Goal: Information Seeking & Learning: Find specific fact

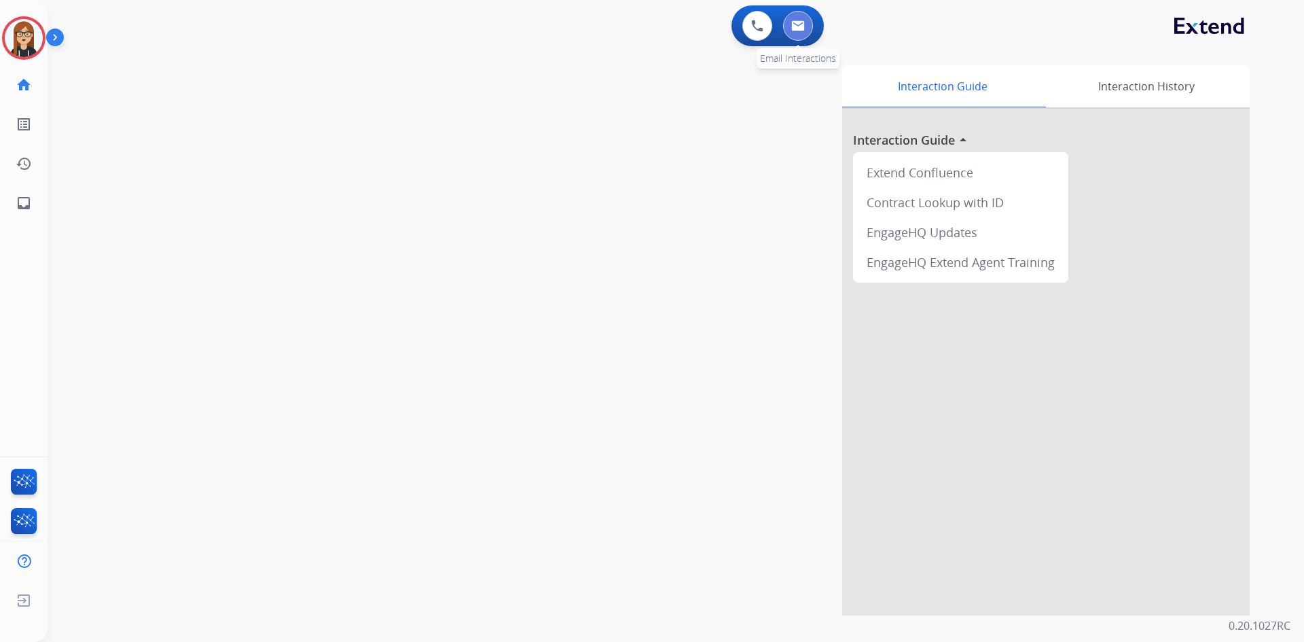
click at [807, 23] on button at bounding box center [798, 26] width 30 height 30
select select "**********"
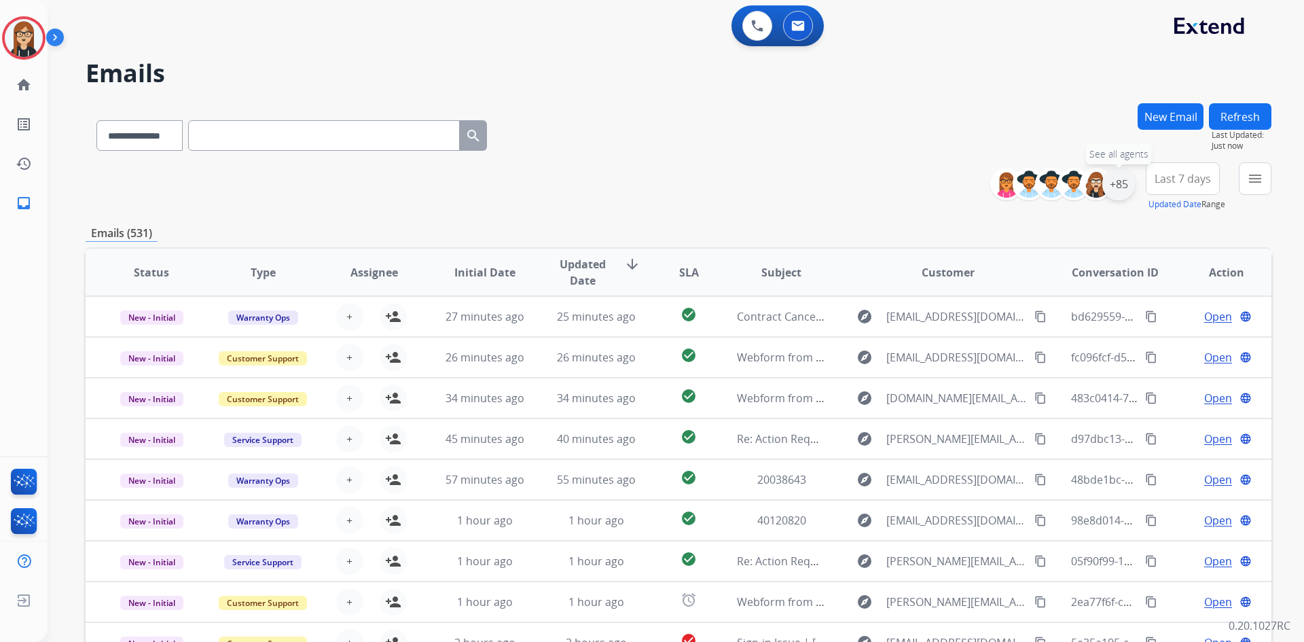
click at [1116, 177] on div "+85" at bounding box center [1119, 184] width 33 height 33
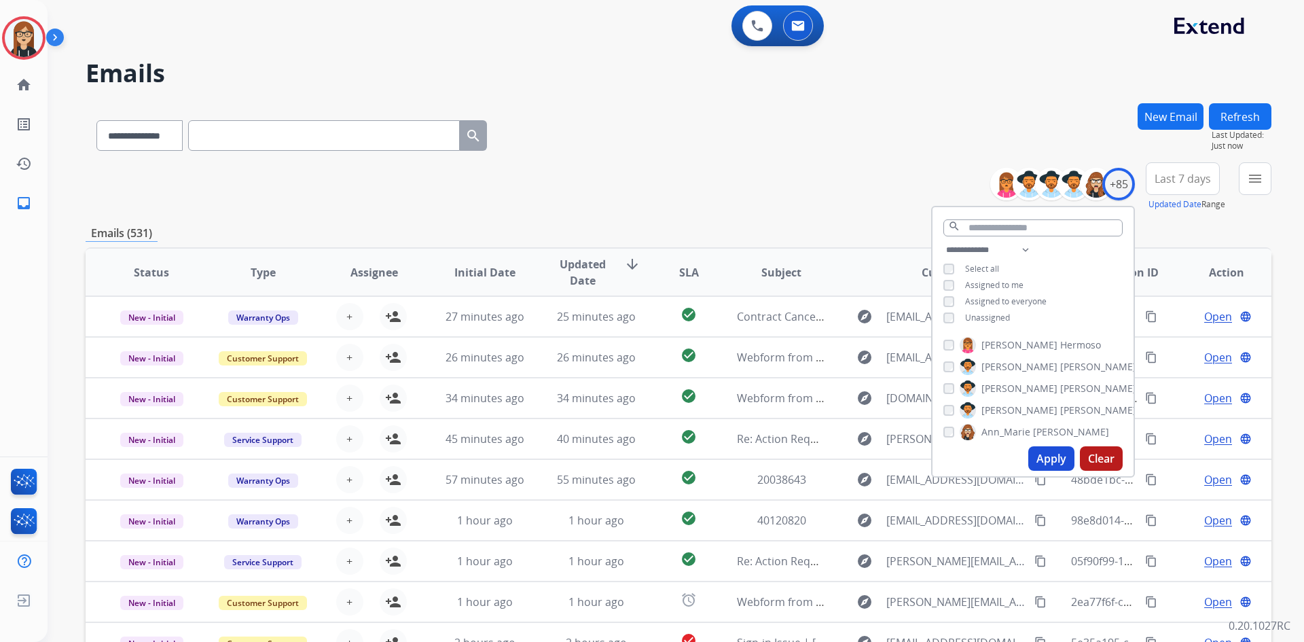
click at [1056, 452] on button "Apply" at bounding box center [1052, 458] width 46 height 24
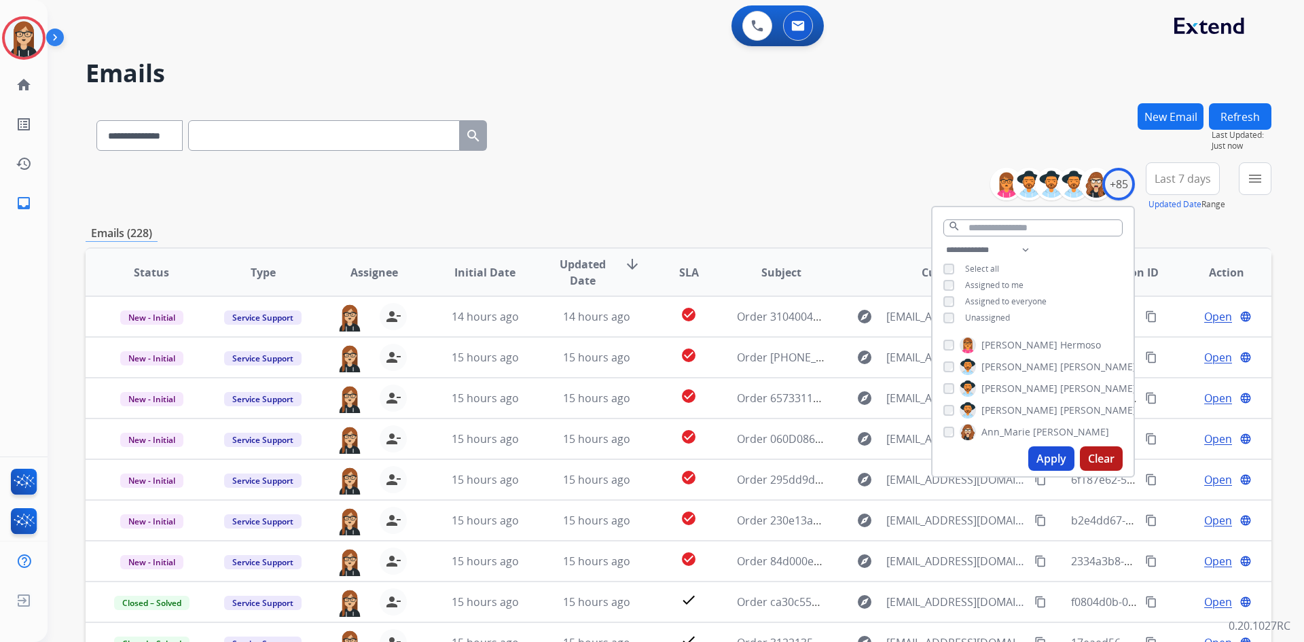
click at [1053, 460] on button "Apply" at bounding box center [1052, 458] width 46 height 24
click at [792, 177] on div "**********" at bounding box center [679, 186] width 1186 height 49
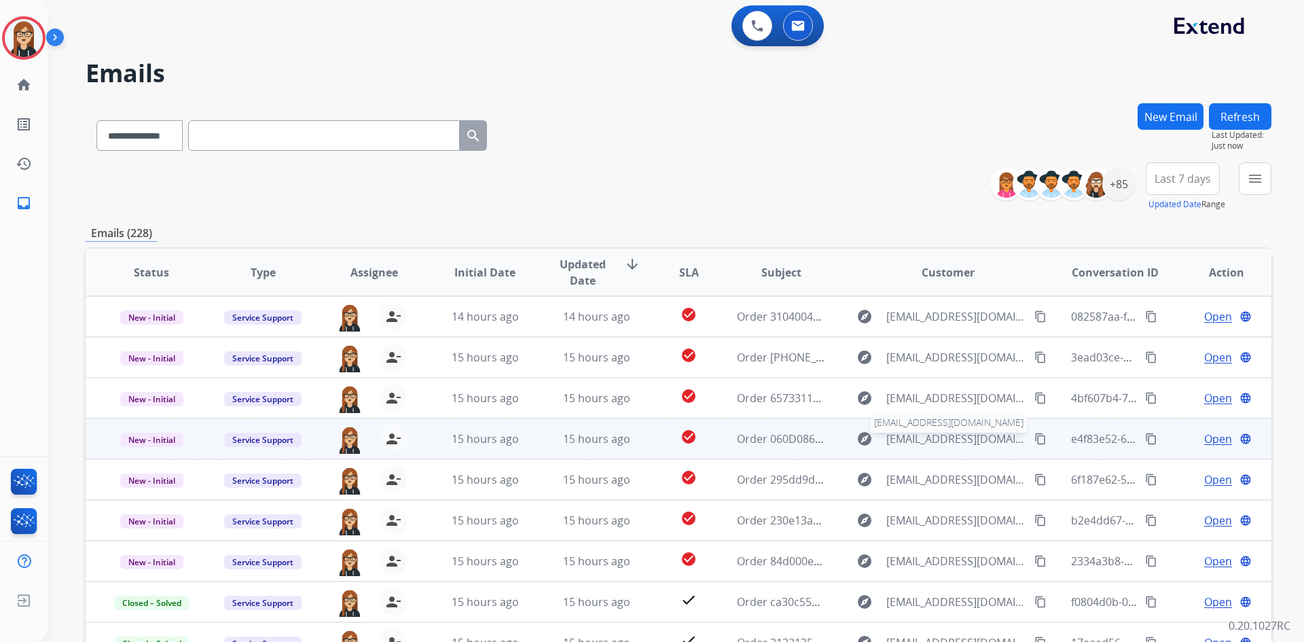
click at [910, 442] on span "[EMAIL_ADDRESS][DOMAIN_NAME]" at bounding box center [957, 439] width 140 height 16
type input "**********"
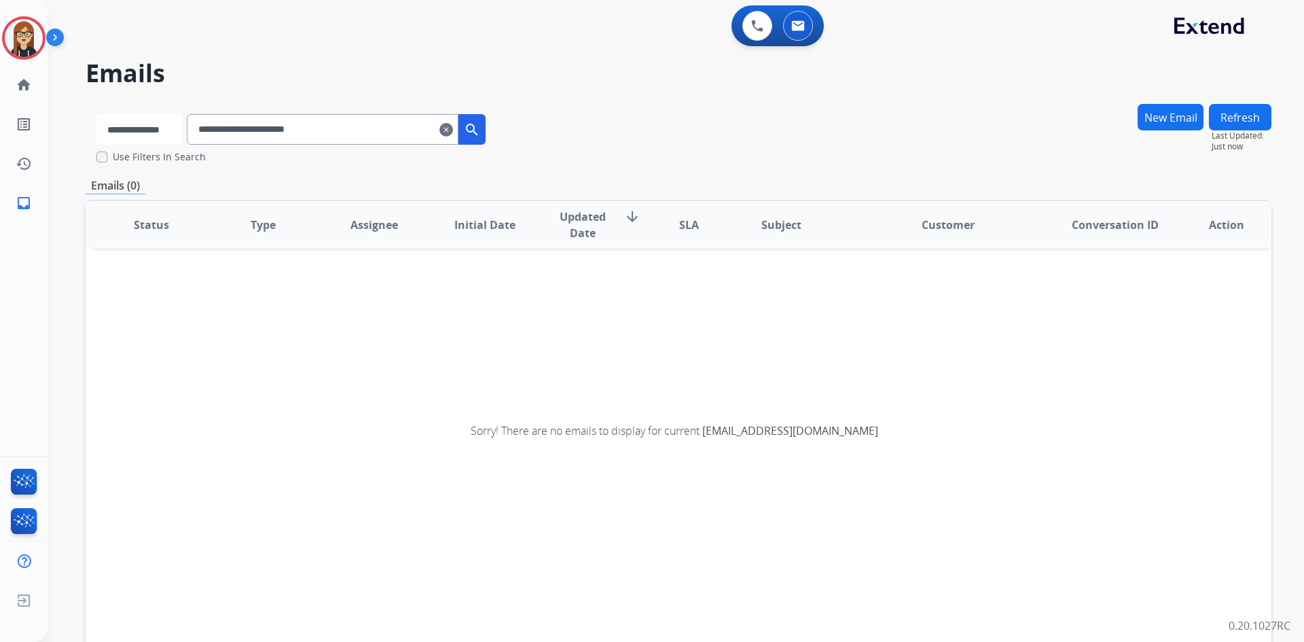
drag, startPoint x: 157, startPoint y: 127, endPoint x: 150, endPoint y: 143, distance: 17.7
click at [157, 129] on select "**********" at bounding box center [138, 129] width 85 height 31
select select "**********"
click at [96, 114] on select "**********" at bounding box center [138, 129] width 85 height 31
click at [376, 127] on input "**********" at bounding box center [324, 129] width 272 height 31
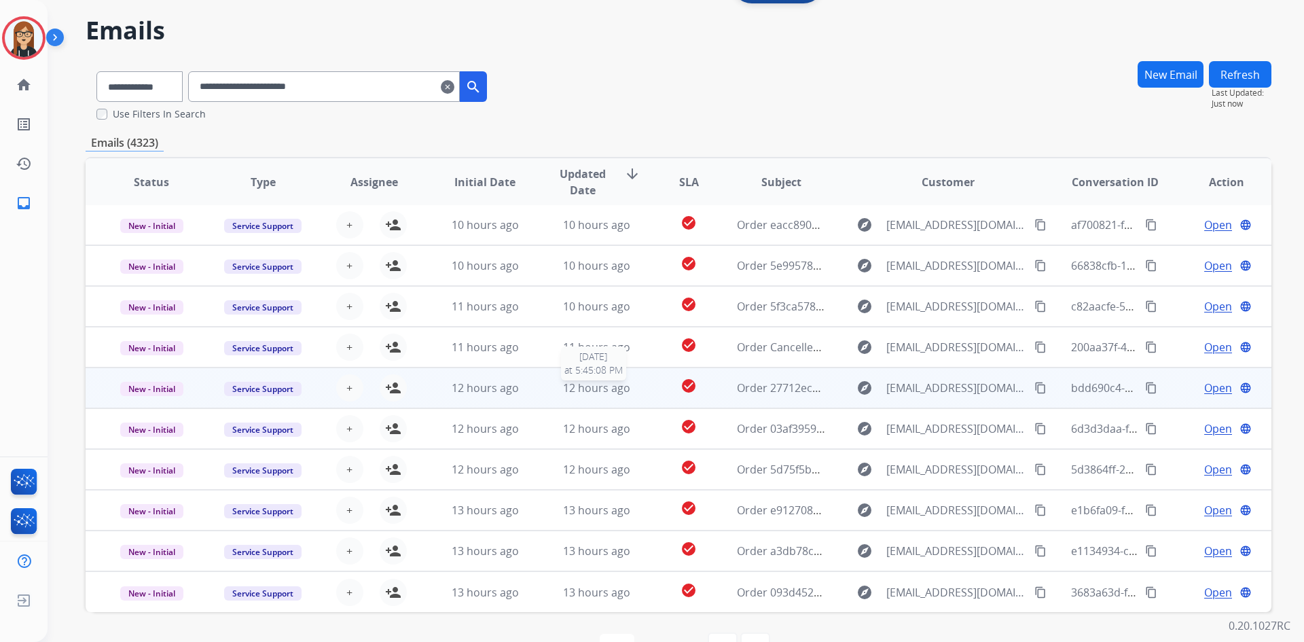
scroll to position [84, 0]
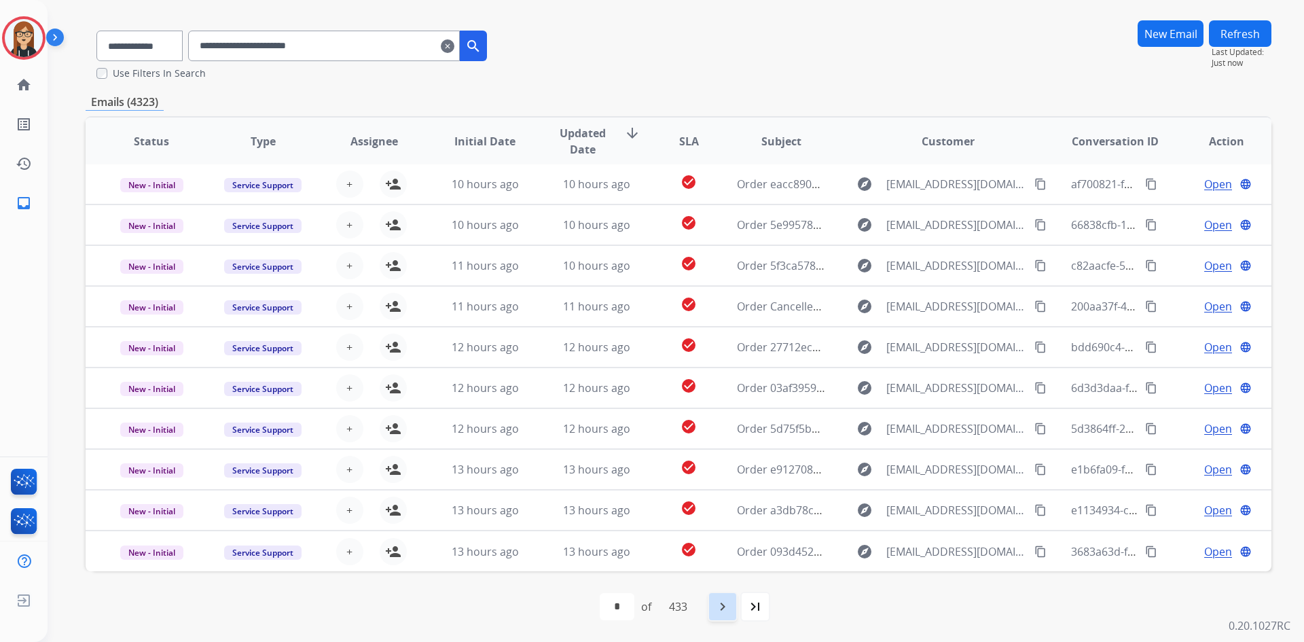
click at [726, 615] on div "navigate_next" at bounding box center [723, 607] width 30 height 30
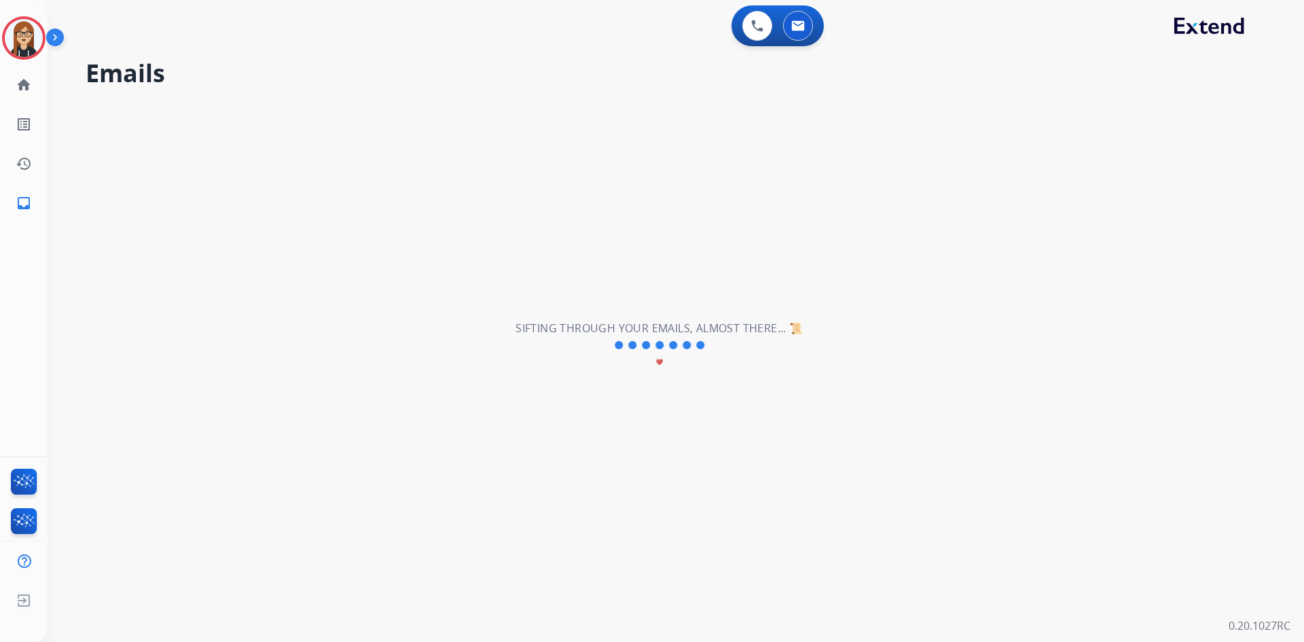
scroll to position [0, 0]
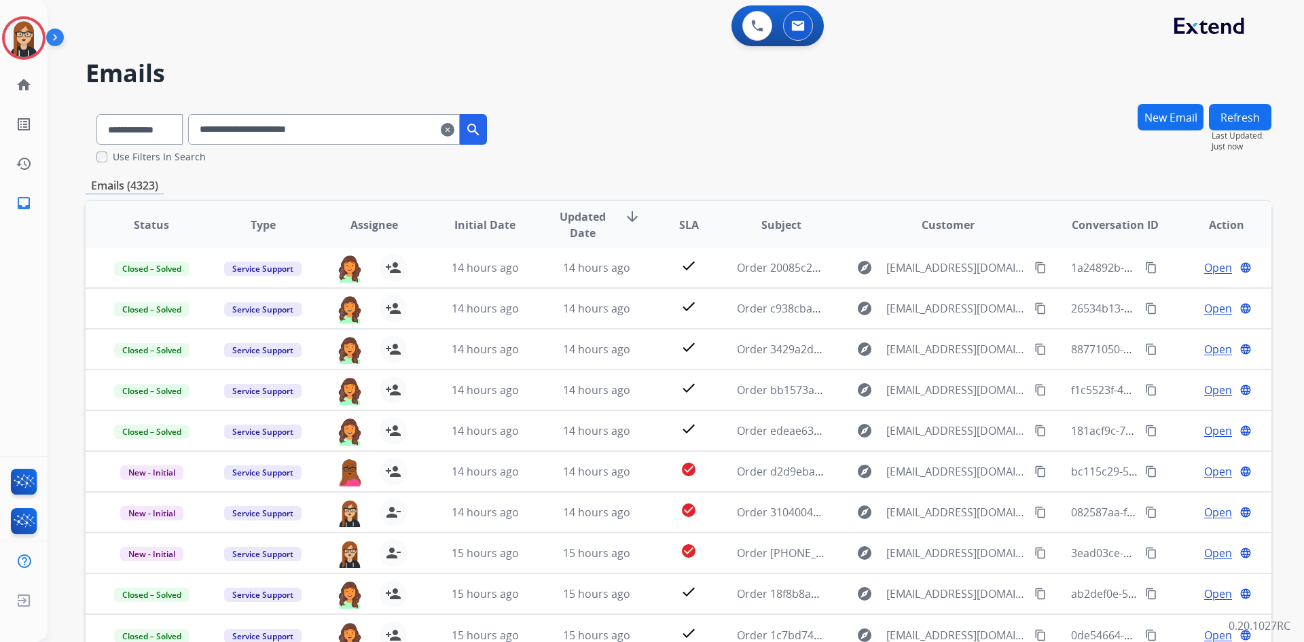
click at [258, 133] on input "**********" at bounding box center [324, 129] width 272 height 31
paste input "text"
type input "**********"
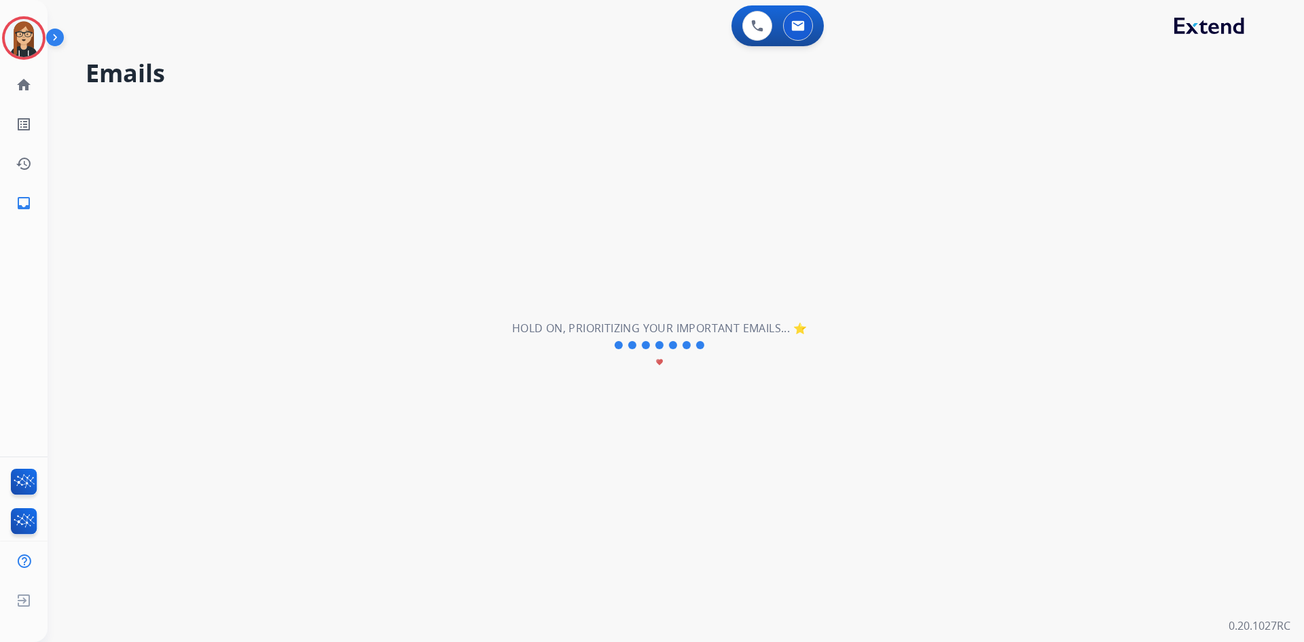
select select "*"
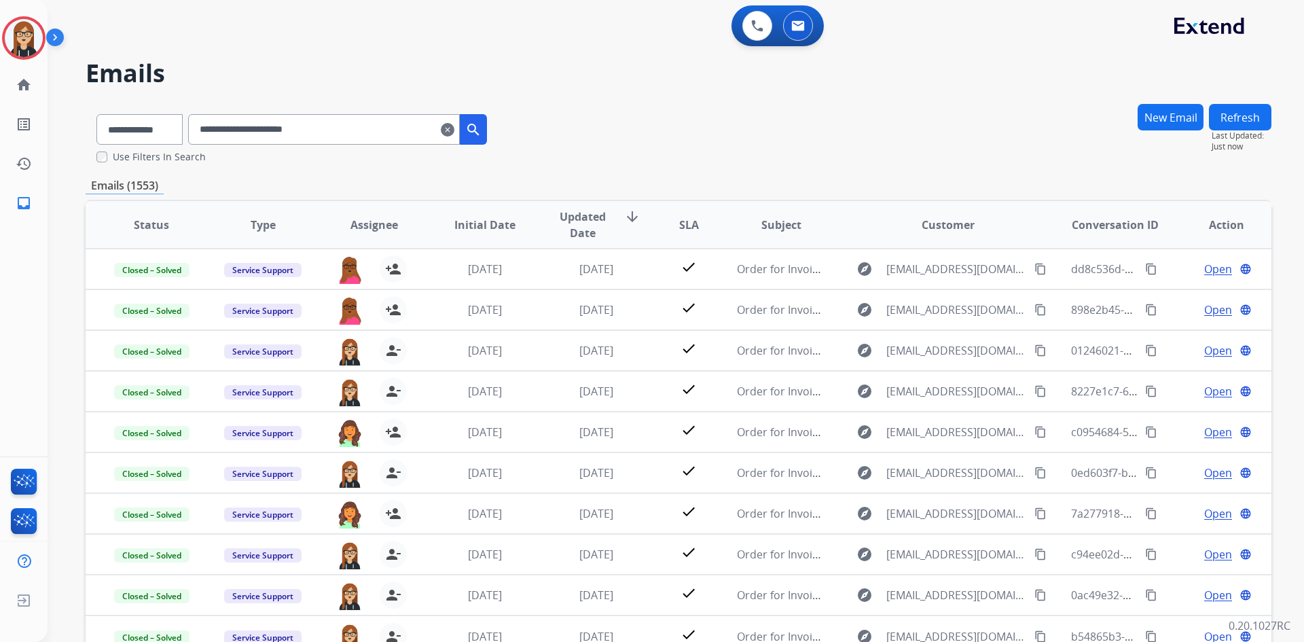
click at [296, 134] on input "**********" at bounding box center [324, 129] width 272 height 31
paste input "text"
type input "**********"
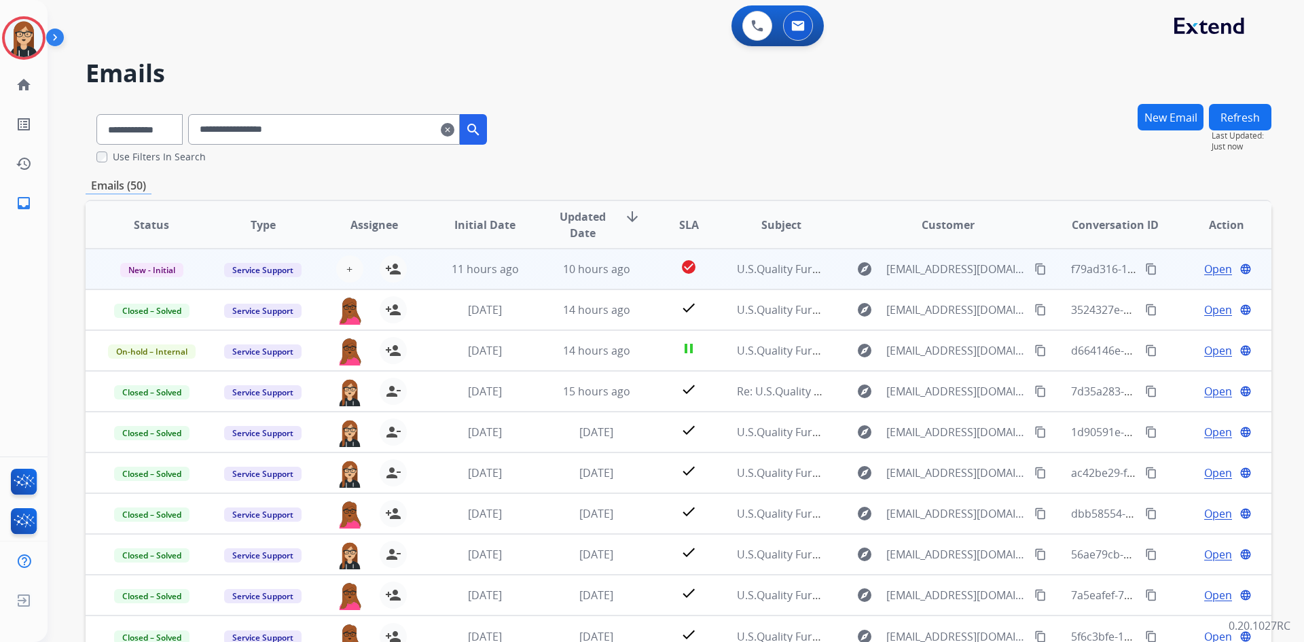
click at [1205, 270] on span "Open" at bounding box center [1219, 269] width 28 height 16
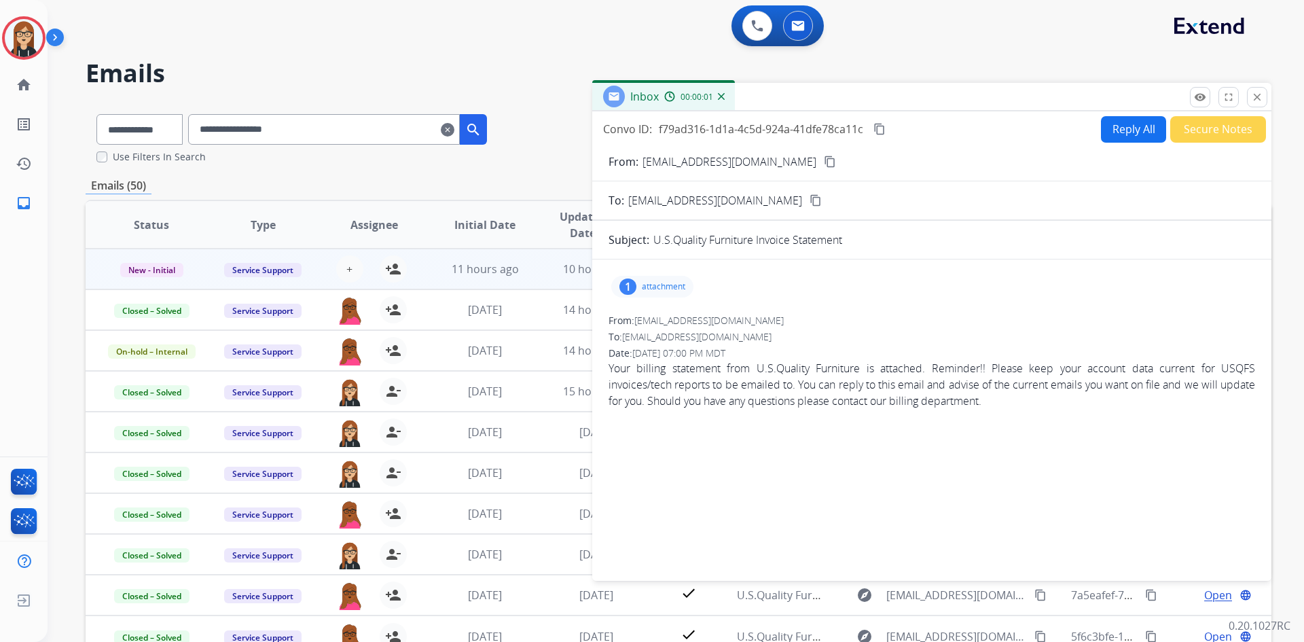
click at [656, 287] on p "attachment" at bounding box center [663, 286] width 43 height 11
click at [697, 322] on button "download" at bounding box center [689, 321] width 16 height 16
click at [1253, 94] on mat-icon "close" at bounding box center [1257, 97] width 12 height 12
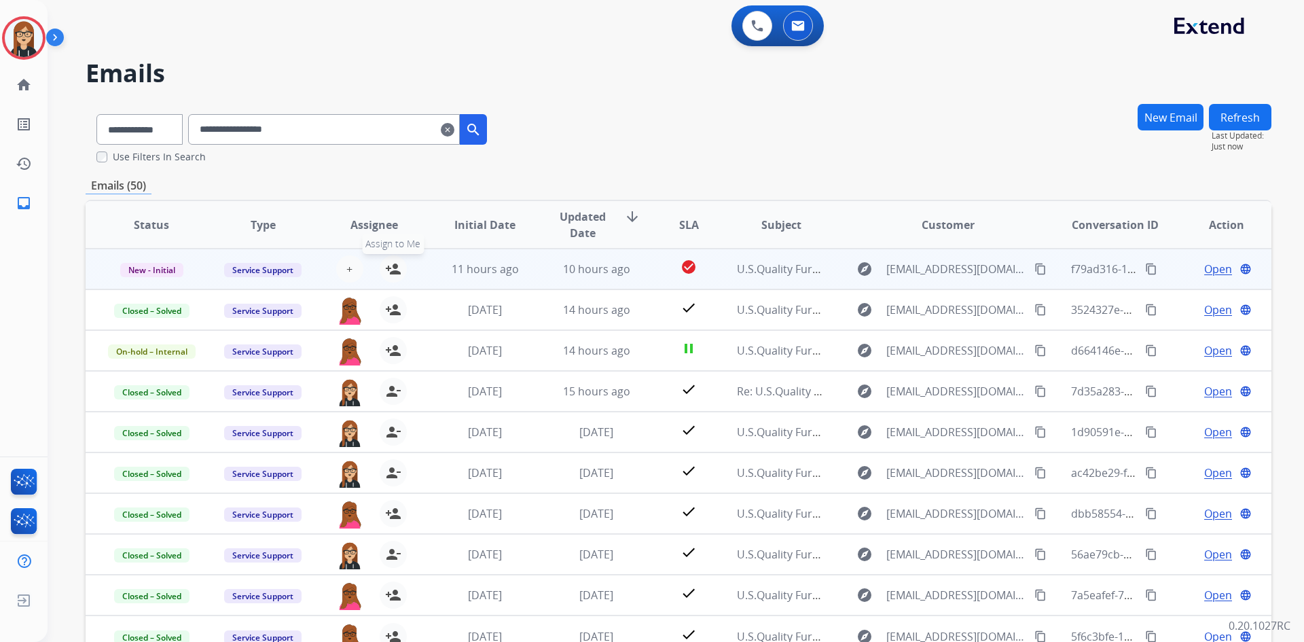
click at [395, 269] on mat-icon "person_add" at bounding box center [393, 269] width 16 height 16
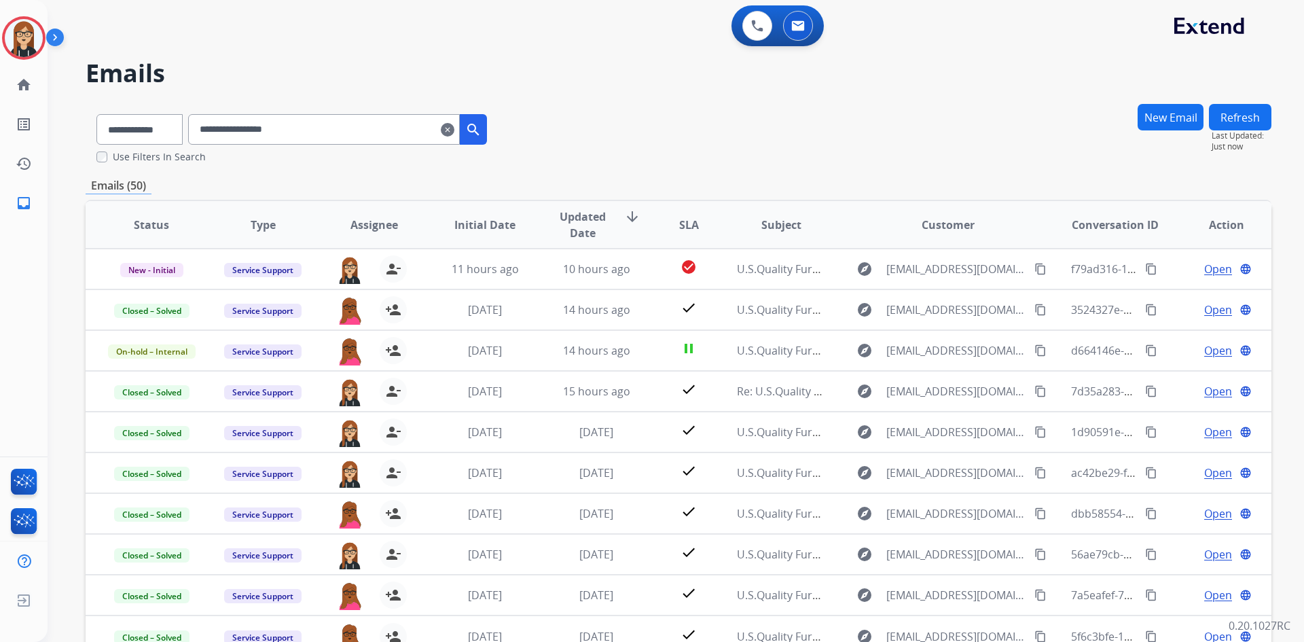
click at [455, 129] on mat-icon "clear" at bounding box center [448, 130] width 14 height 16
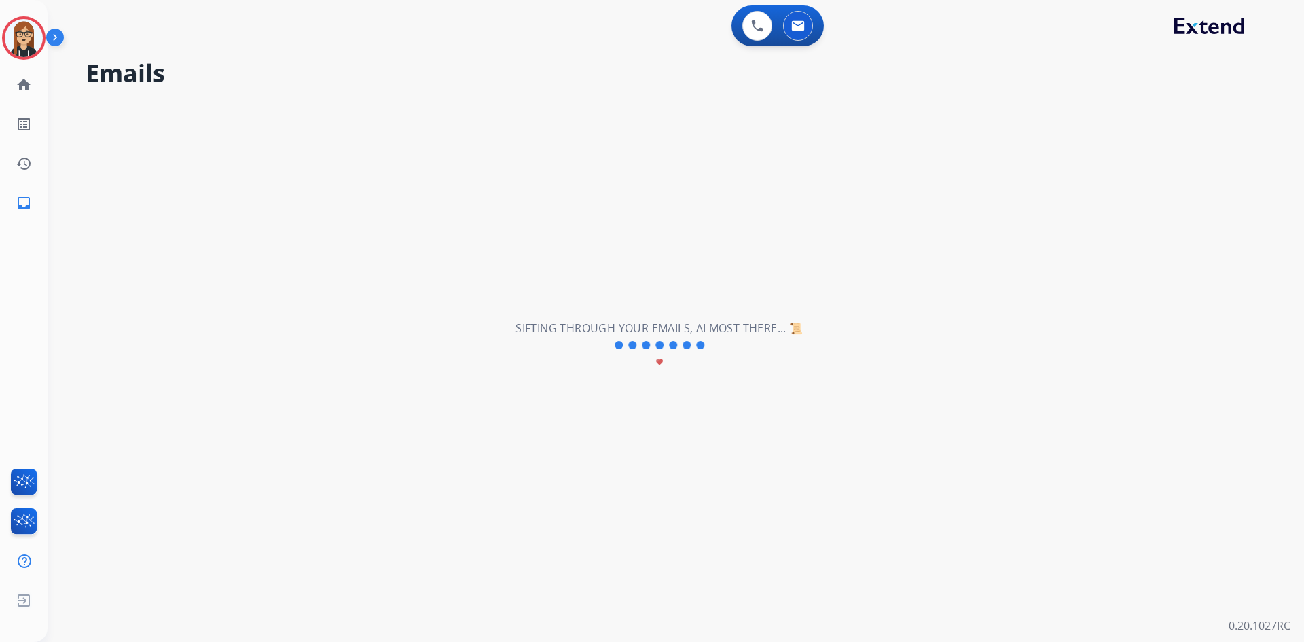
select select "**********"
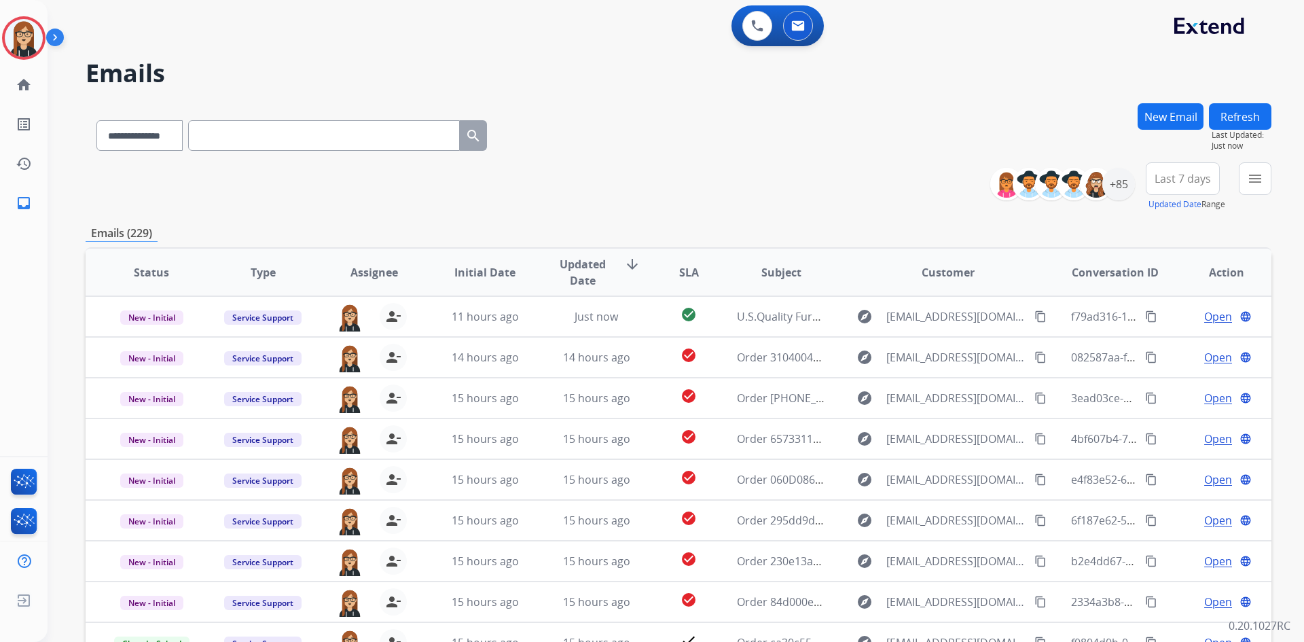
drag, startPoint x: 256, startPoint y: 139, endPoint x: 248, endPoint y: 143, distance: 9.1
click at [256, 139] on input "text" at bounding box center [324, 135] width 272 height 31
paste input "**********"
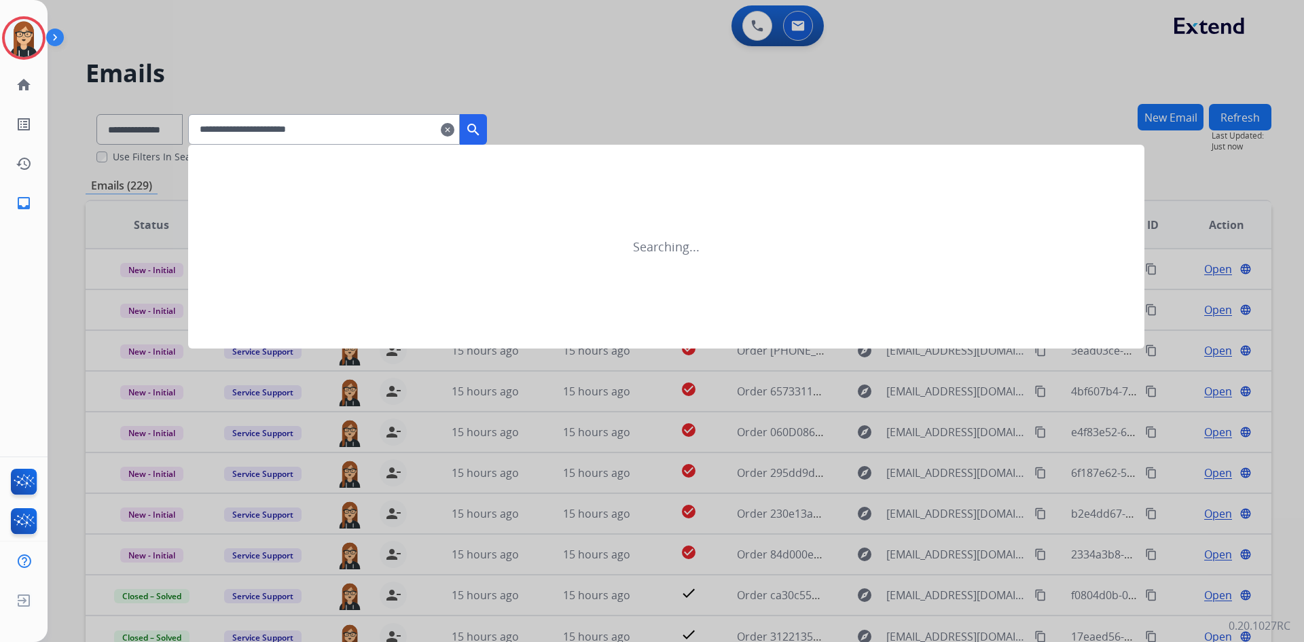
type input "**********"
click at [128, 136] on div at bounding box center [652, 321] width 1304 height 642
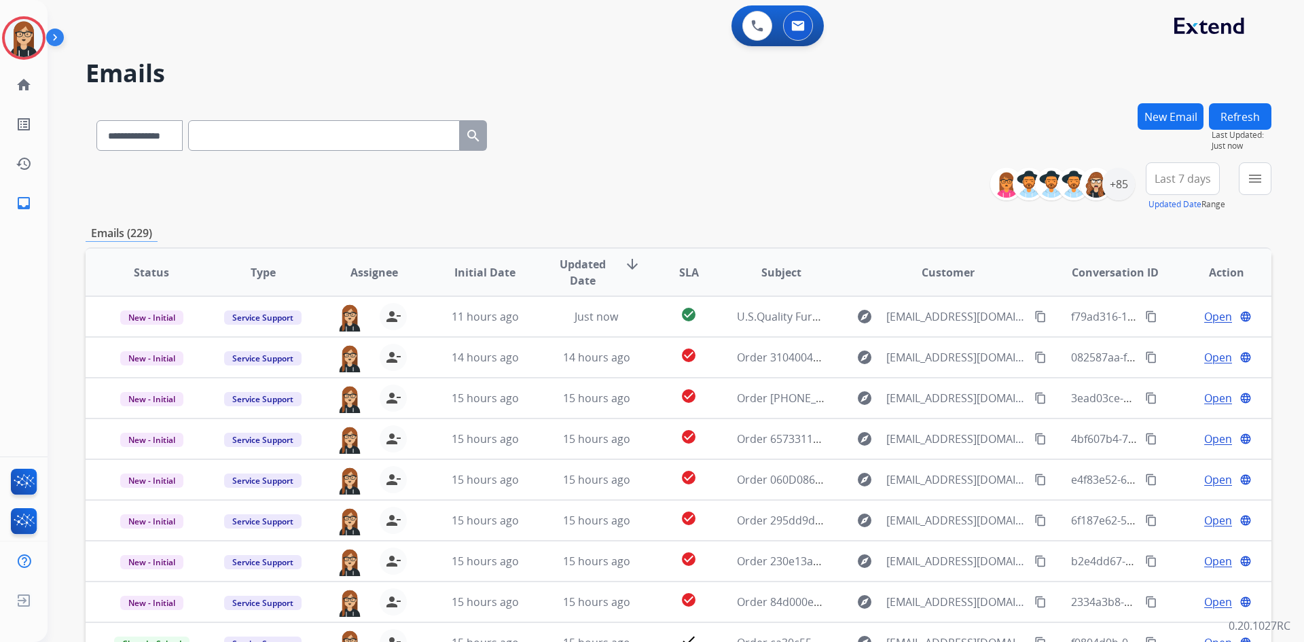
click at [258, 139] on input "text" at bounding box center [324, 135] width 272 height 31
paste input "**********"
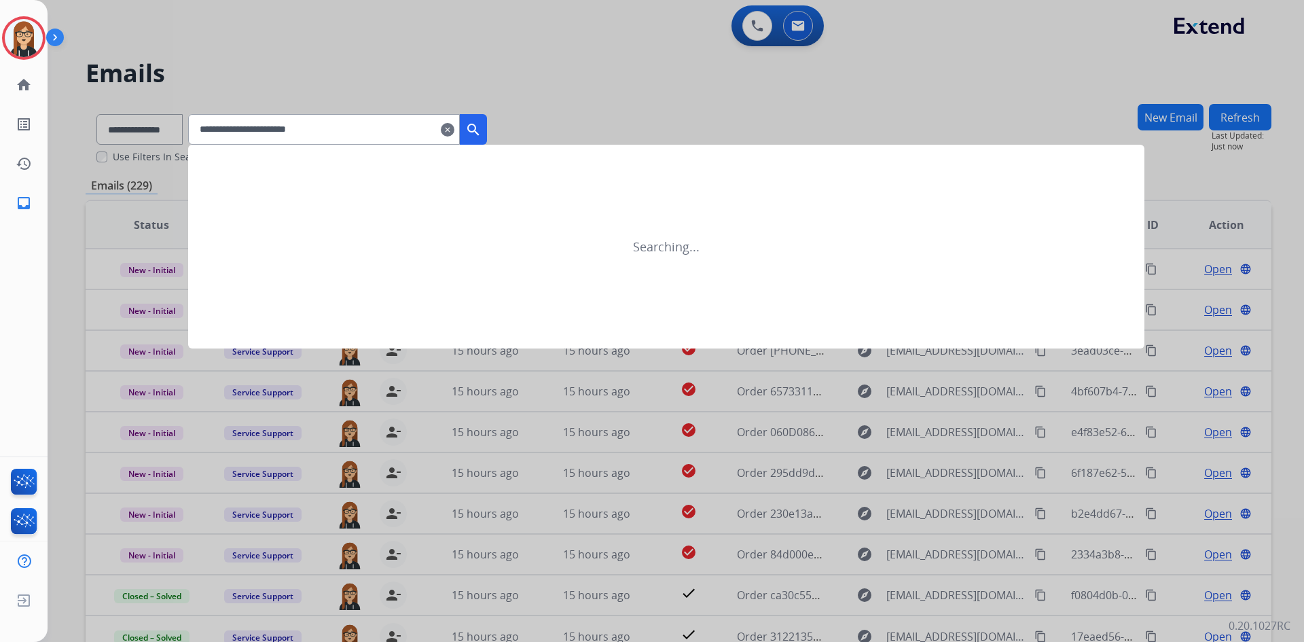
type input "**********"
click at [130, 134] on div at bounding box center [652, 321] width 1304 height 642
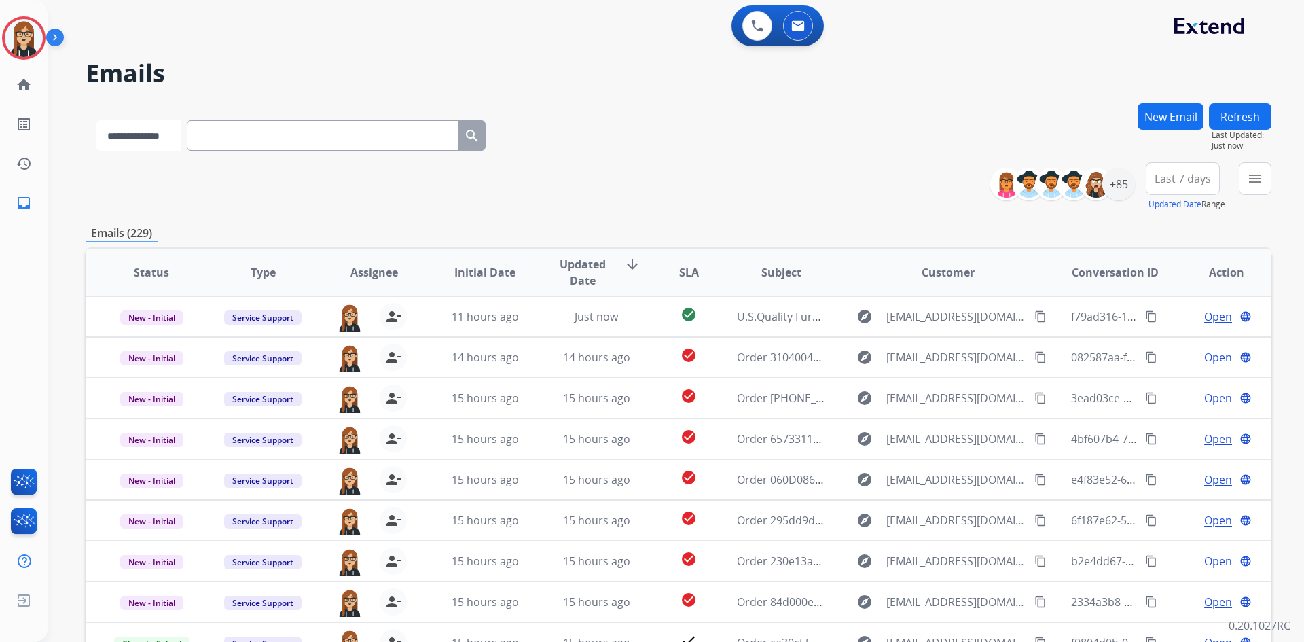
click at [148, 120] on select "**********" at bounding box center [138, 135] width 85 height 31
select select "**********"
click at [96, 120] on select "**********" at bounding box center [138, 135] width 85 height 31
click at [298, 137] on input "text" at bounding box center [324, 135] width 272 height 31
paste input "**********"
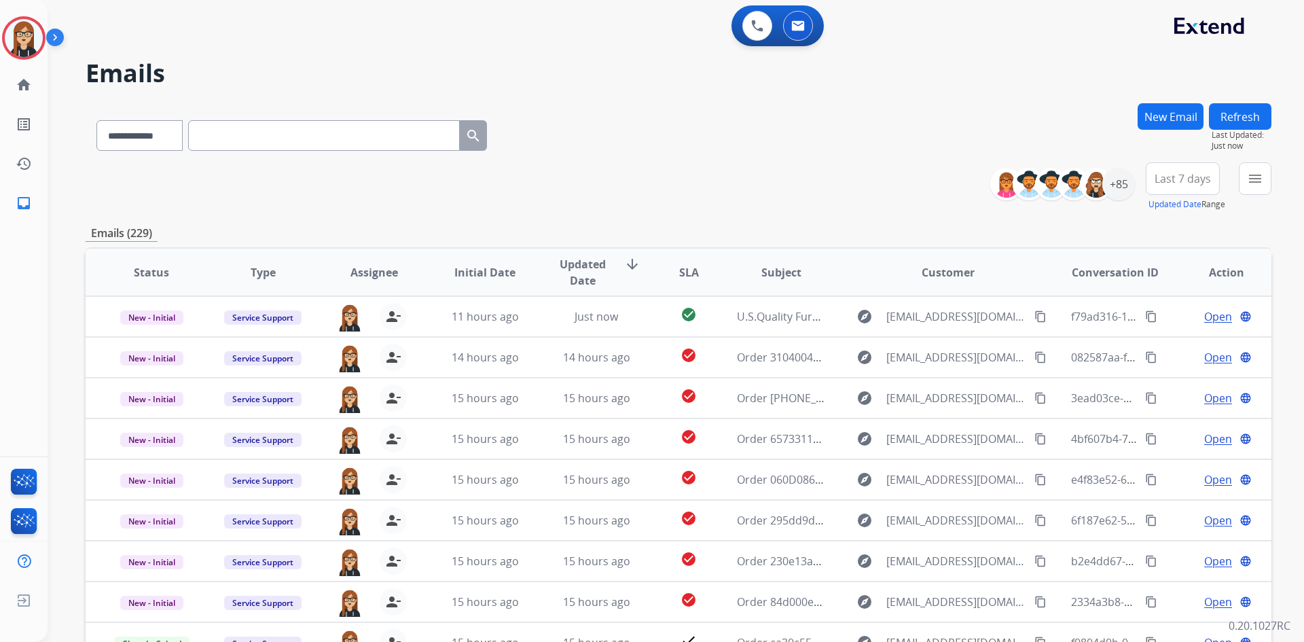
type input "**********"
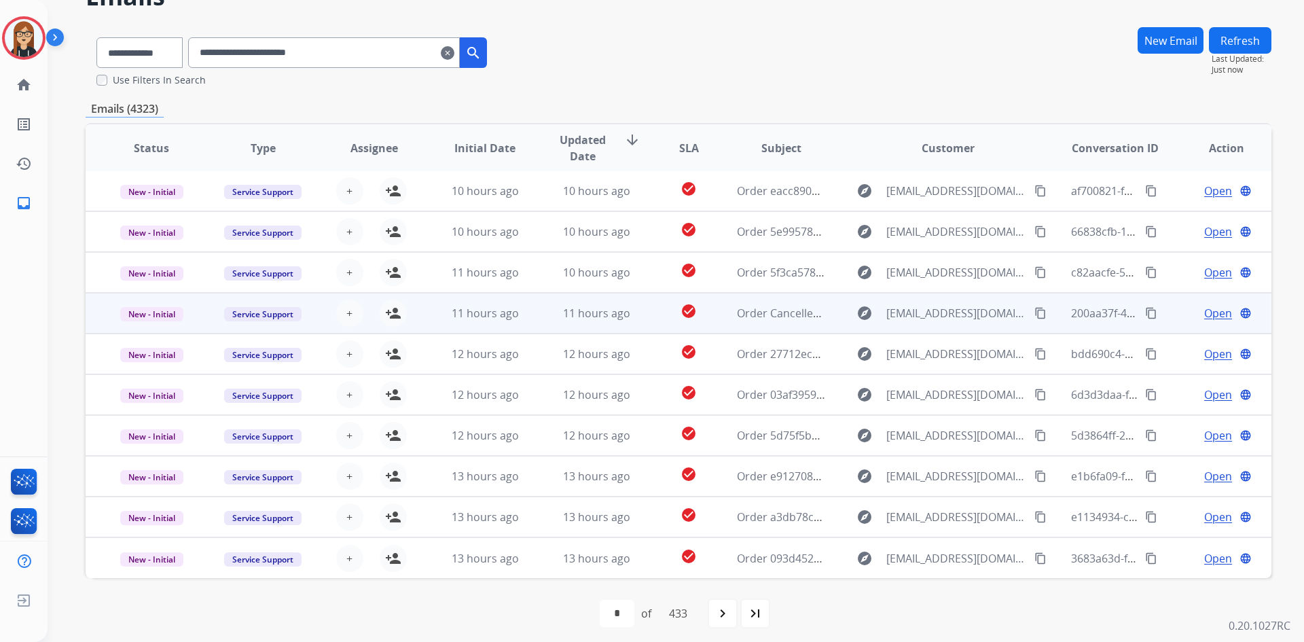
scroll to position [84, 0]
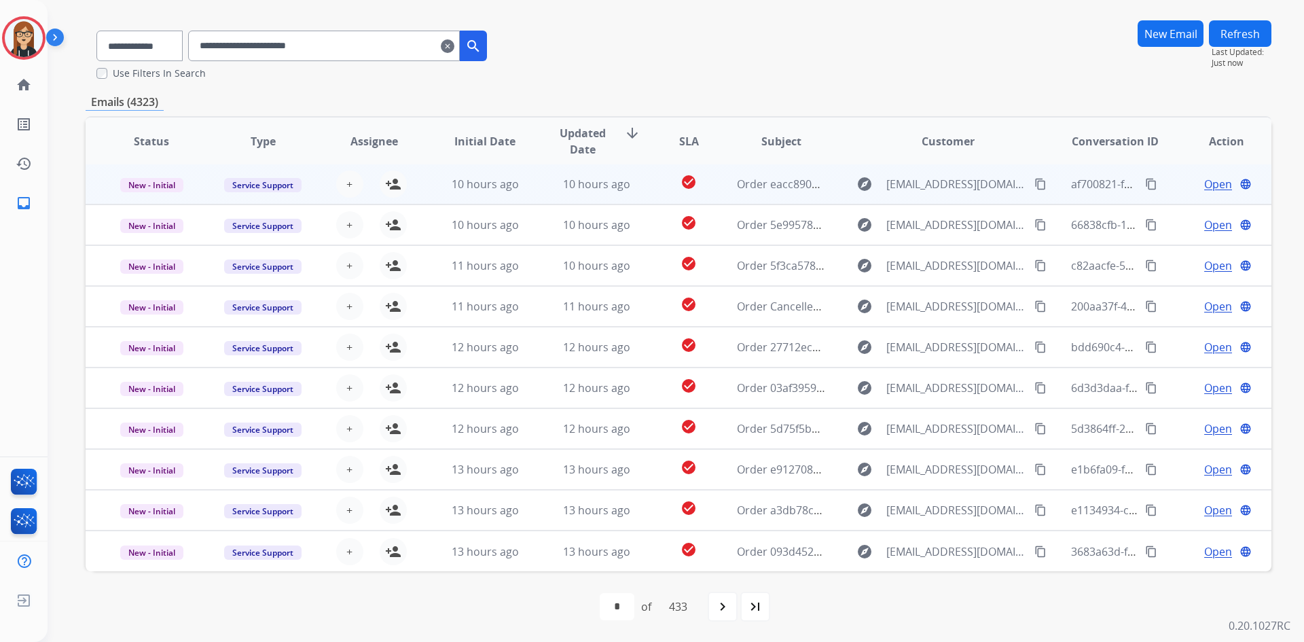
click at [1205, 186] on span "Open" at bounding box center [1219, 184] width 28 height 16
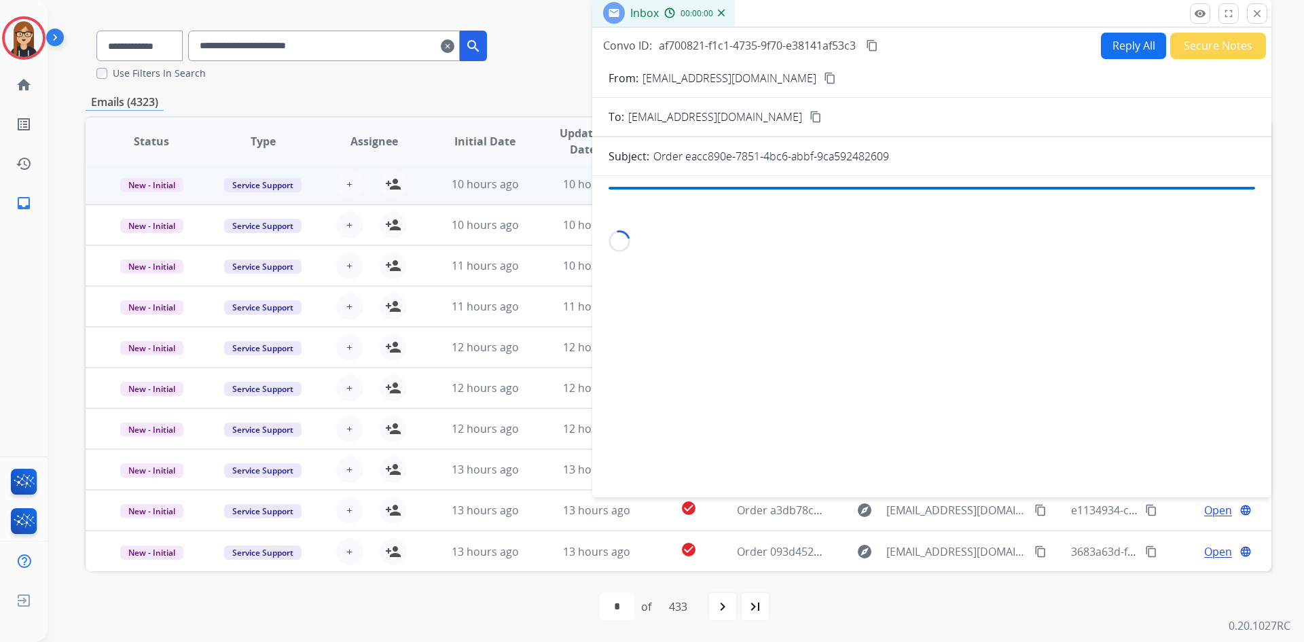
scroll to position [81, 0]
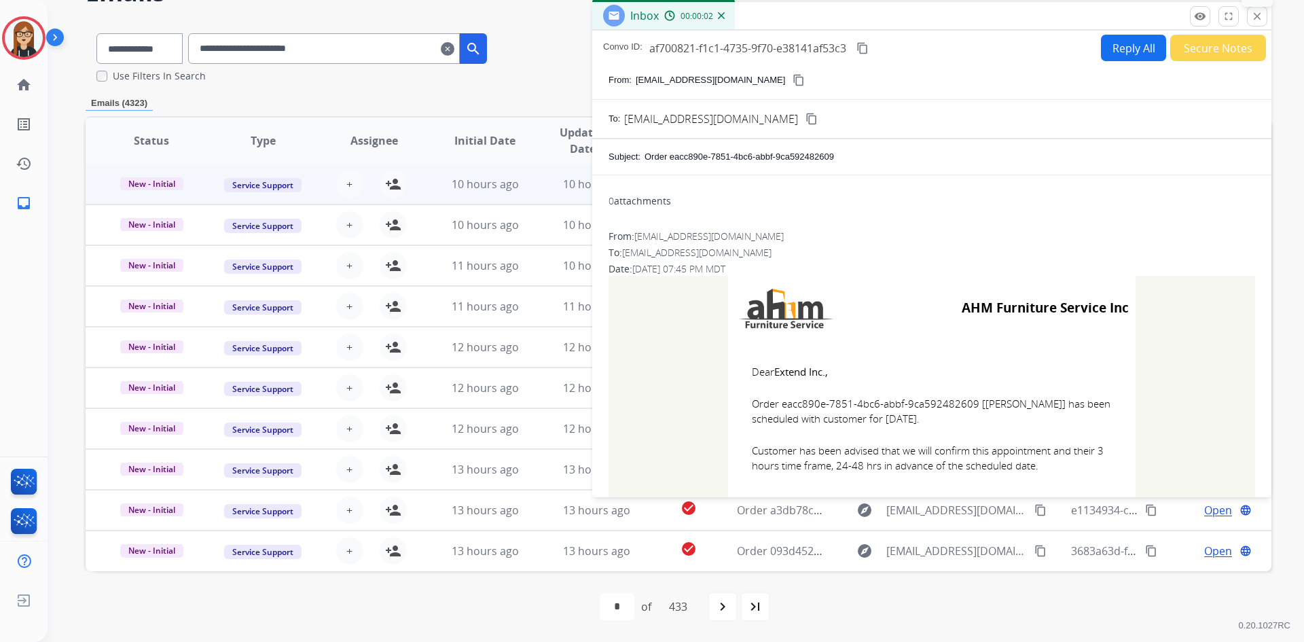
click at [1264, 17] on button "close Close" at bounding box center [1257, 16] width 20 height 20
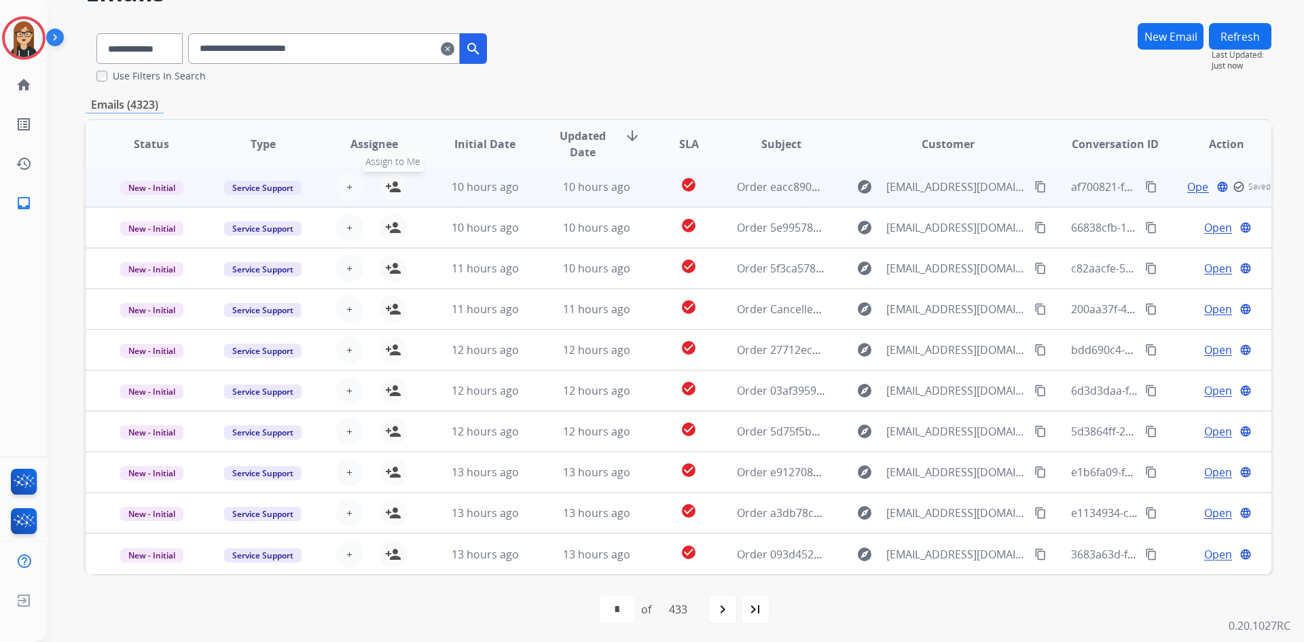
click at [385, 186] on mat-icon "person_add" at bounding box center [393, 187] width 16 height 16
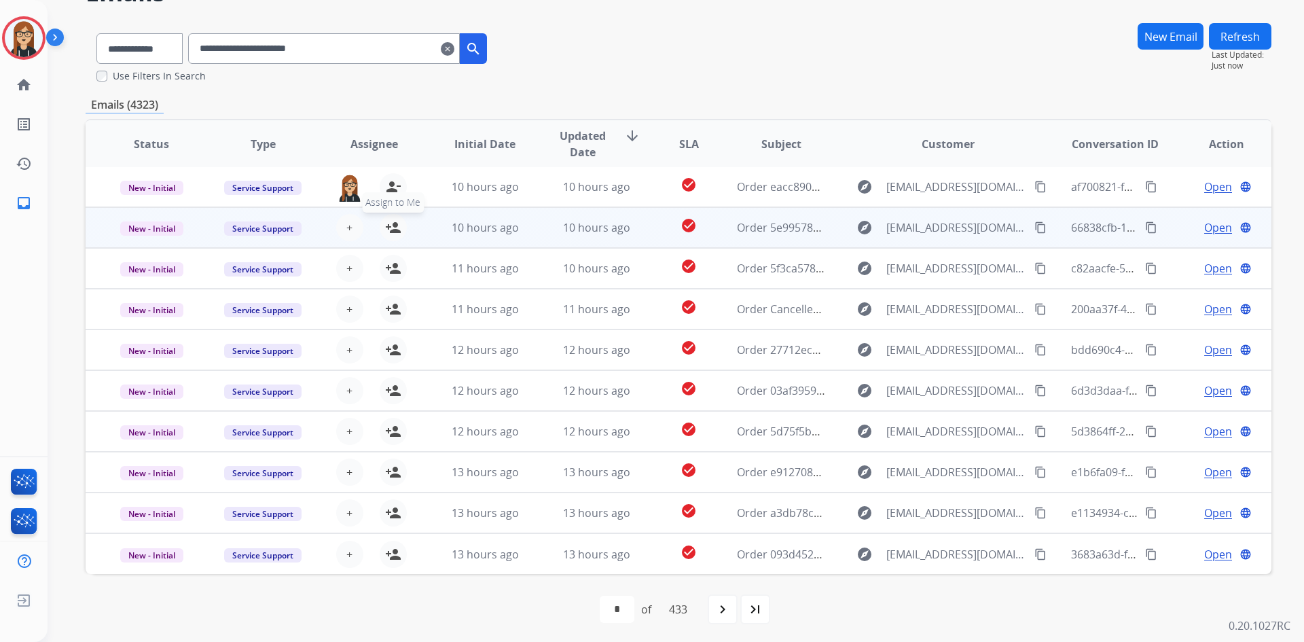
click at [386, 230] on mat-icon "person_add" at bounding box center [393, 227] width 16 height 16
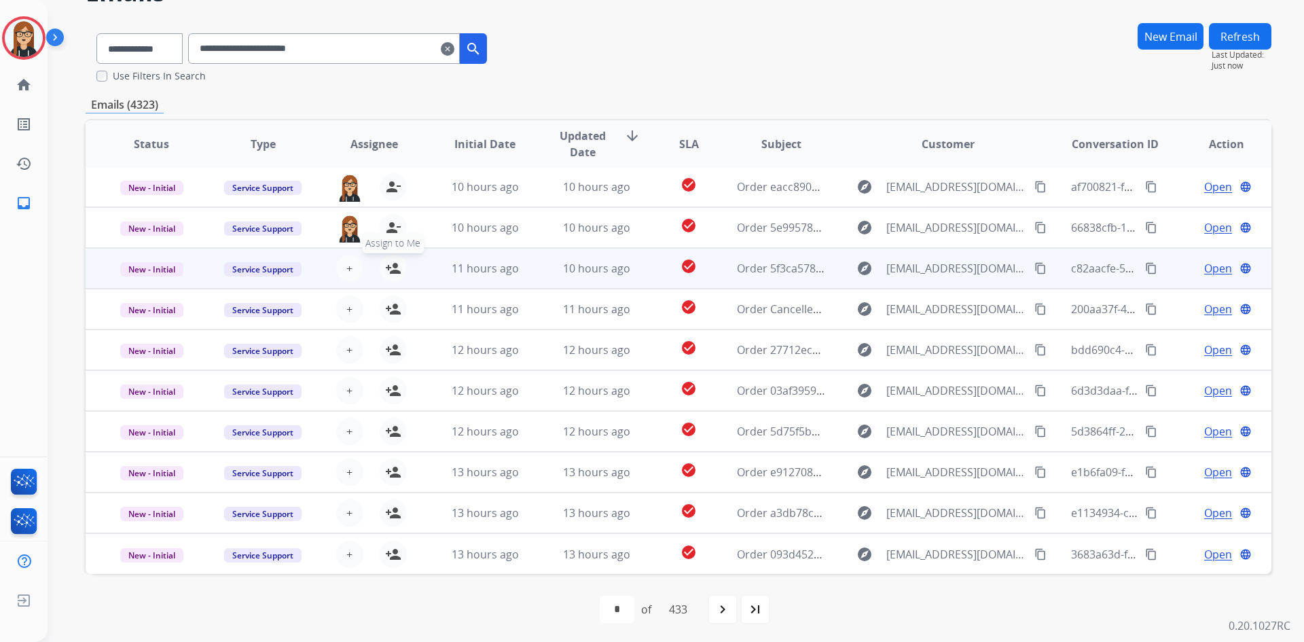
click at [393, 273] on mat-icon "person_add" at bounding box center [393, 268] width 16 height 16
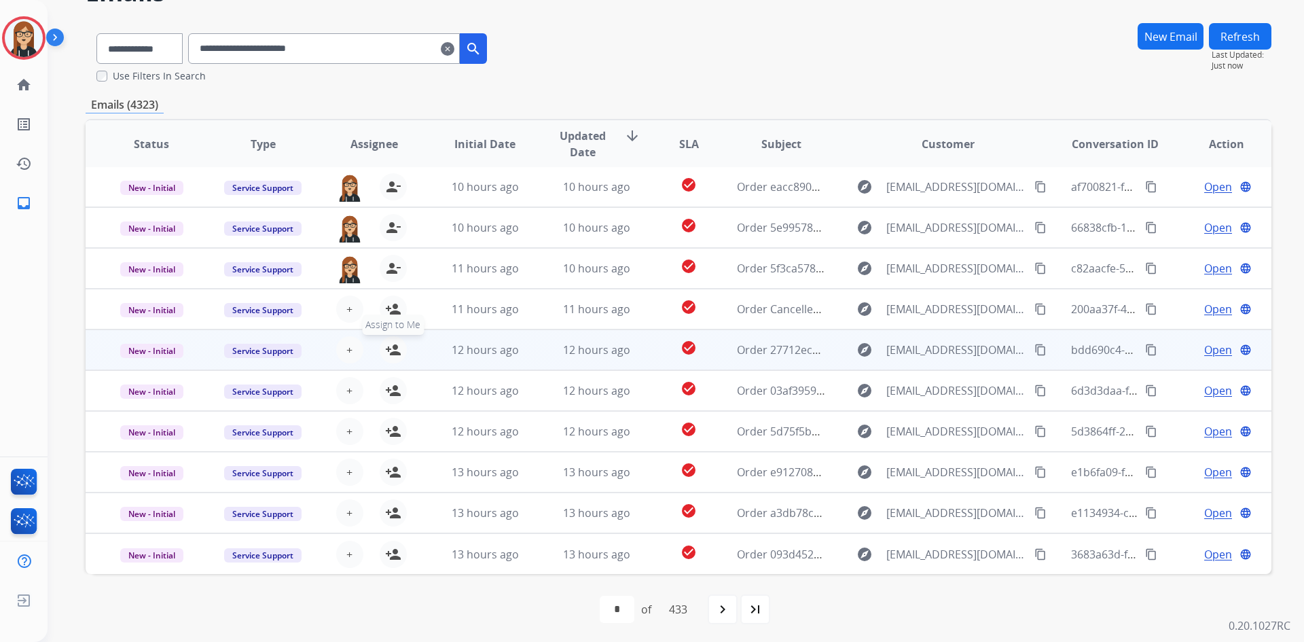
drag, startPoint x: 389, startPoint y: 312, endPoint x: 385, endPoint y: 344, distance: 32.1
click at [389, 314] on mat-icon "person_add" at bounding box center [393, 309] width 16 height 16
drag, startPoint x: 386, startPoint y: 352, endPoint x: 387, endPoint y: 360, distance: 8.2
click at [387, 357] on mat-icon "person_add" at bounding box center [393, 350] width 16 height 16
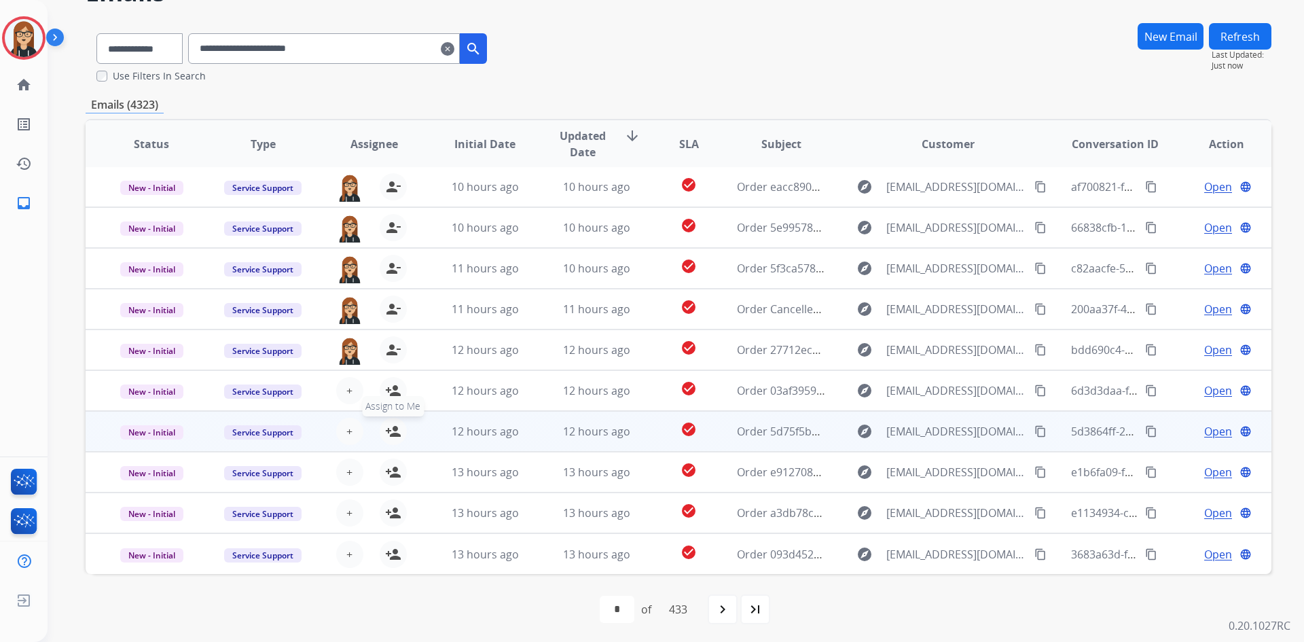
drag, startPoint x: 391, startPoint y: 387, endPoint x: 389, endPoint y: 419, distance: 32.6
click at [391, 389] on mat-icon "person_add" at bounding box center [393, 390] width 16 height 16
click at [387, 435] on mat-icon "person_add" at bounding box center [393, 431] width 16 height 16
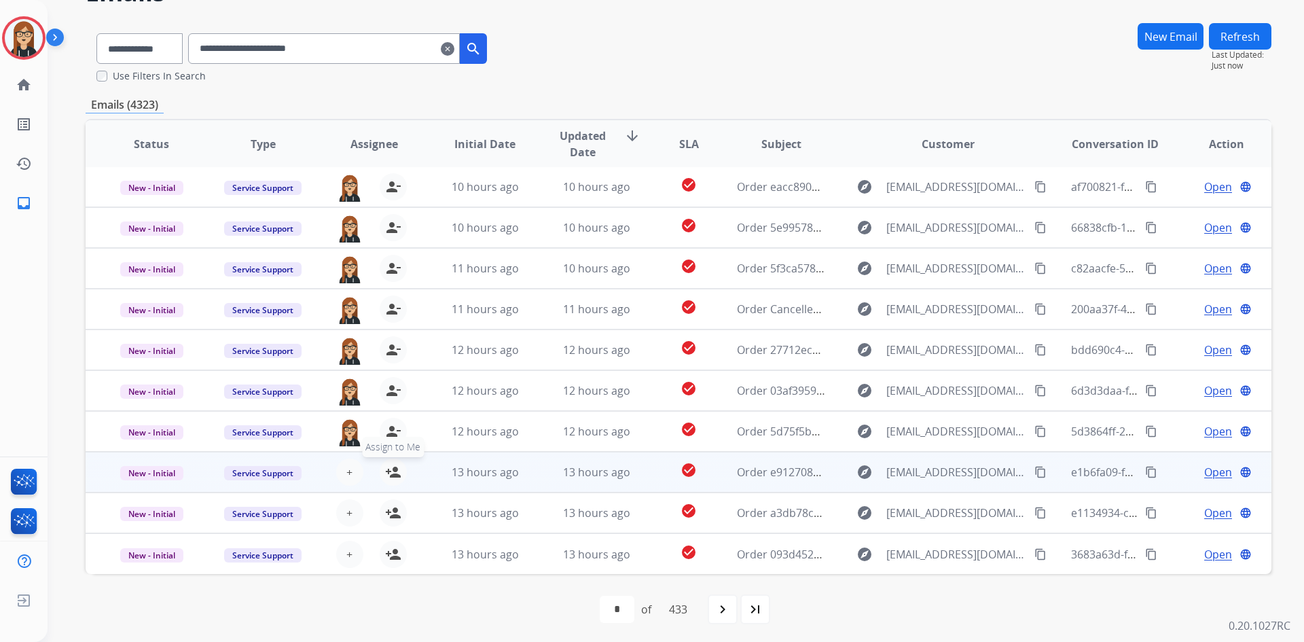
click at [393, 477] on mat-icon "person_add" at bounding box center [393, 472] width 16 height 16
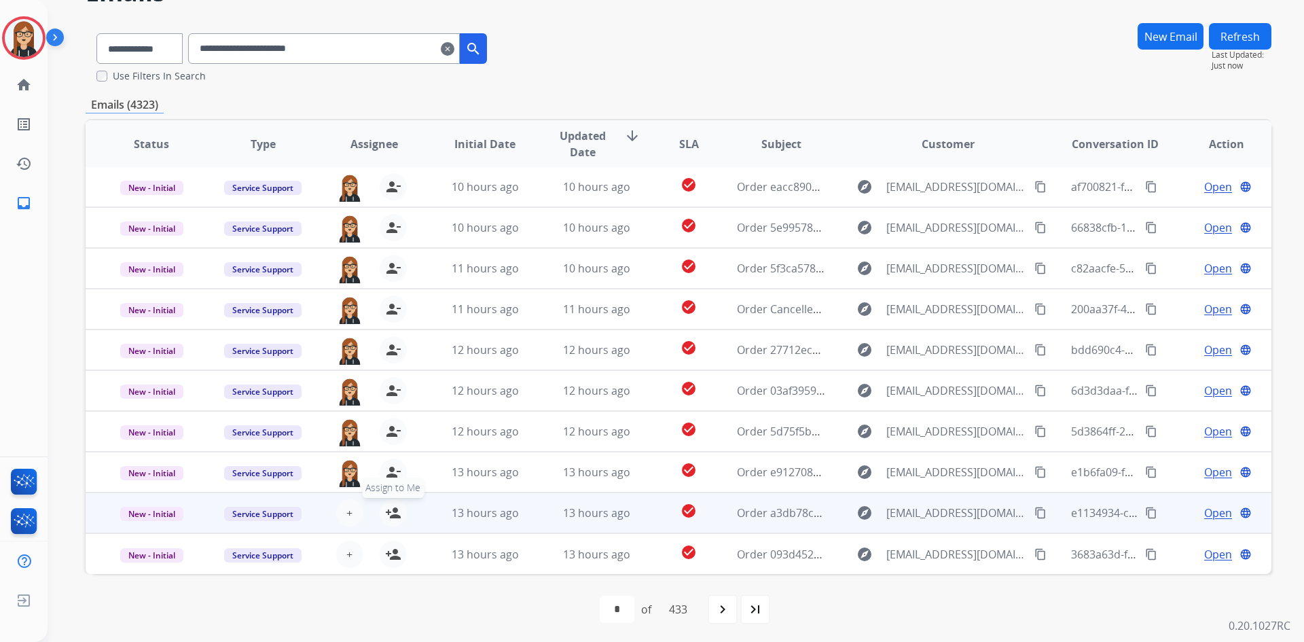
click at [393, 509] on mat-icon "person_add" at bounding box center [393, 513] width 16 height 16
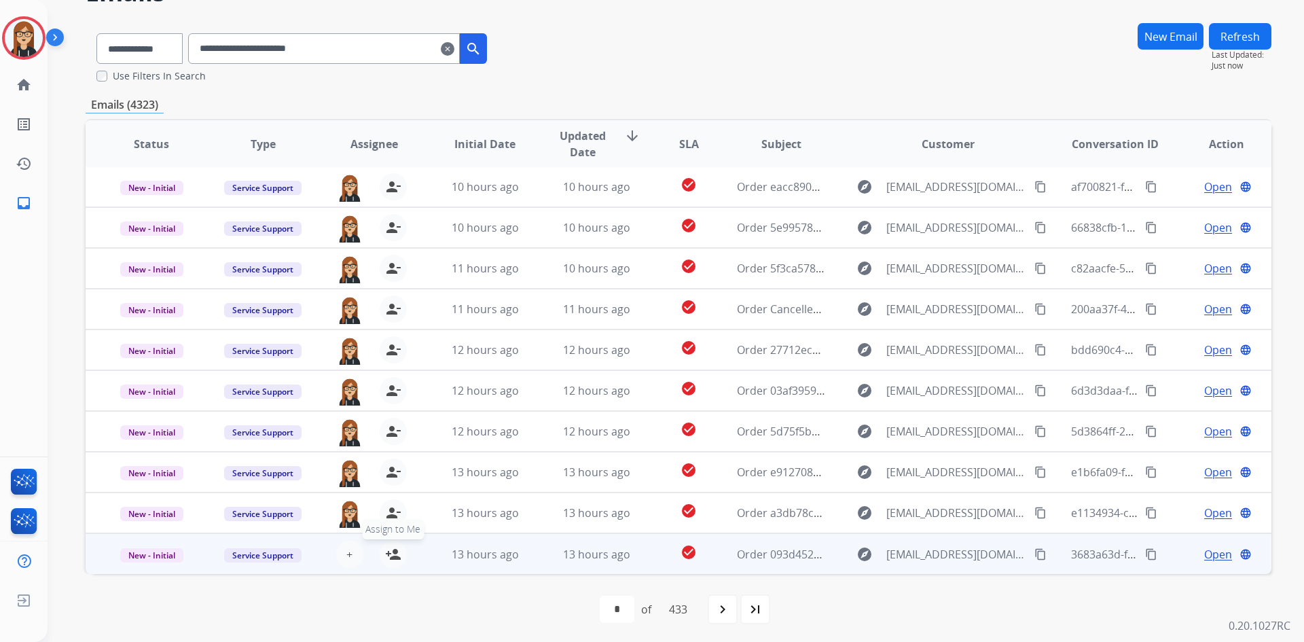
click at [391, 557] on mat-icon "person_add" at bounding box center [393, 554] width 16 height 16
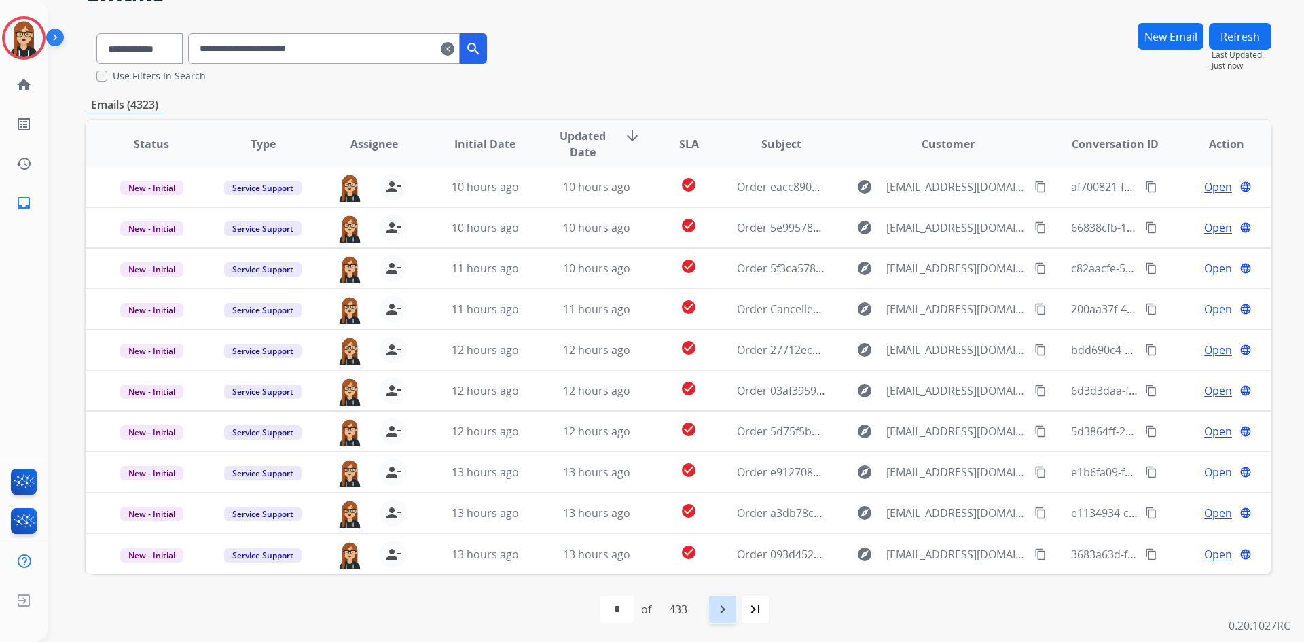
click at [719, 607] on mat-icon "navigate_next" at bounding box center [723, 609] width 16 height 16
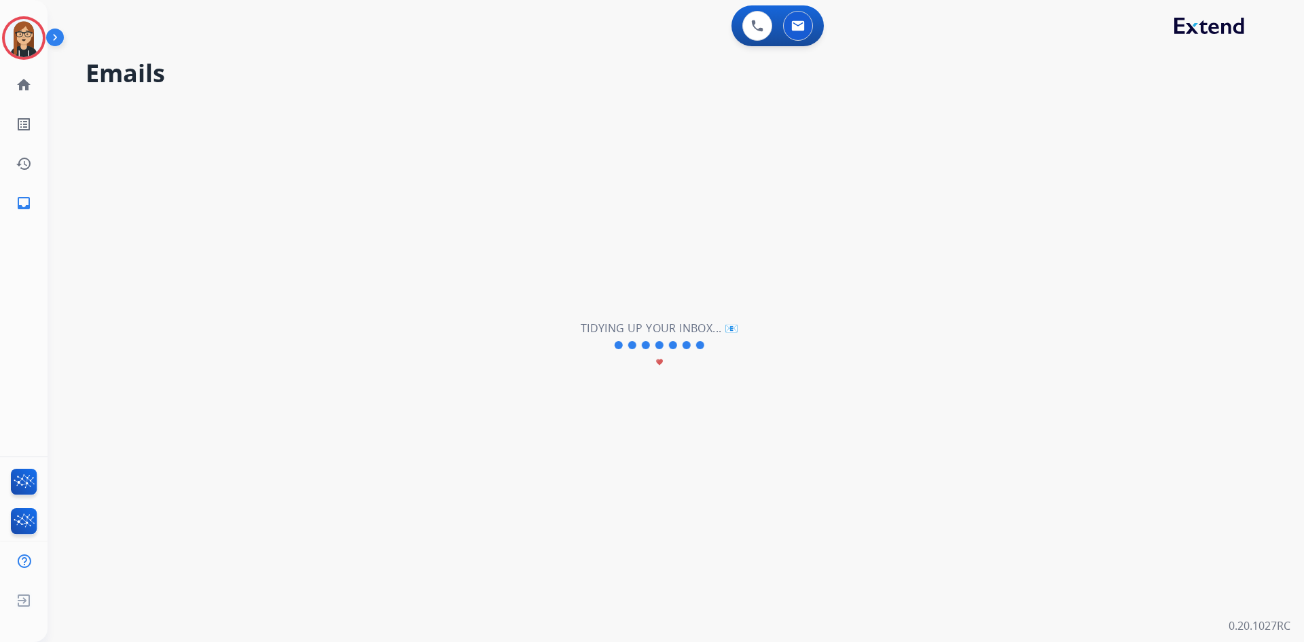
scroll to position [0, 0]
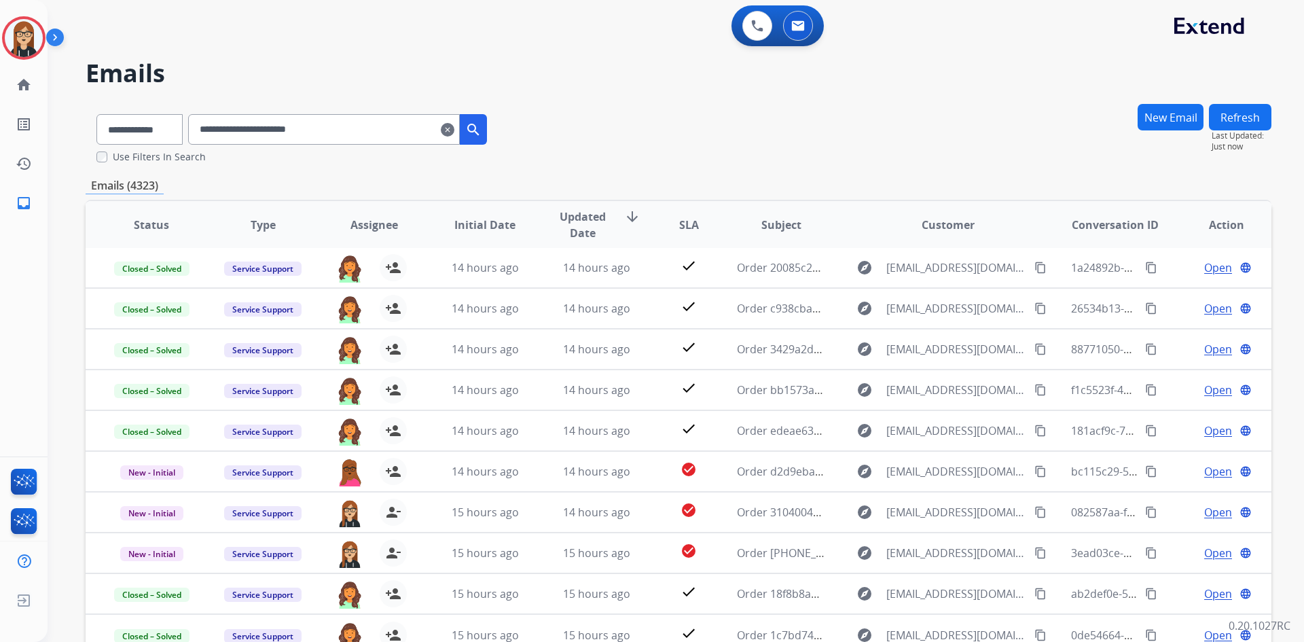
drag, startPoint x: 464, startPoint y: 128, endPoint x: 469, endPoint y: 138, distance: 11.2
click at [455, 128] on mat-icon "clear" at bounding box center [448, 130] width 14 height 16
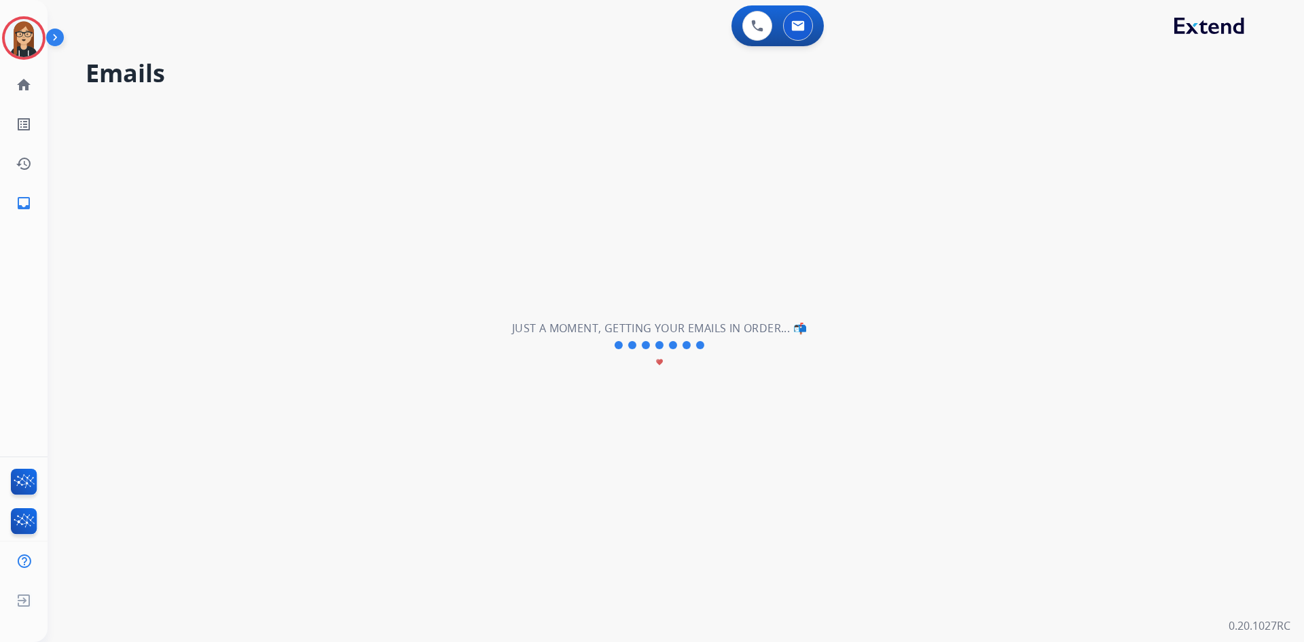
select select "**********"
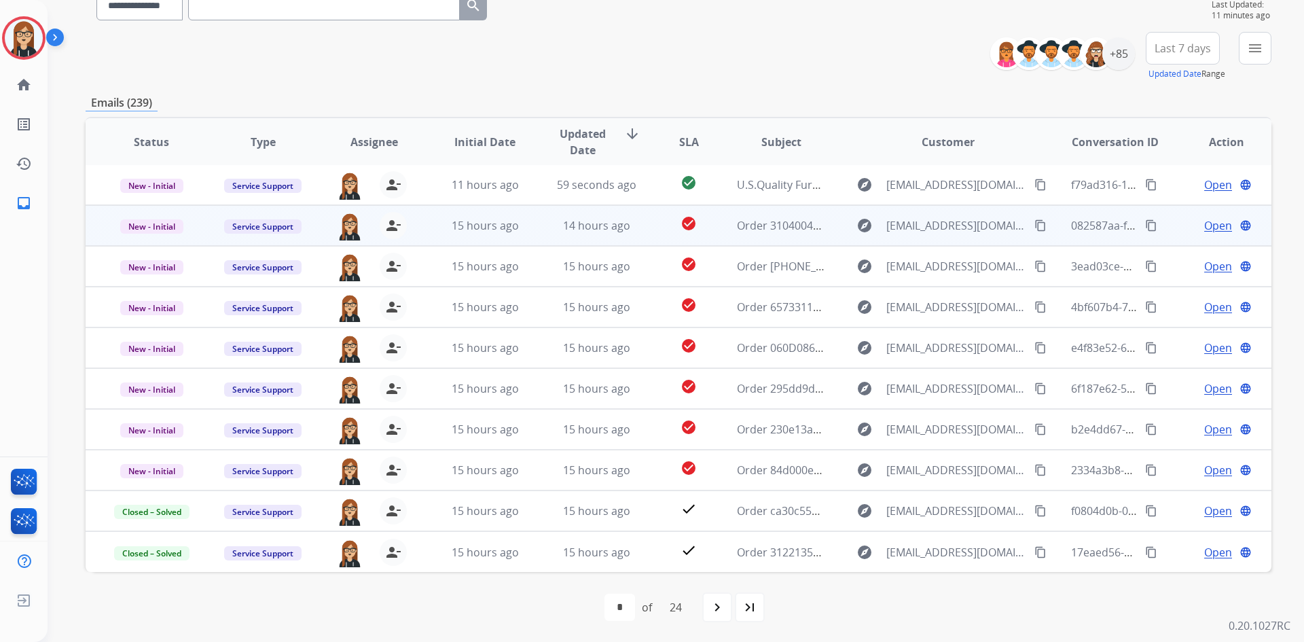
scroll to position [131, 0]
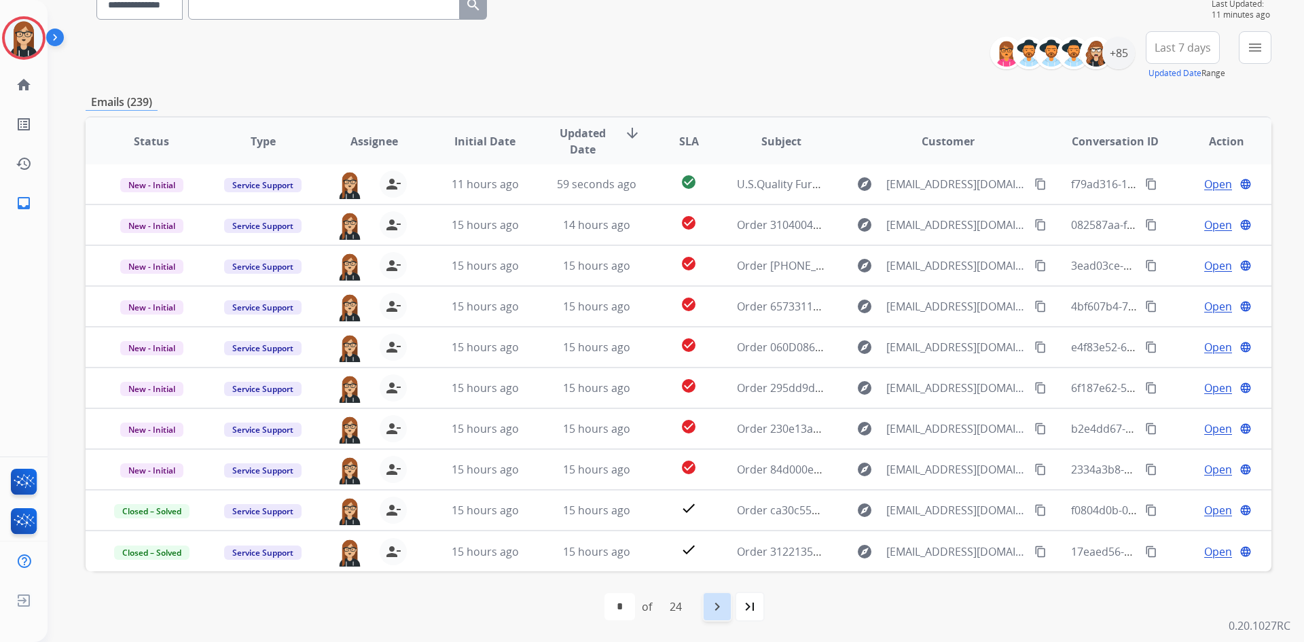
click at [714, 603] on mat-icon "navigate_next" at bounding box center [717, 607] width 16 height 16
click at [603, 605] on mat-icon "navigate_before" at bounding box center [610, 607] width 16 height 16
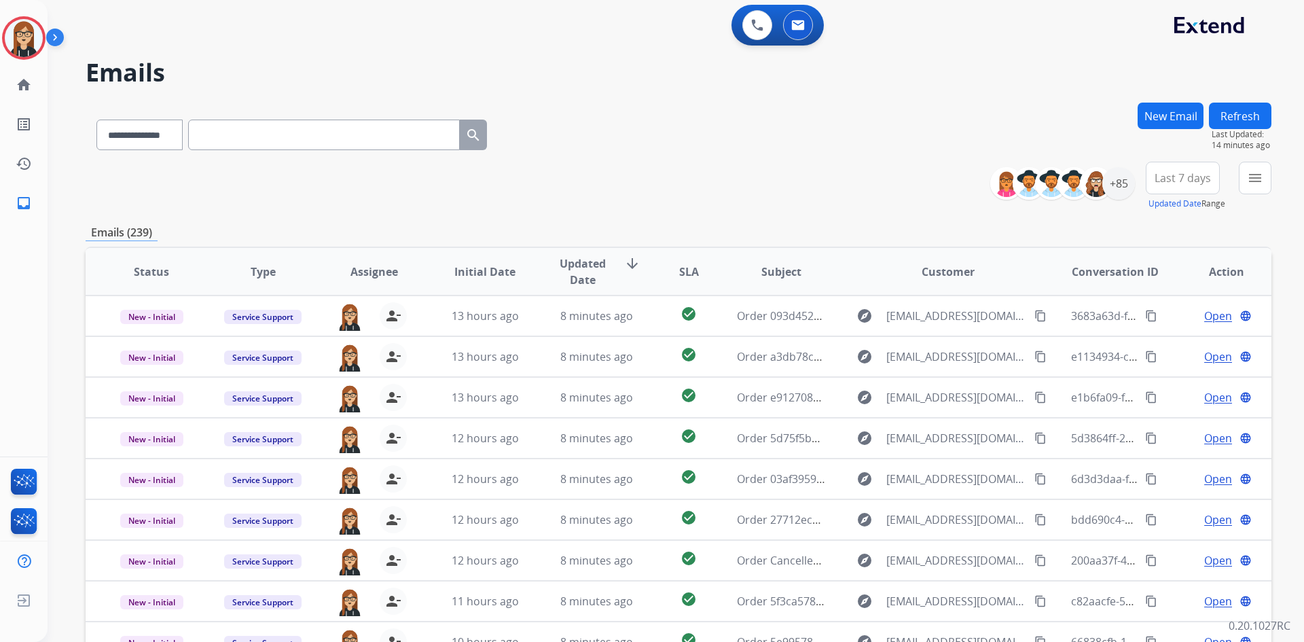
scroll to position [0, 0]
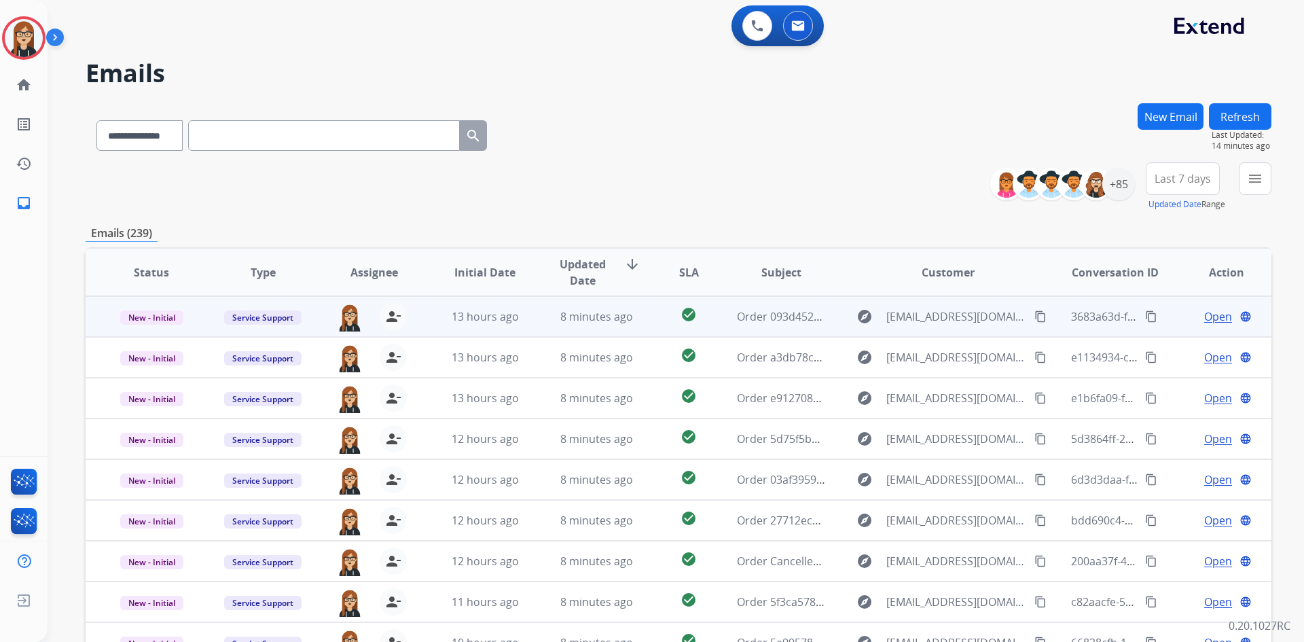
click at [1205, 313] on span "Open" at bounding box center [1219, 316] width 28 height 16
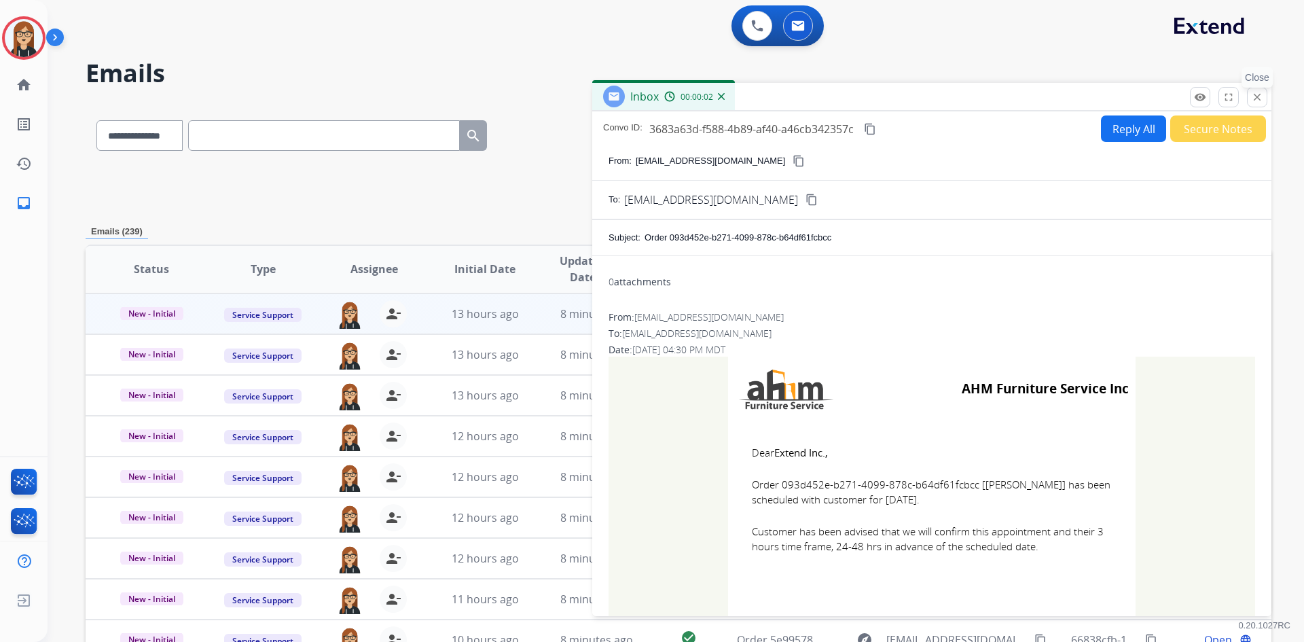
click at [1255, 102] on mat-icon "close" at bounding box center [1257, 97] width 12 height 12
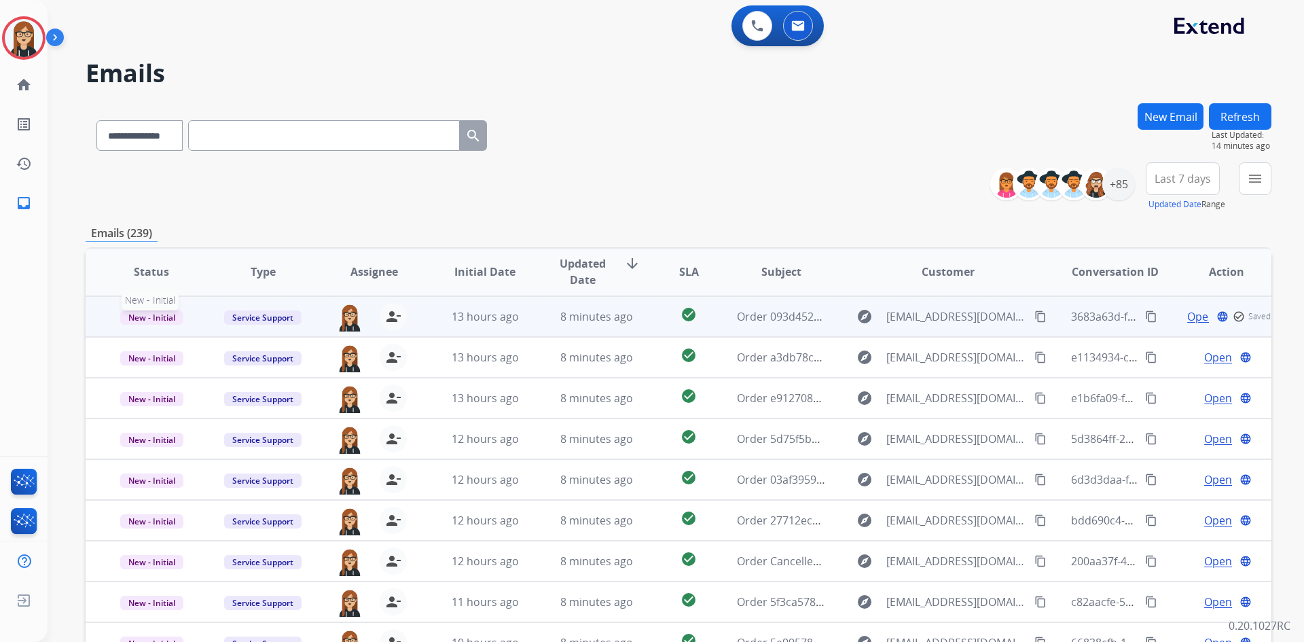
click at [161, 316] on span "New - Initial" at bounding box center [151, 317] width 63 height 14
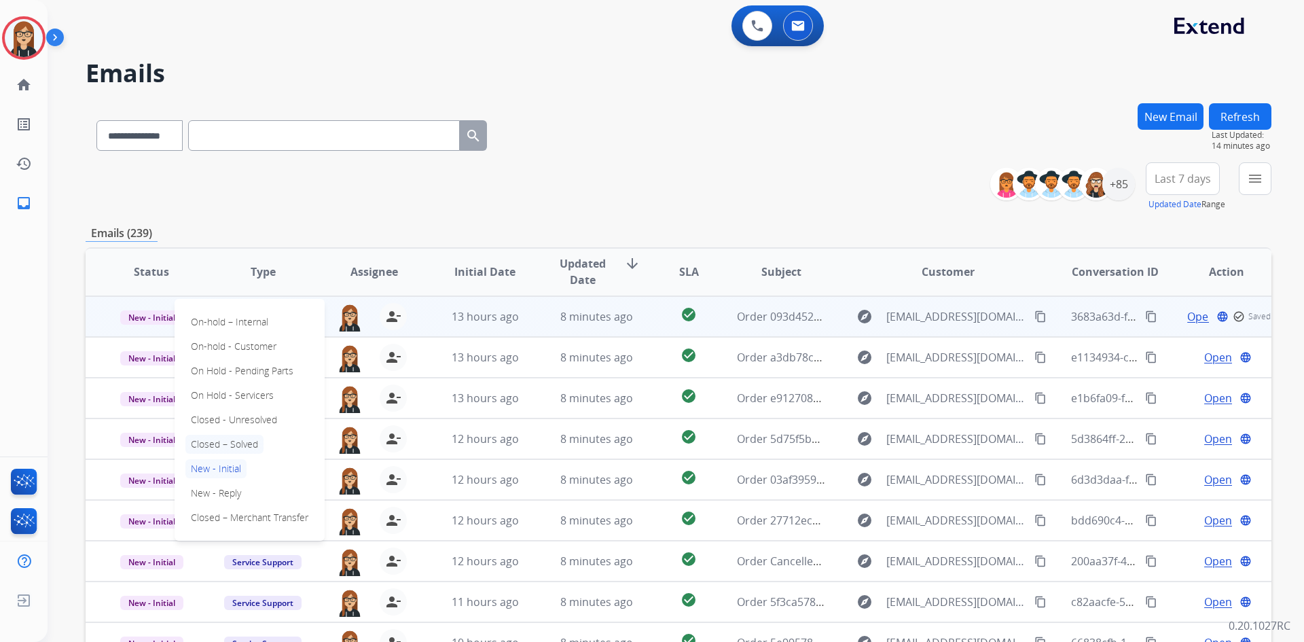
click at [232, 440] on p "Closed – Solved" at bounding box center [224, 444] width 78 height 19
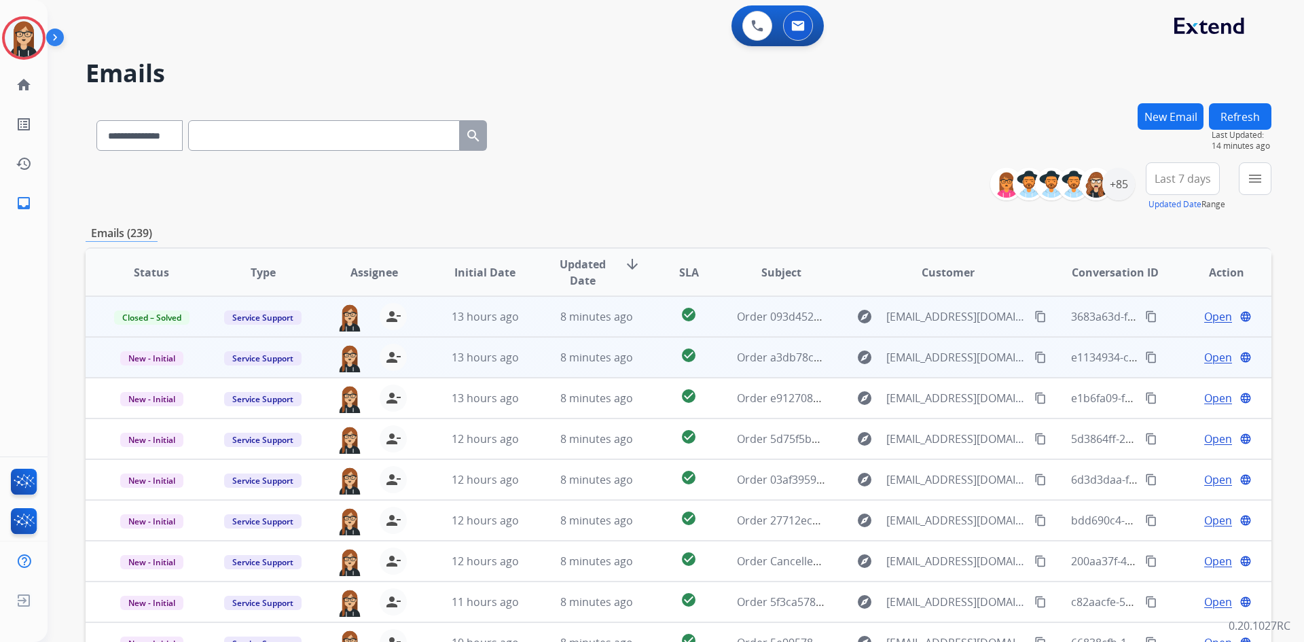
click at [1205, 361] on span "Open" at bounding box center [1219, 357] width 28 height 16
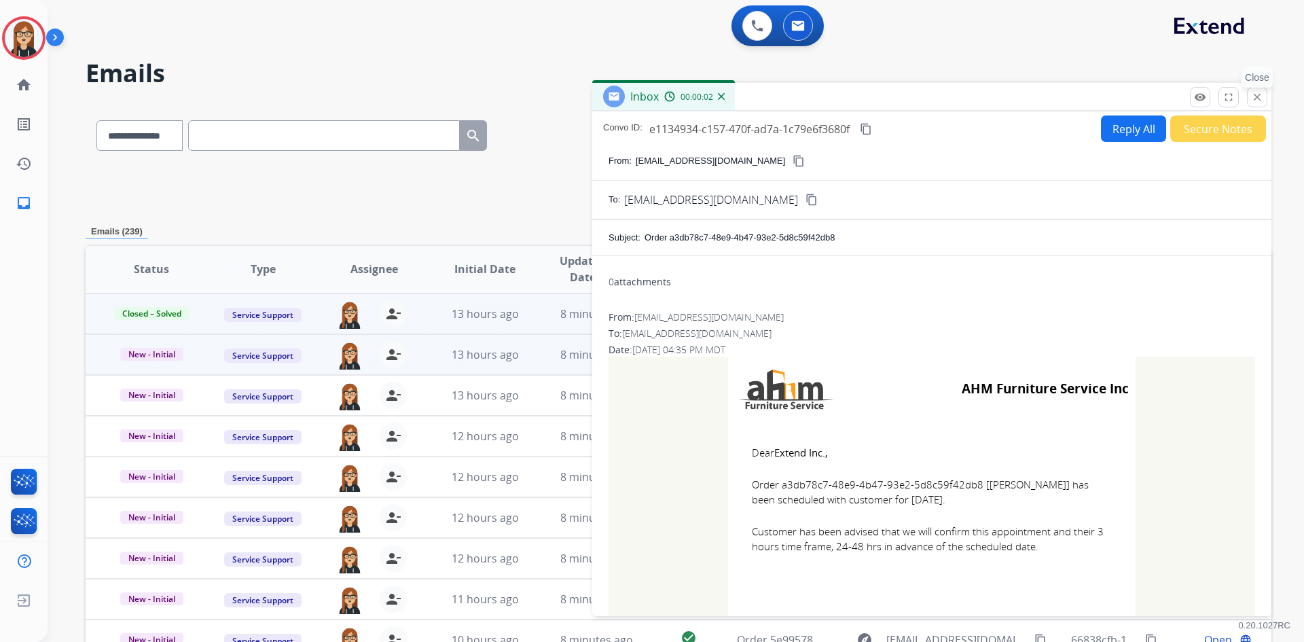
click at [1262, 100] on mat-icon "close" at bounding box center [1257, 97] width 12 height 12
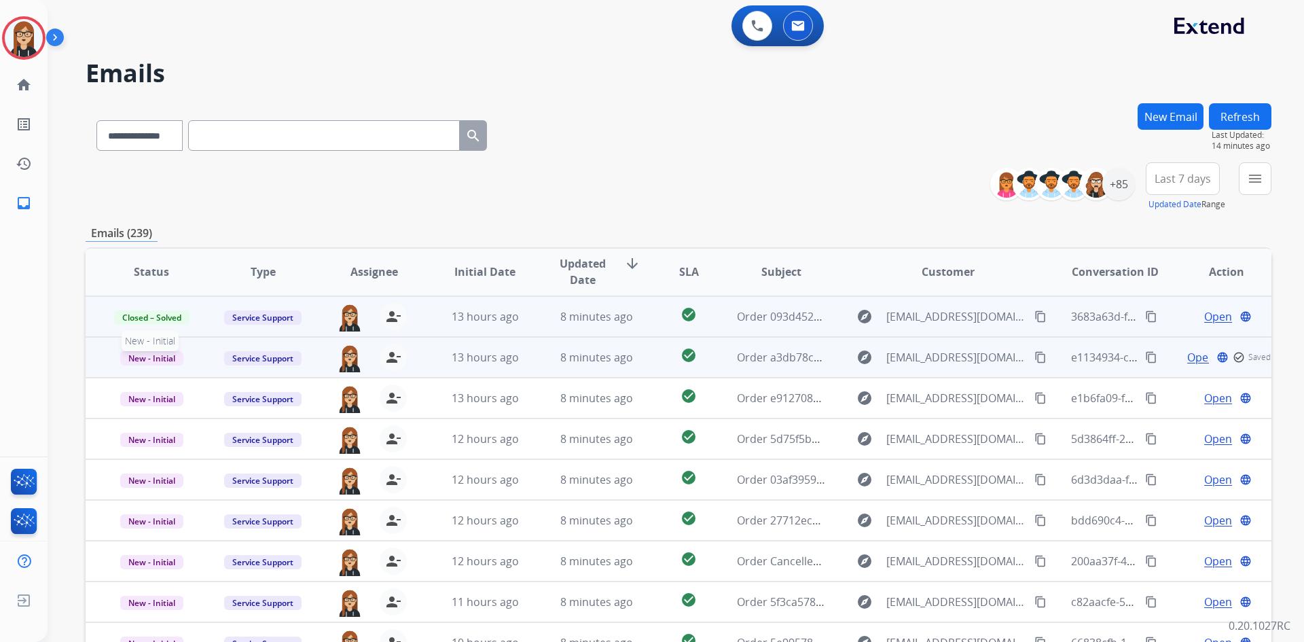
click at [156, 357] on span "New - Initial" at bounding box center [151, 358] width 63 height 14
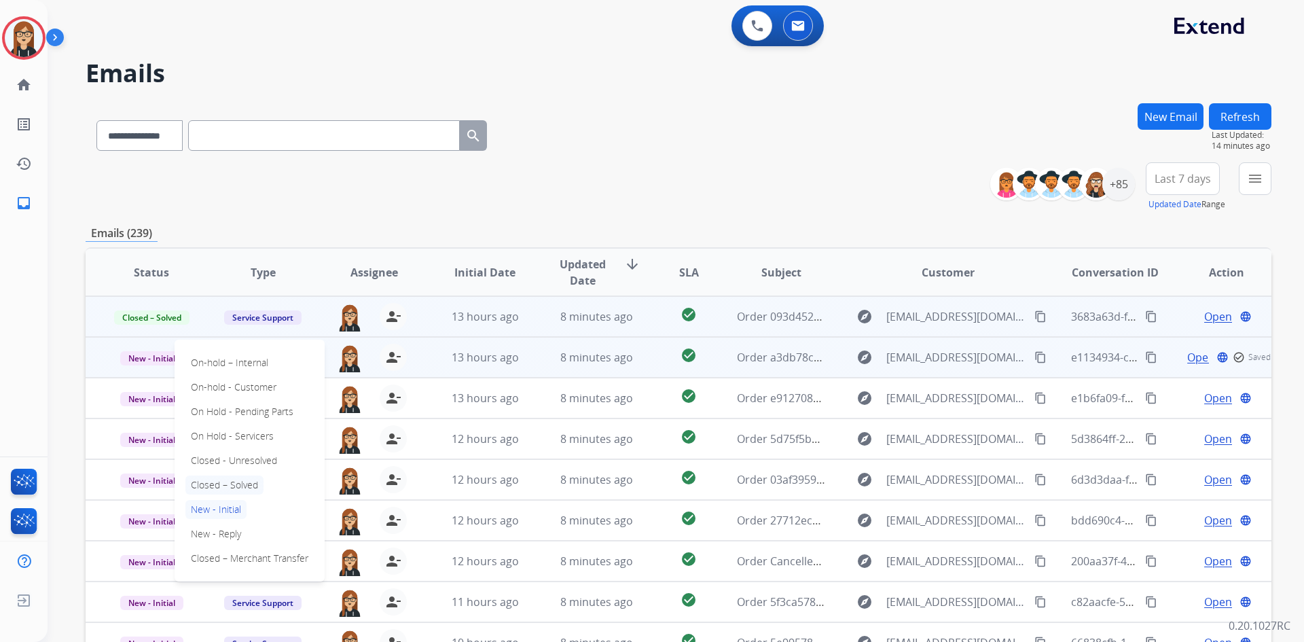
click at [226, 478] on p "Closed – Solved" at bounding box center [224, 485] width 78 height 19
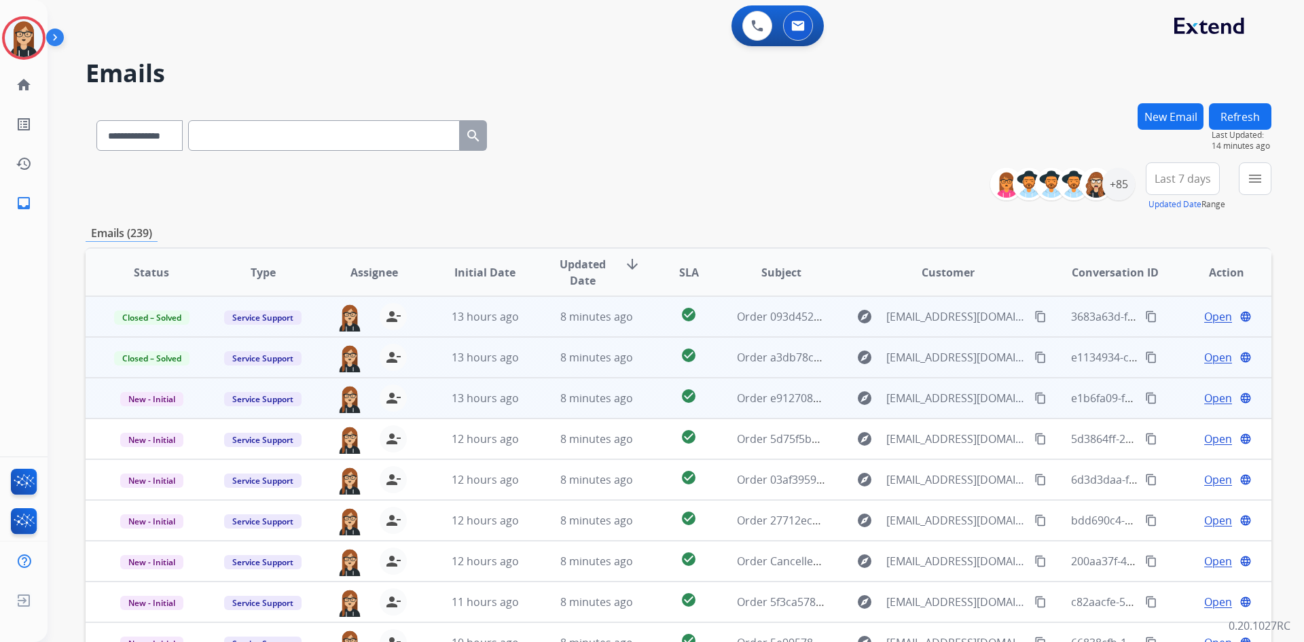
click at [1207, 402] on span "Open" at bounding box center [1219, 398] width 28 height 16
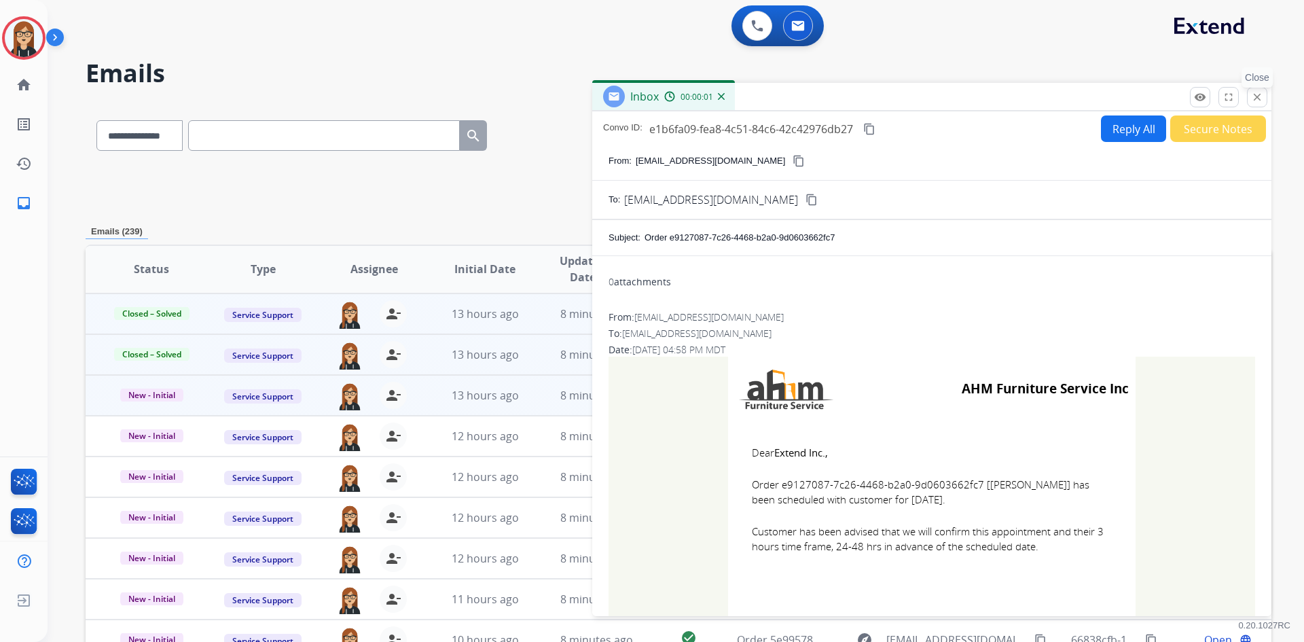
click at [1261, 93] on mat-icon "close" at bounding box center [1257, 97] width 12 height 12
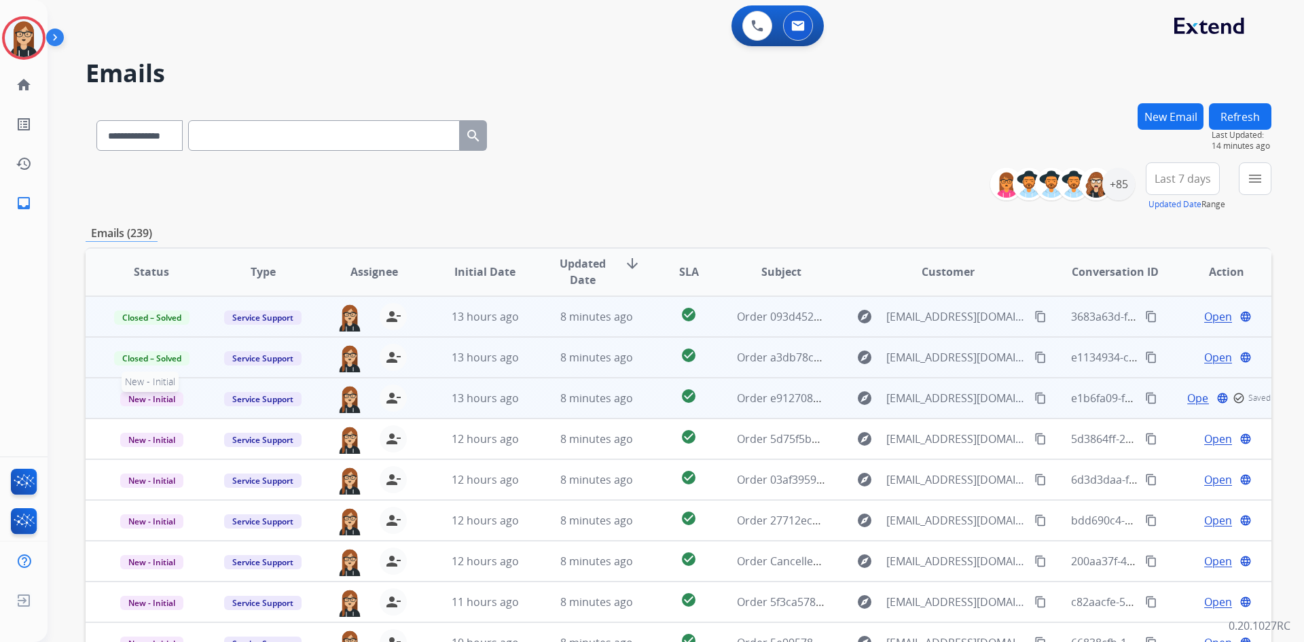
click at [152, 395] on span "New - Initial" at bounding box center [151, 399] width 63 height 14
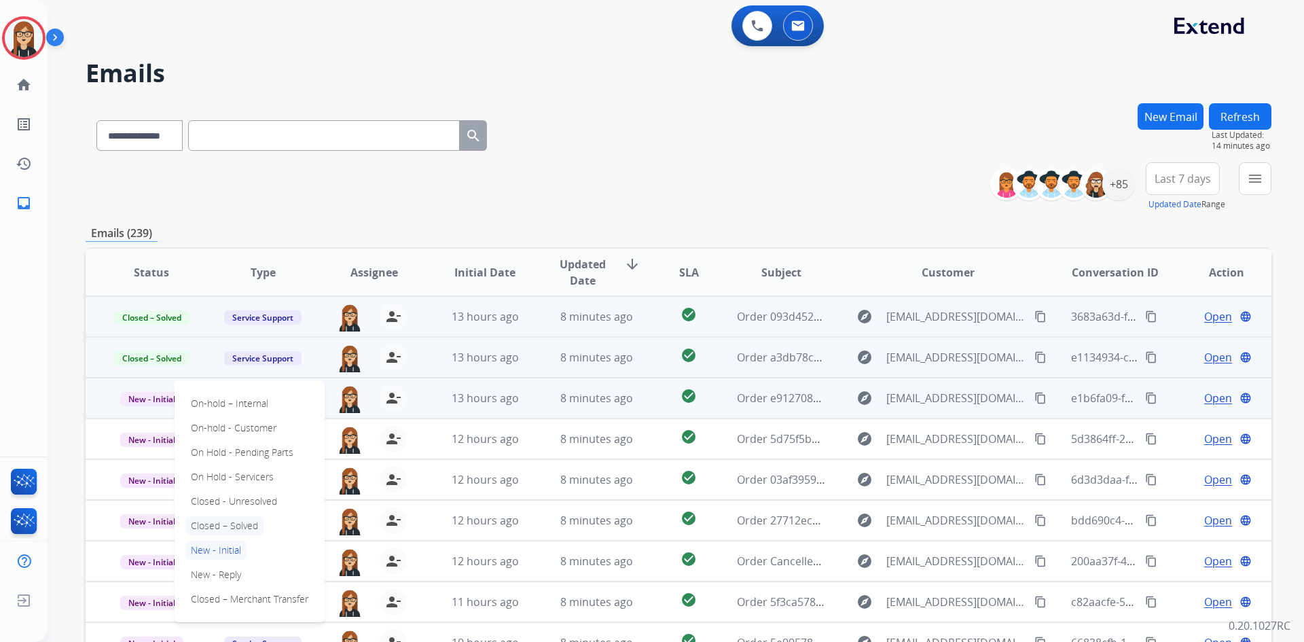
click at [238, 520] on p "Closed – Solved" at bounding box center [224, 525] width 78 height 19
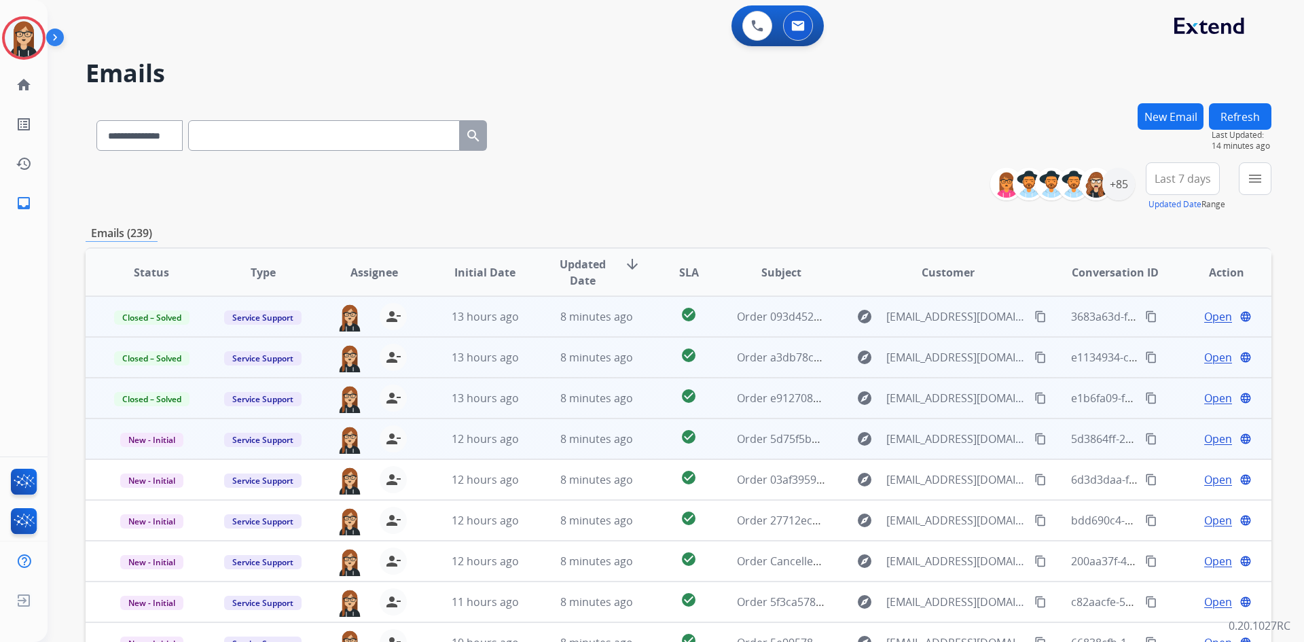
click at [1205, 438] on span "Open" at bounding box center [1219, 439] width 28 height 16
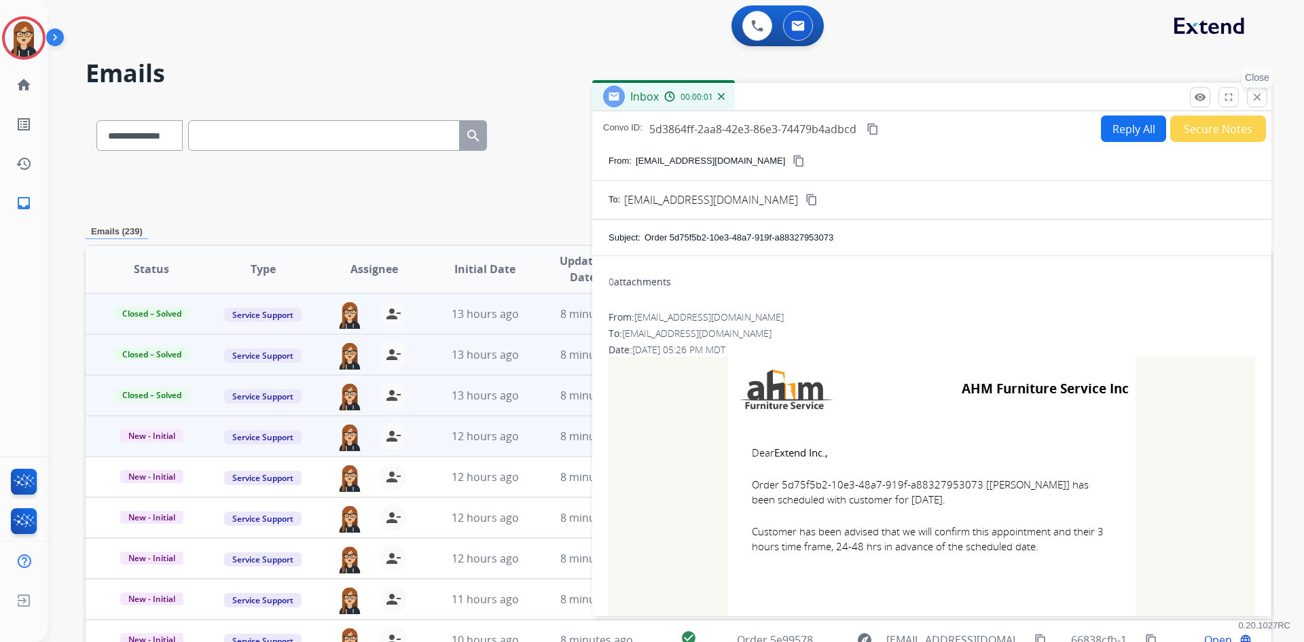
click at [1262, 96] on mat-icon "close" at bounding box center [1257, 97] width 12 height 12
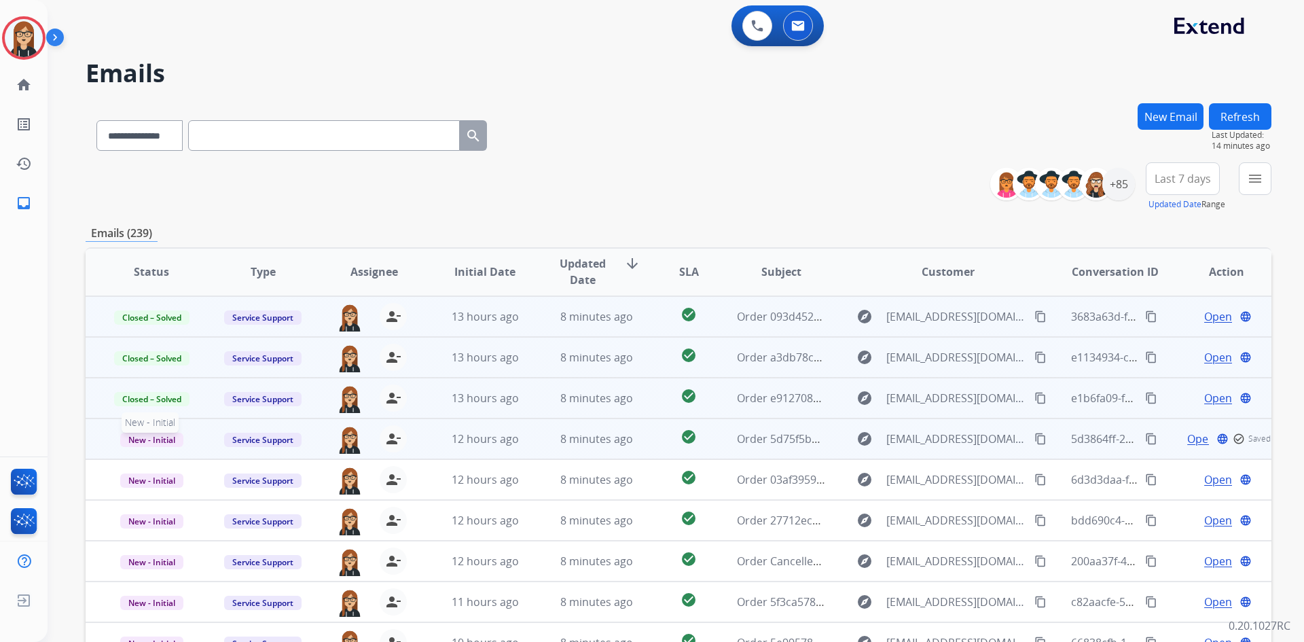
click at [146, 444] on span "New - Initial" at bounding box center [151, 440] width 63 height 14
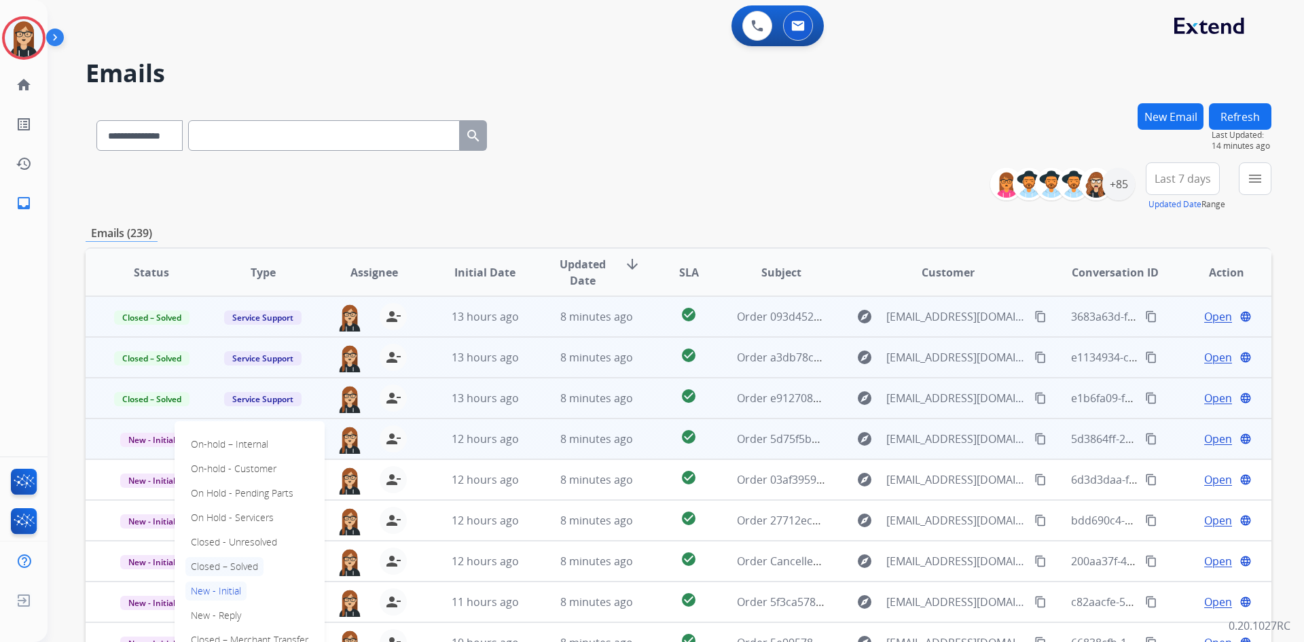
click at [211, 568] on p "Closed – Solved" at bounding box center [224, 566] width 78 height 19
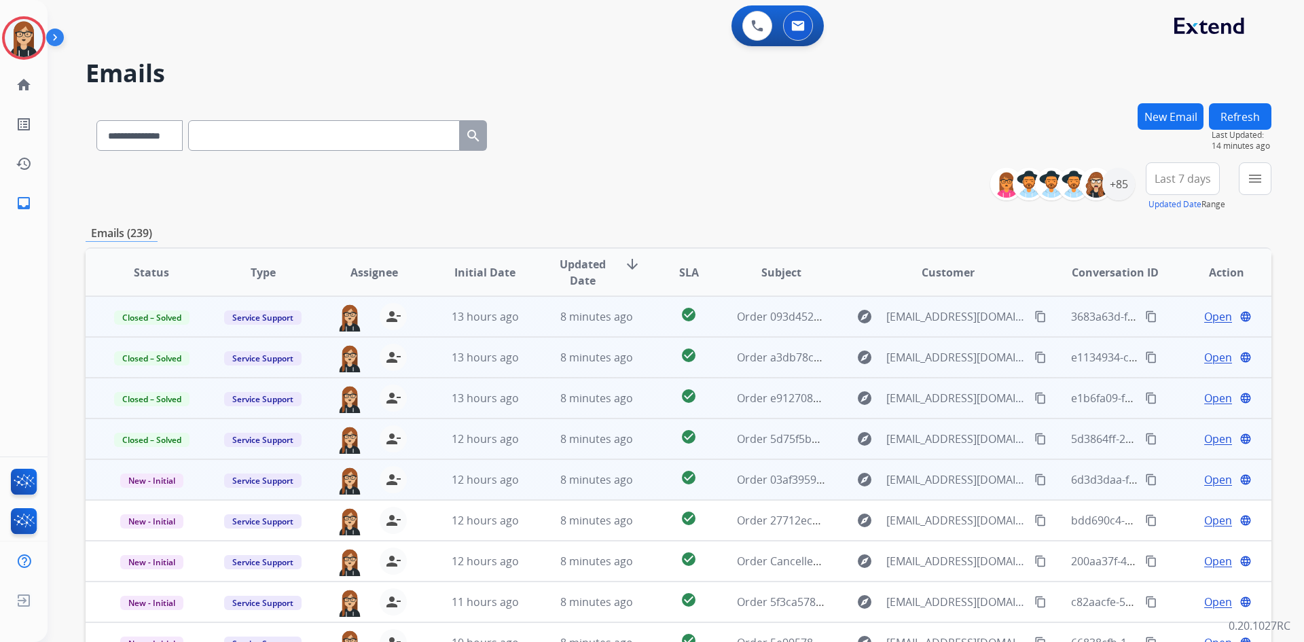
click at [1205, 478] on span "Open" at bounding box center [1219, 479] width 28 height 16
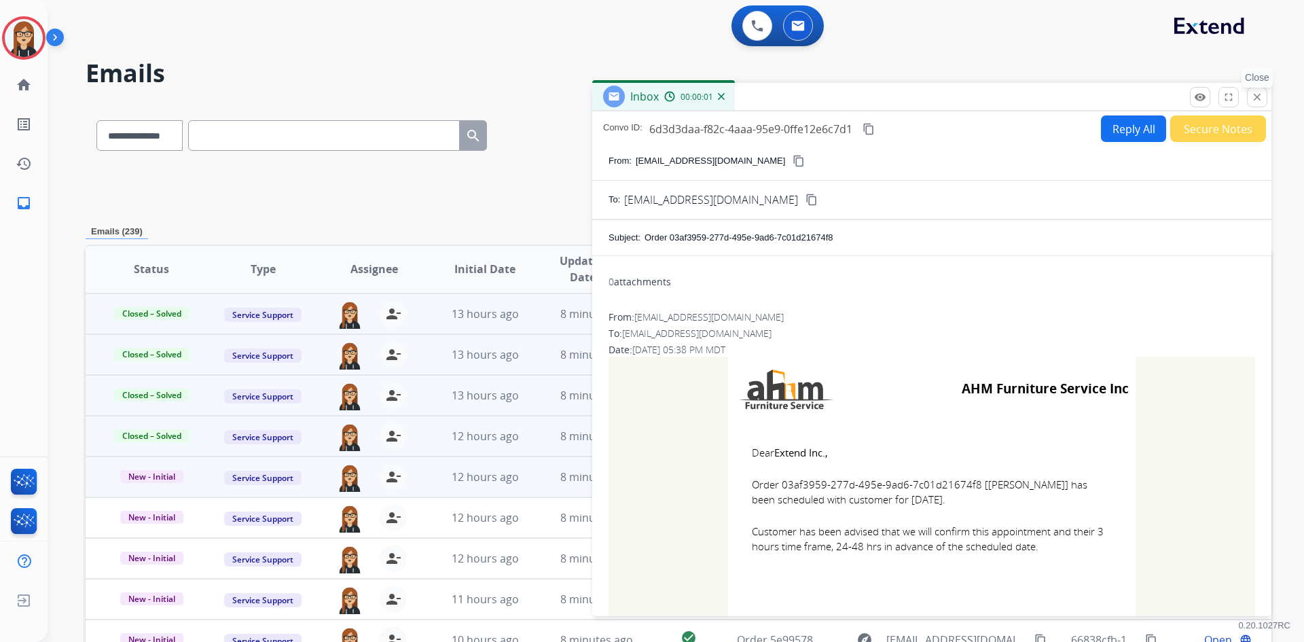
click at [1261, 99] on mat-icon "close" at bounding box center [1257, 97] width 12 height 12
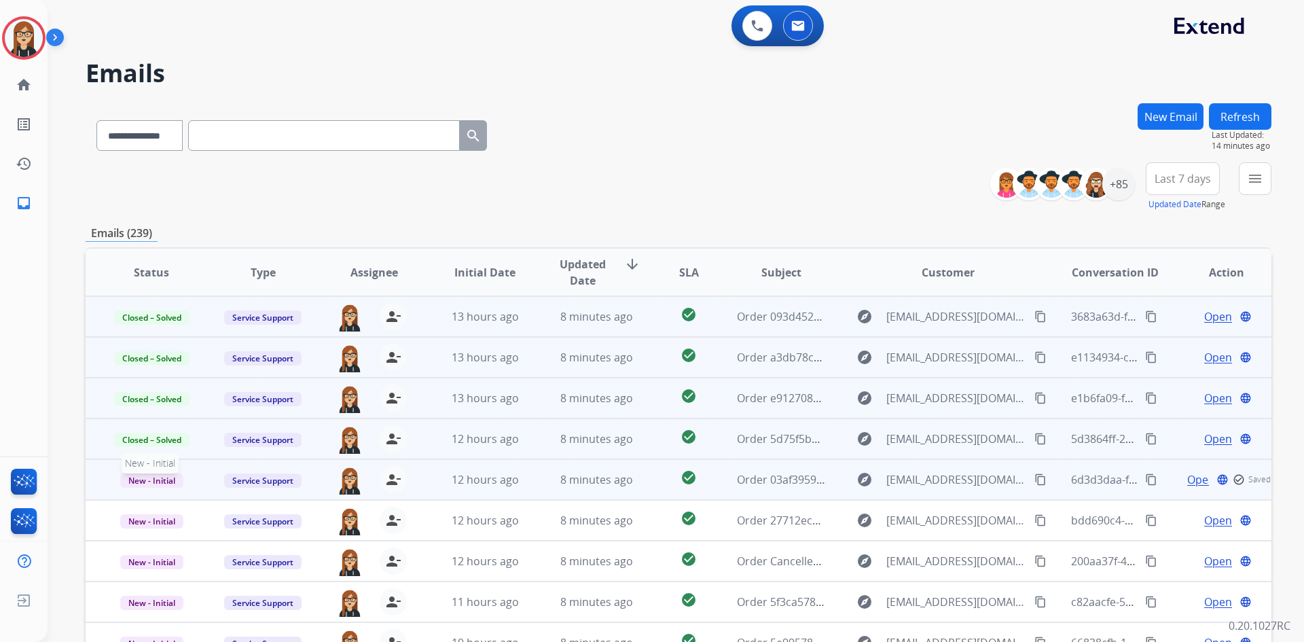
click at [165, 480] on span "New - Initial" at bounding box center [151, 481] width 63 height 14
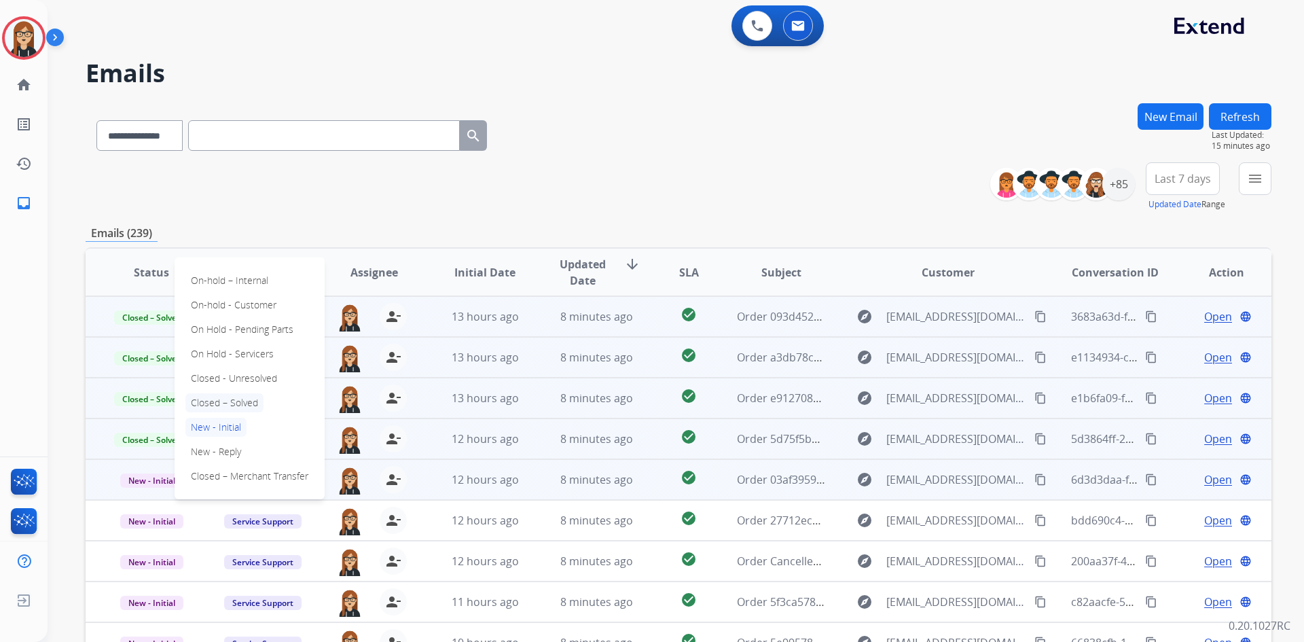
click at [242, 408] on p "Closed – Solved" at bounding box center [224, 402] width 78 height 19
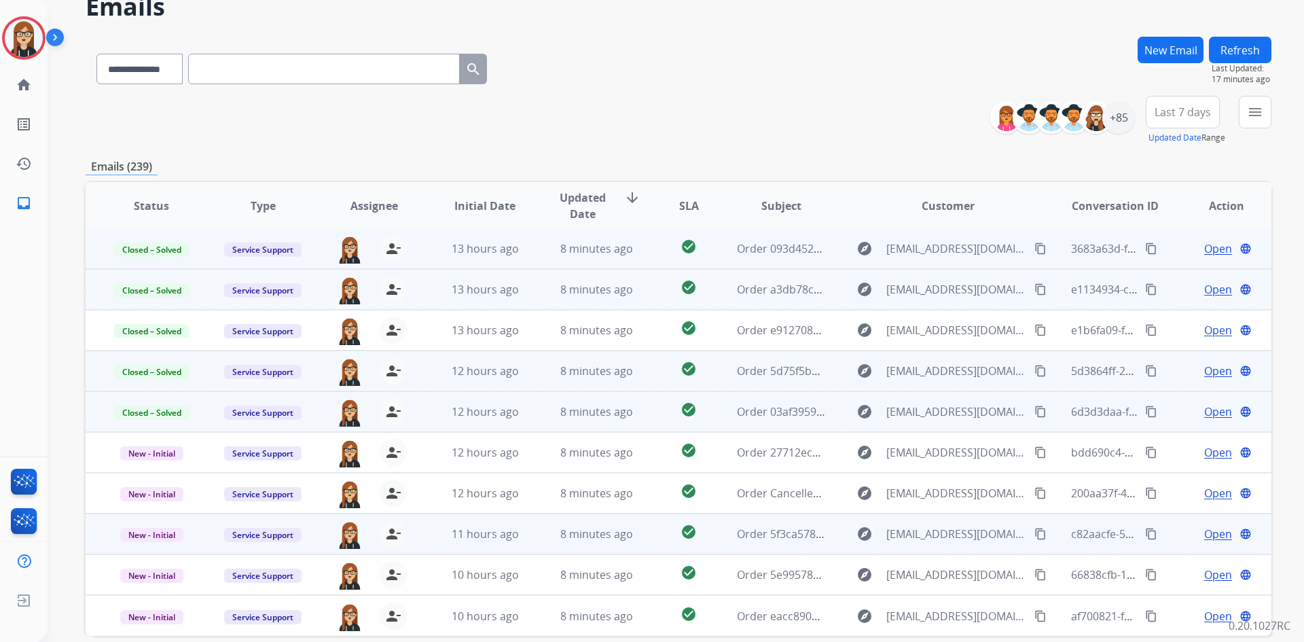
scroll to position [131, 0]
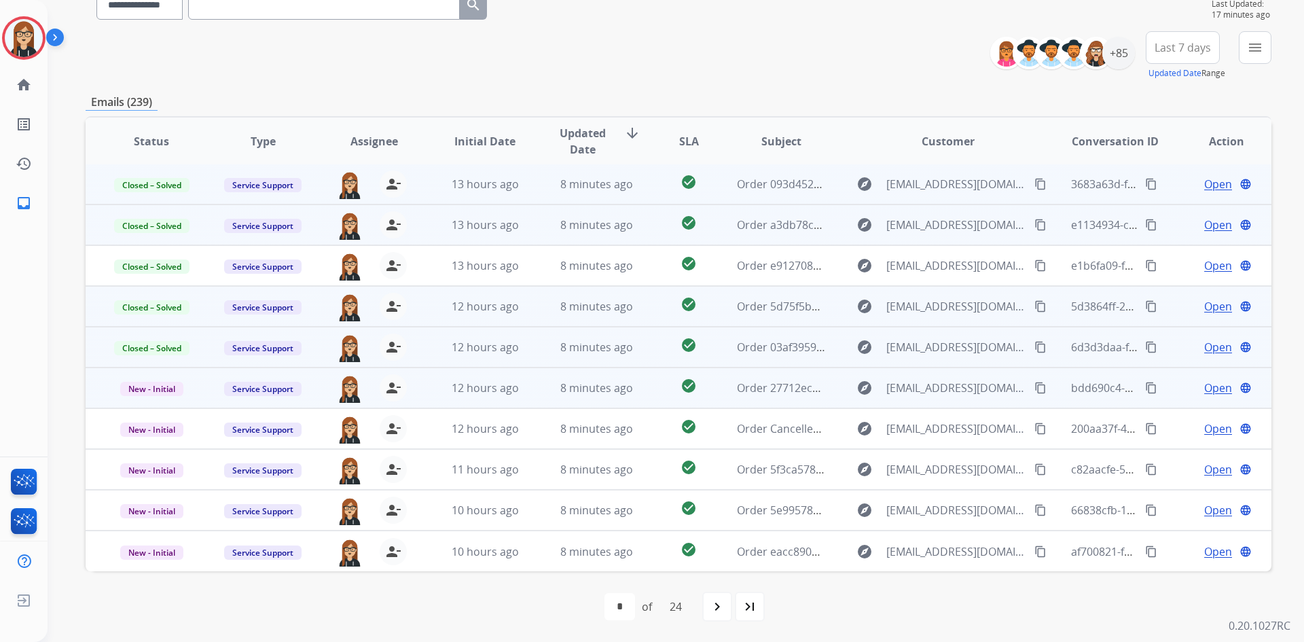
click at [1212, 388] on span "Open" at bounding box center [1219, 388] width 28 height 16
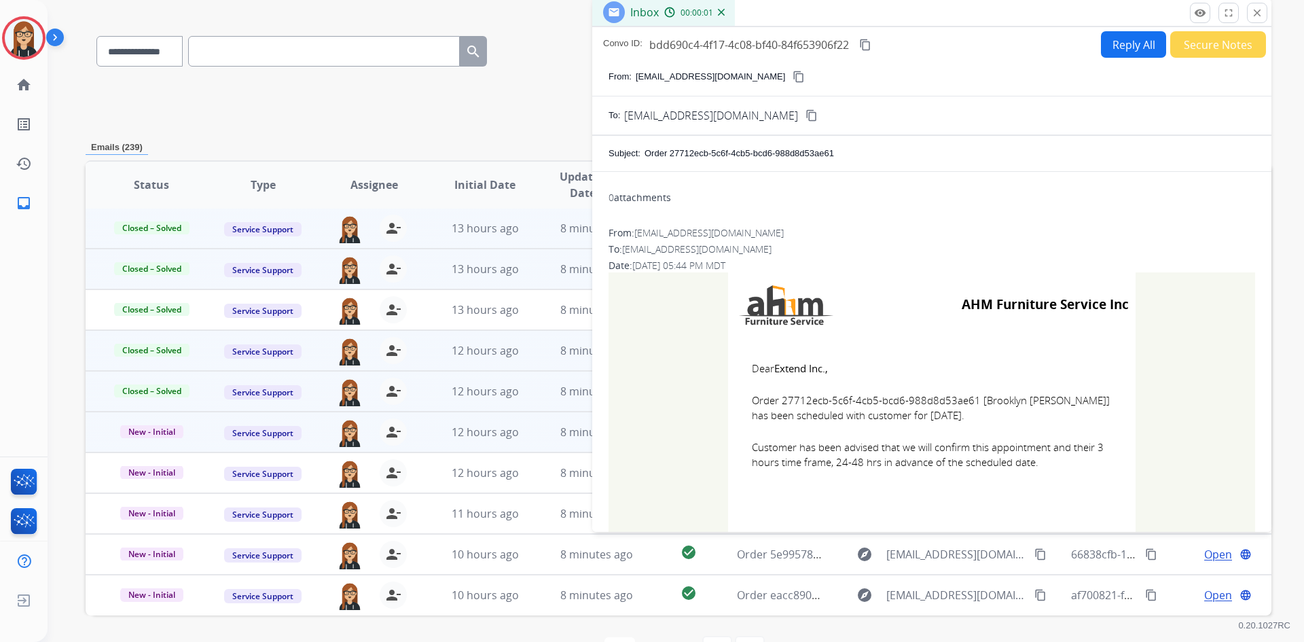
scroll to position [60, 0]
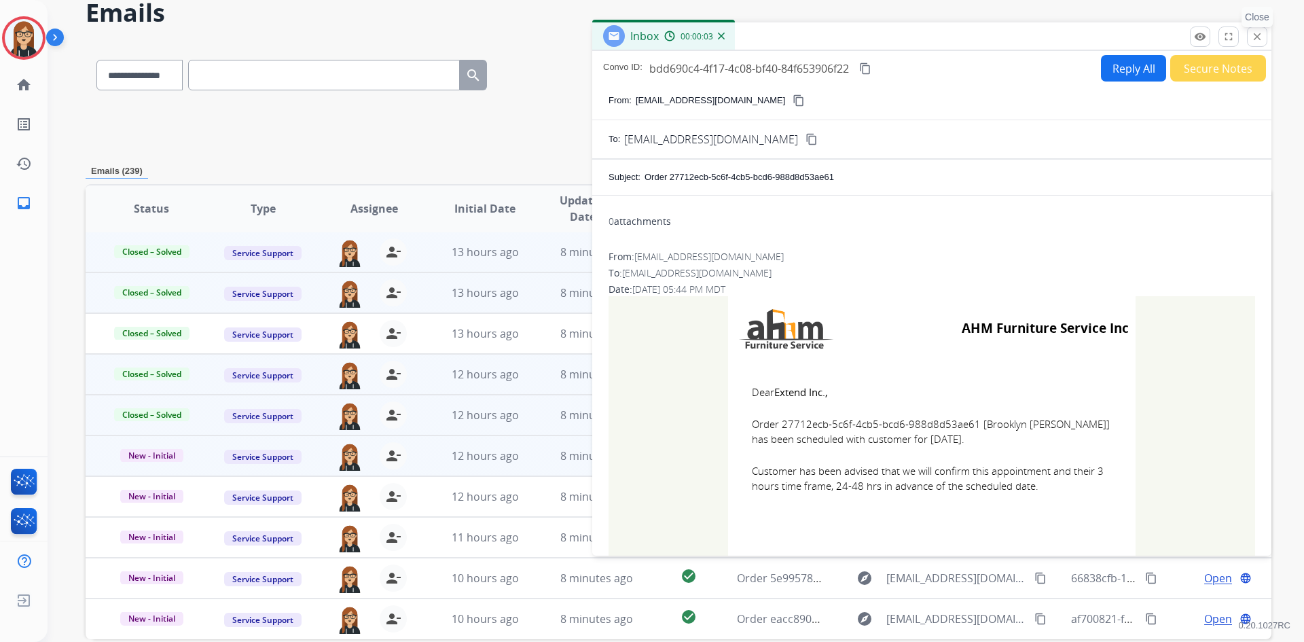
click at [1254, 39] on mat-icon "close" at bounding box center [1257, 37] width 12 height 12
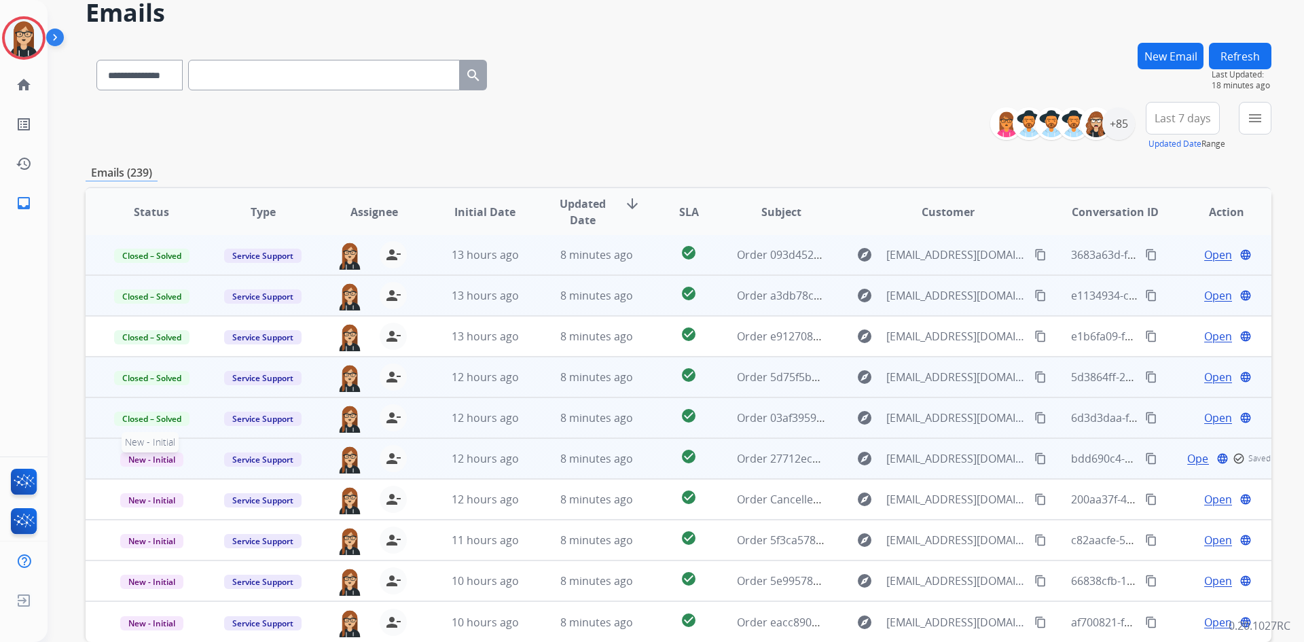
click at [152, 463] on span "New - Initial" at bounding box center [151, 459] width 63 height 14
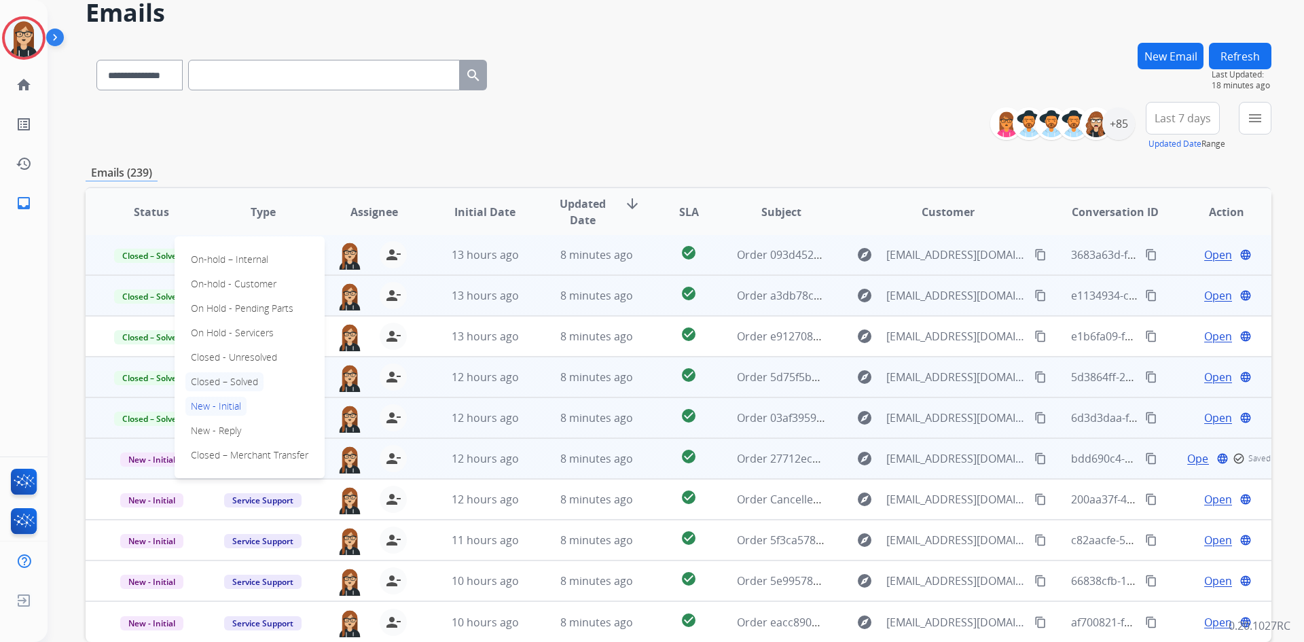
click at [228, 373] on p "Closed – Solved" at bounding box center [224, 381] width 78 height 19
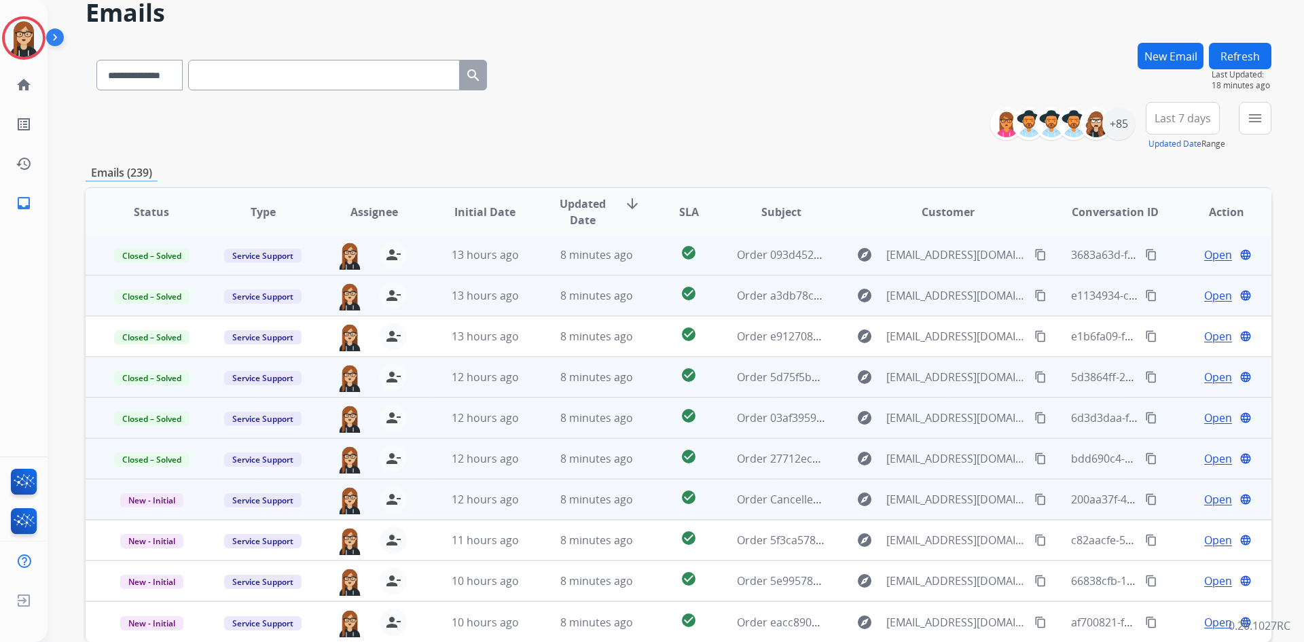
click at [1207, 494] on span "Open" at bounding box center [1219, 499] width 28 height 16
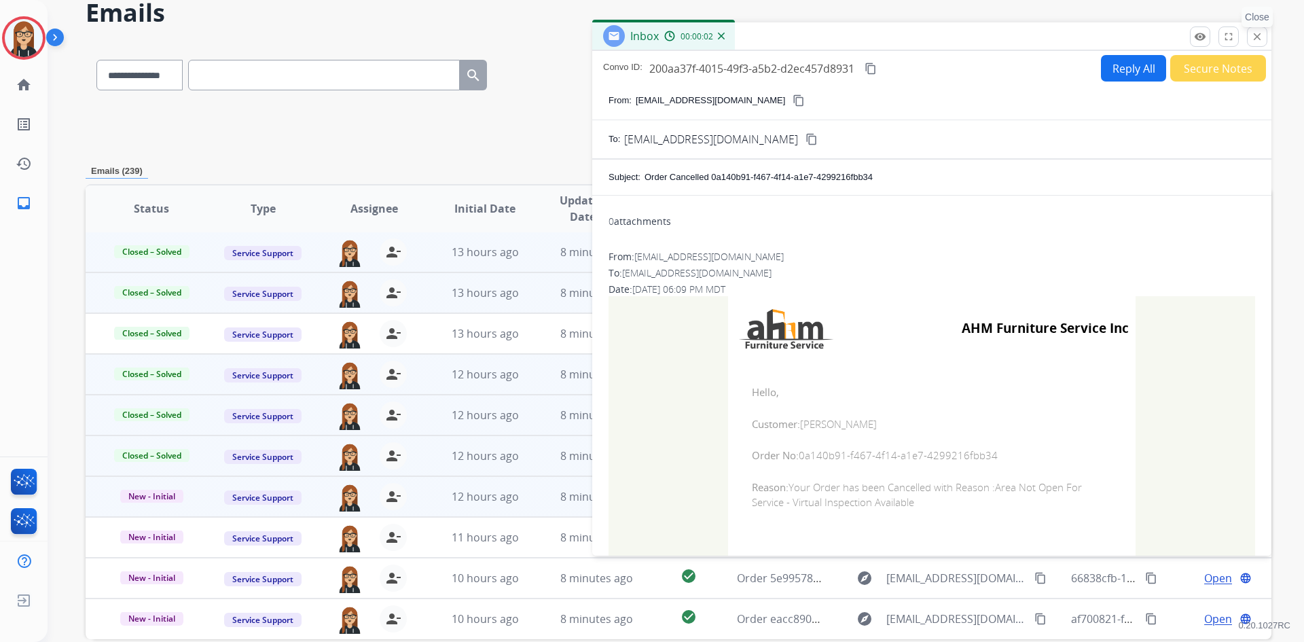
click at [1262, 33] on mat-icon "close" at bounding box center [1257, 37] width 12 height 12
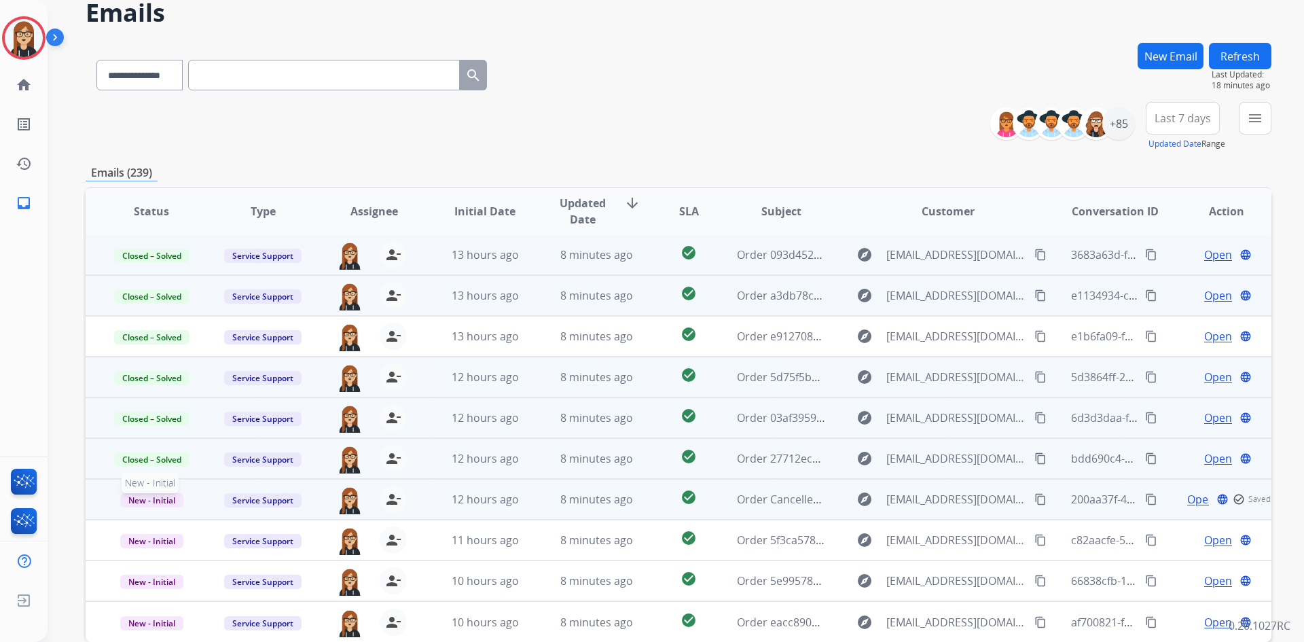
click at [127, 501] on span "New - Initial" at bounding box center [151, 500] width 63 height 14
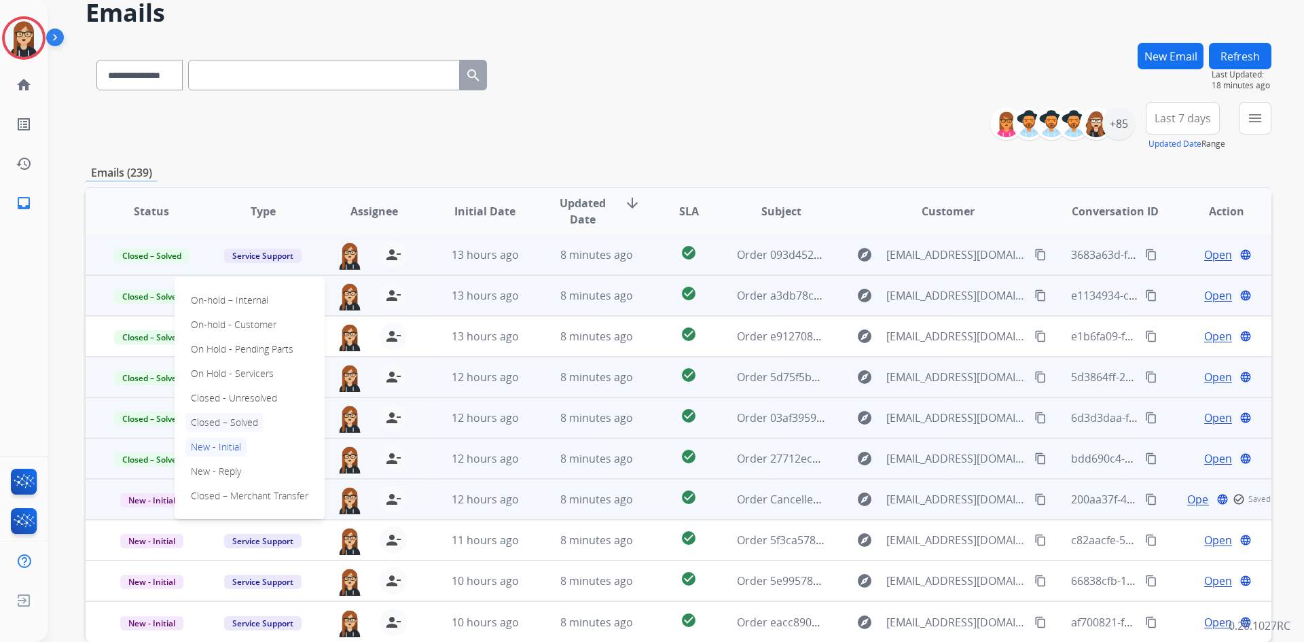
click at [230, 421] on p "Closed – Solved" at bounding box center [224, 422] width 78 height 19
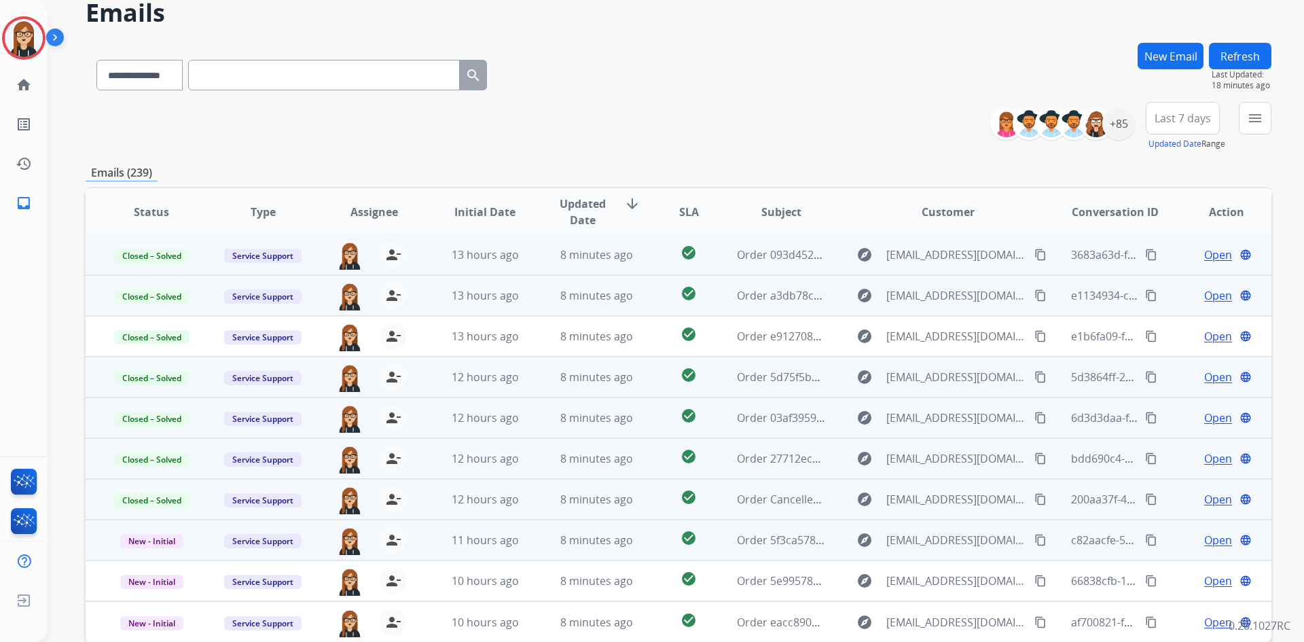
click at [1211, 537] on span "Open" at bounding box center [1219, 540] width 28 height 16
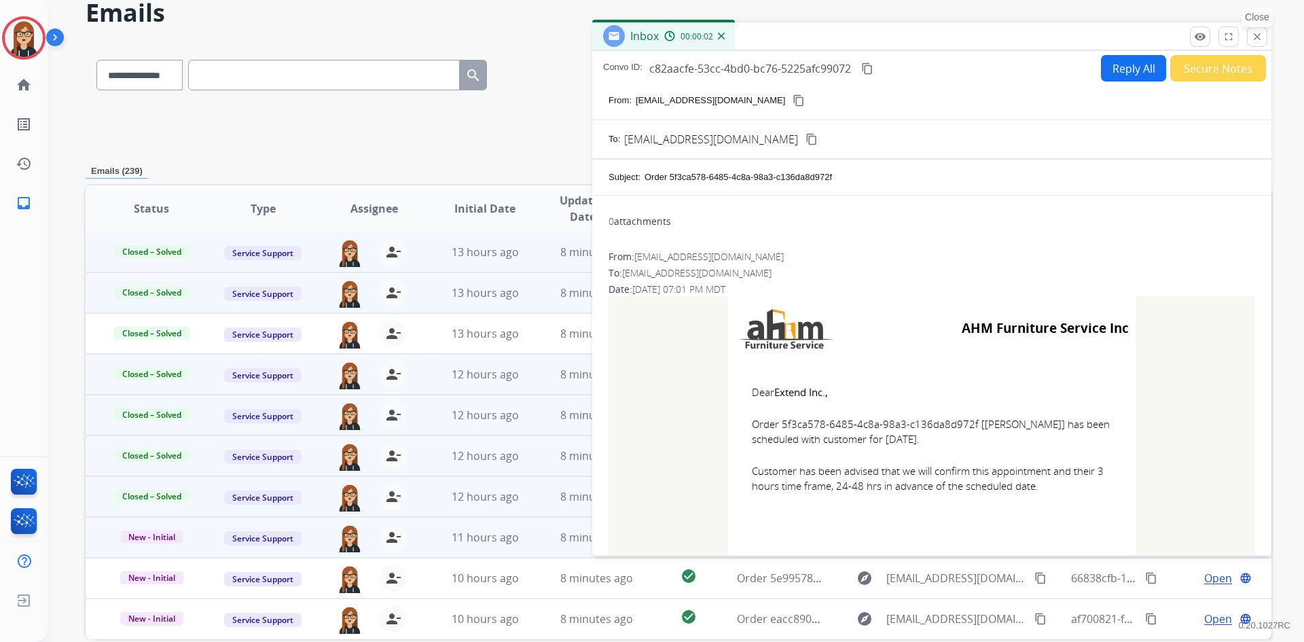
click at [1260, 37] on mat-icon "close" at bounding box center [1257, 37] width 12 height 12
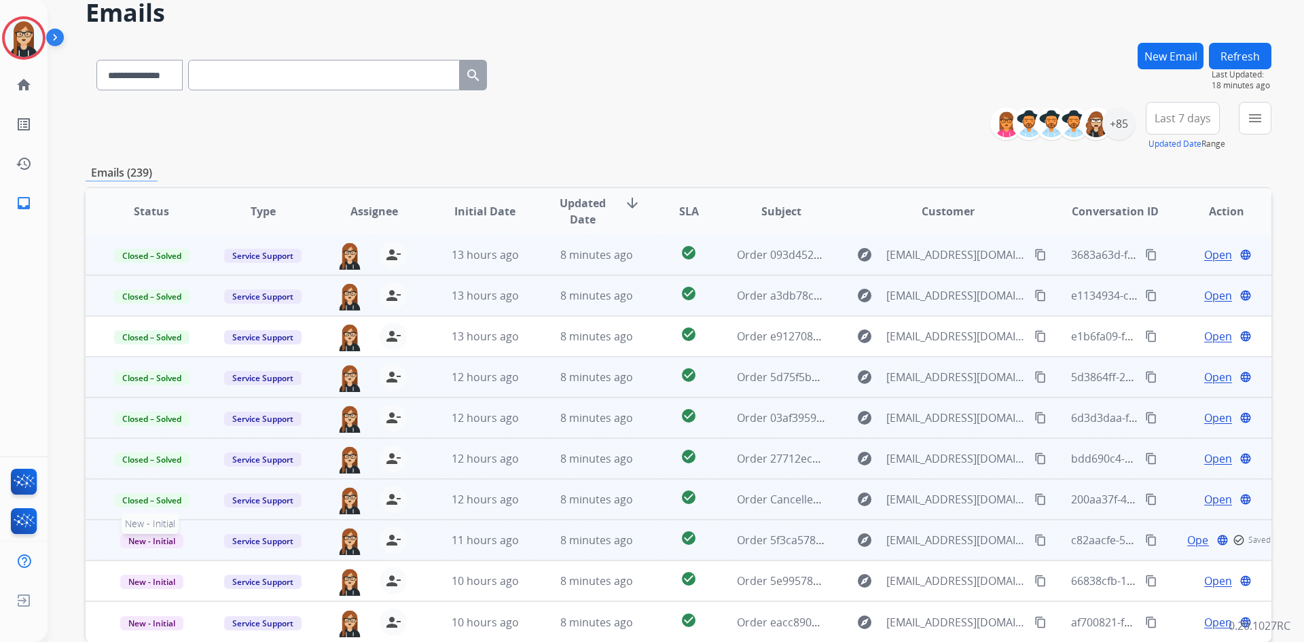
click at [141, 536] on span "New - Initial" at bounding box center [151, 541] width 63 height 14
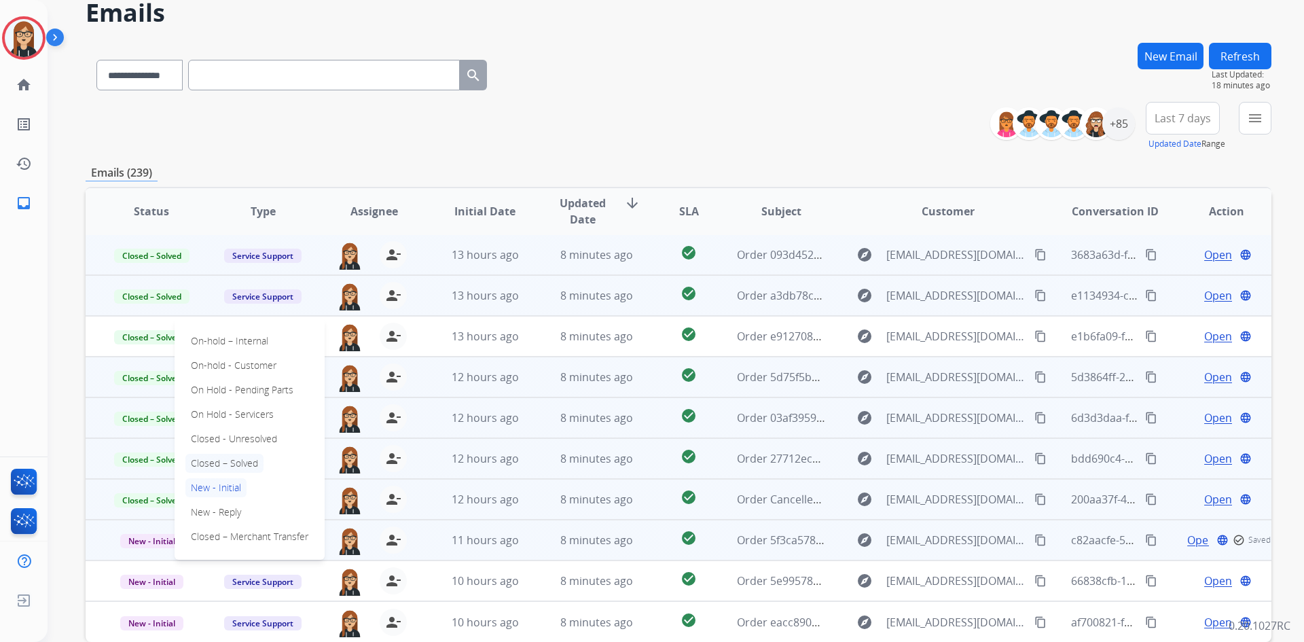
click at [225, 459] on p "Closed – Solved" at bounding box center [224, 463] width 78 height 19
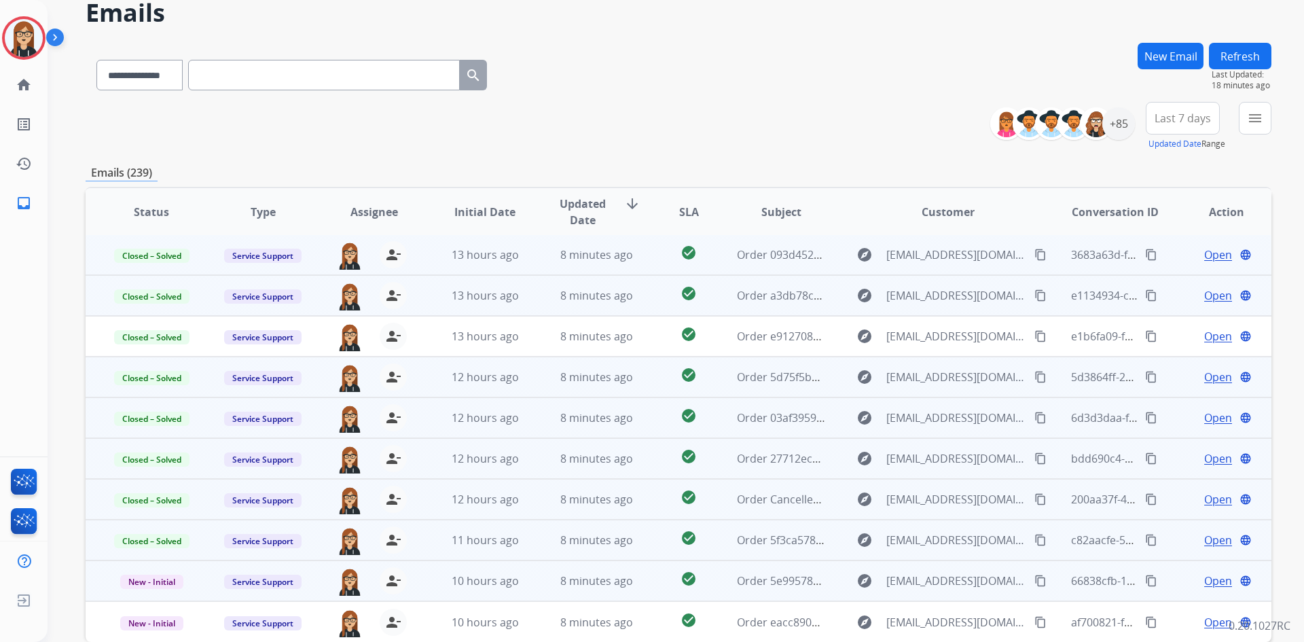
click at [1209, 583] on span "Open" at bounding box center [1219, 581] width 28 height 16
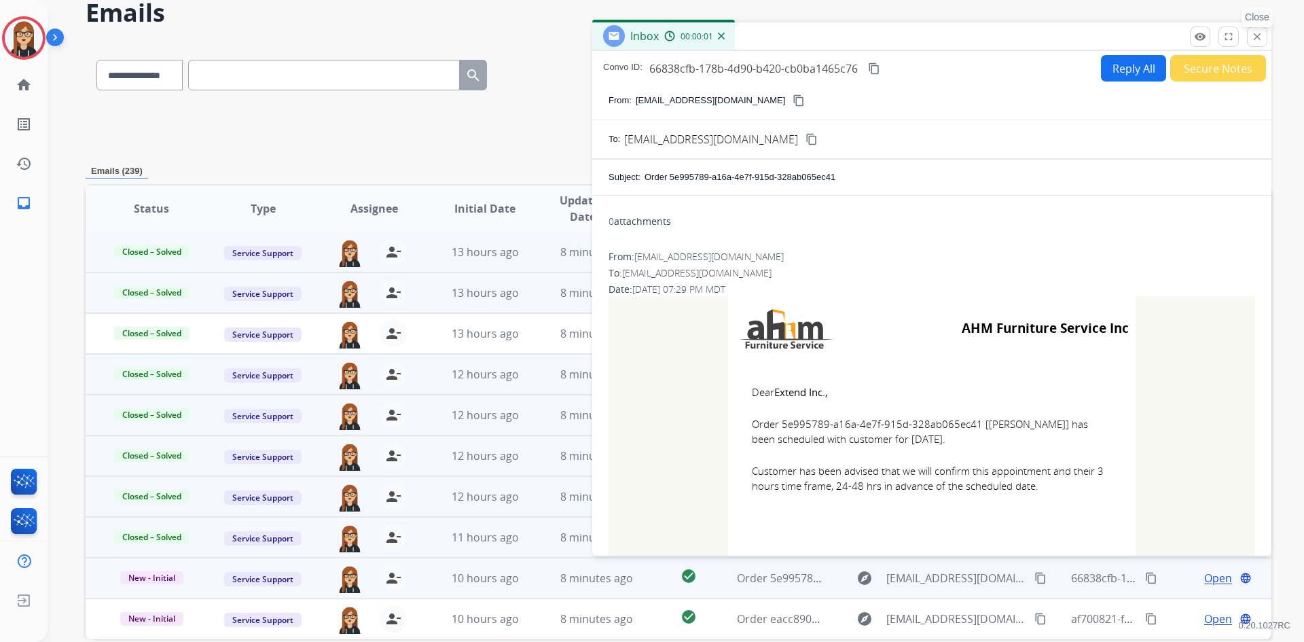
click at [1260, 37] on mat-icon "close" at bounding box center [1257, 37] width 12 height 12
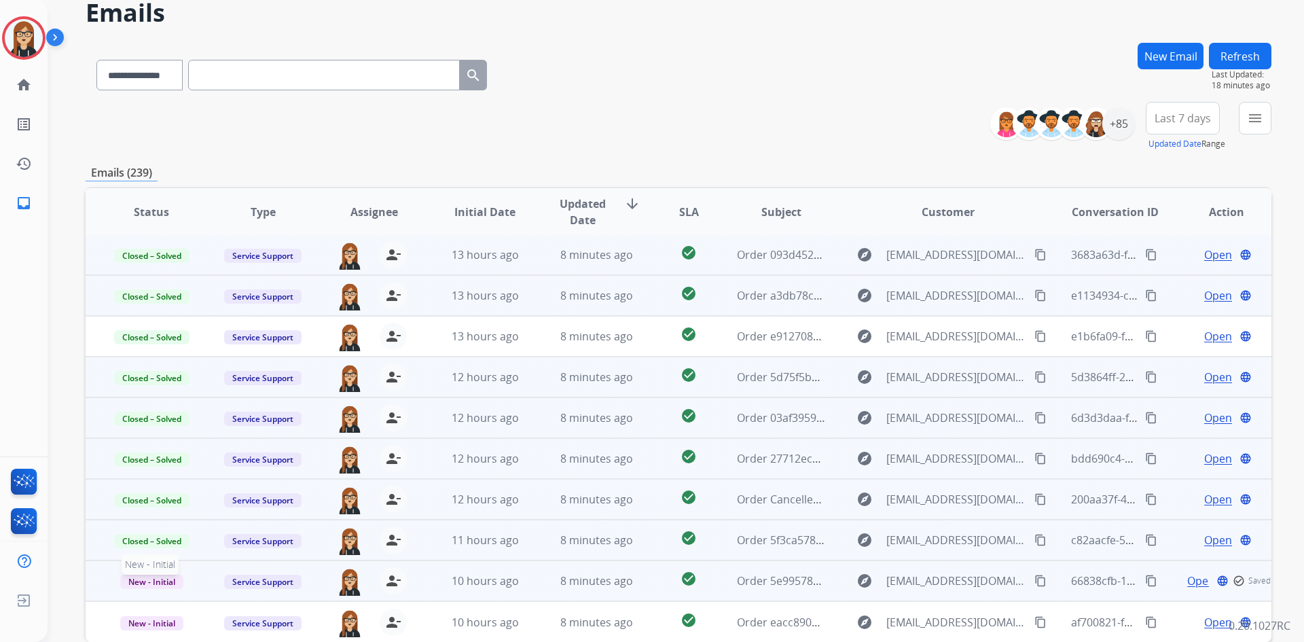
click at [160, 580] on span "New - Initial" at bounding box center [151, 582] width 63 height 14
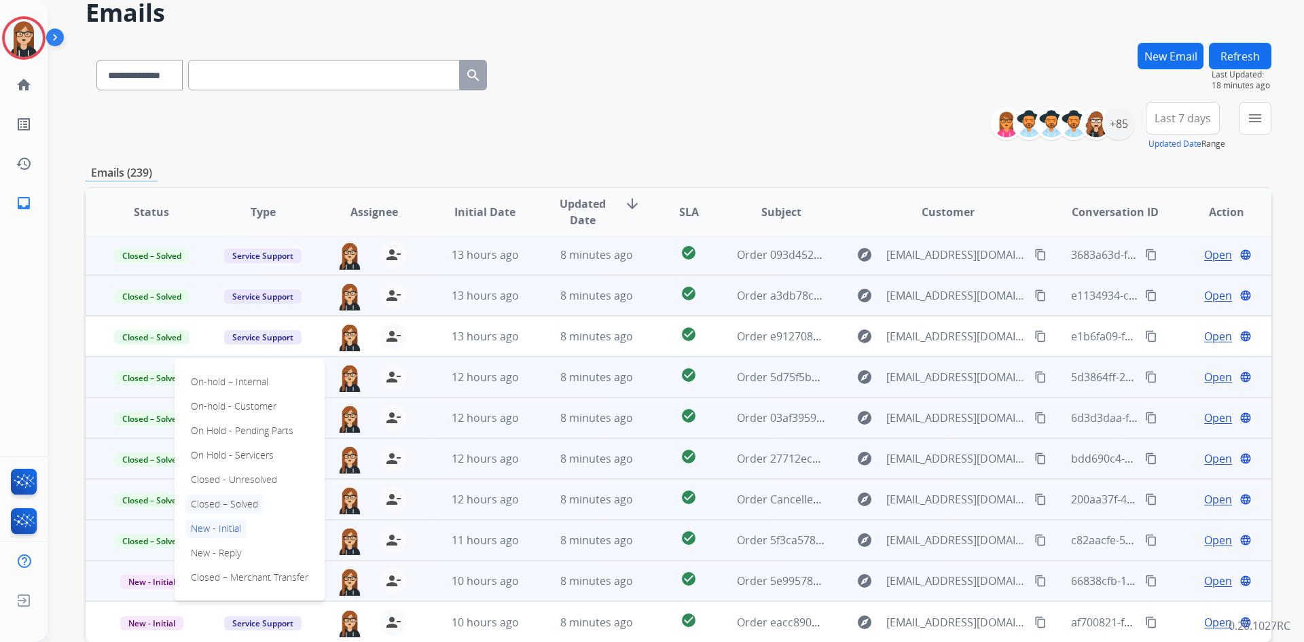
click at [215, 499] on p "Closed – Solved" at bounding box center [224, 504] width 78 height 19
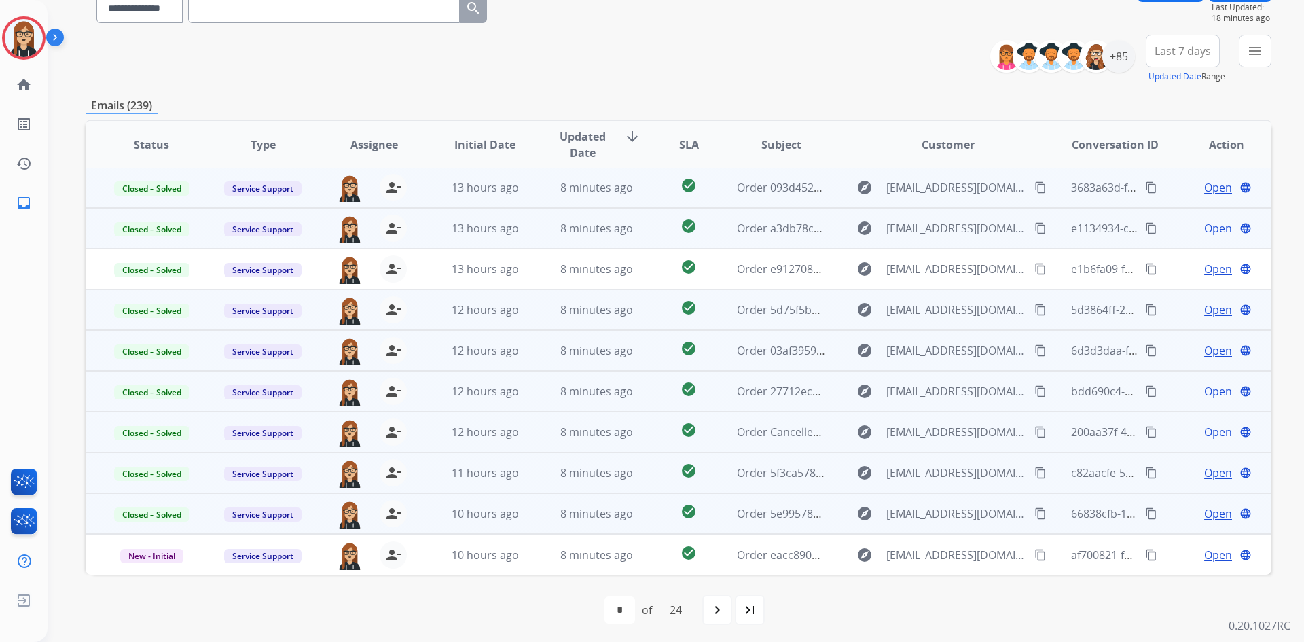
scroll to position [128, 0]
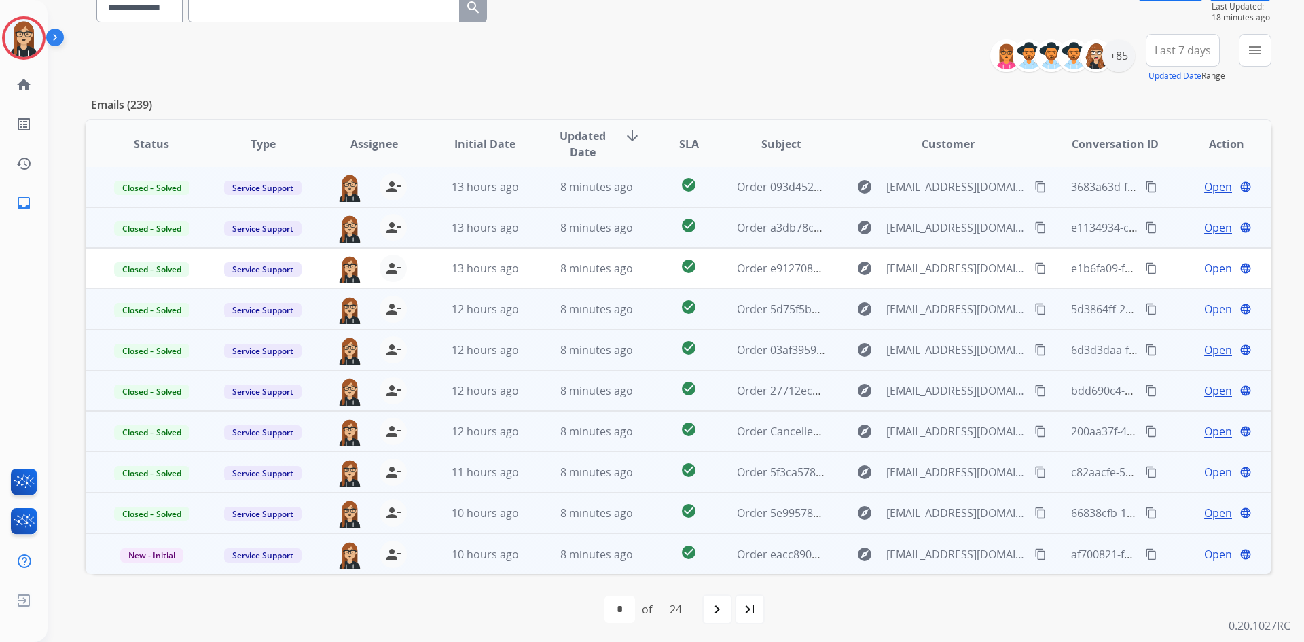
click at [1205, 553] on span "Open" at bounding box center [1219, 554] width 28 height 16
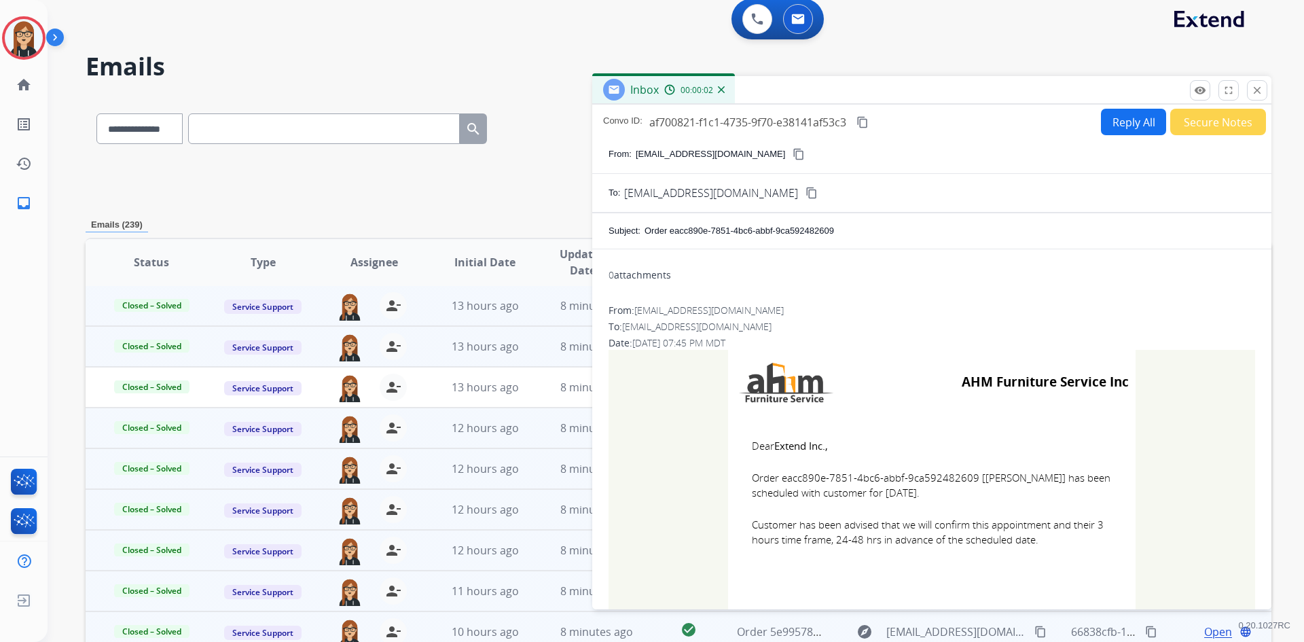
scroll to position [0, 0]
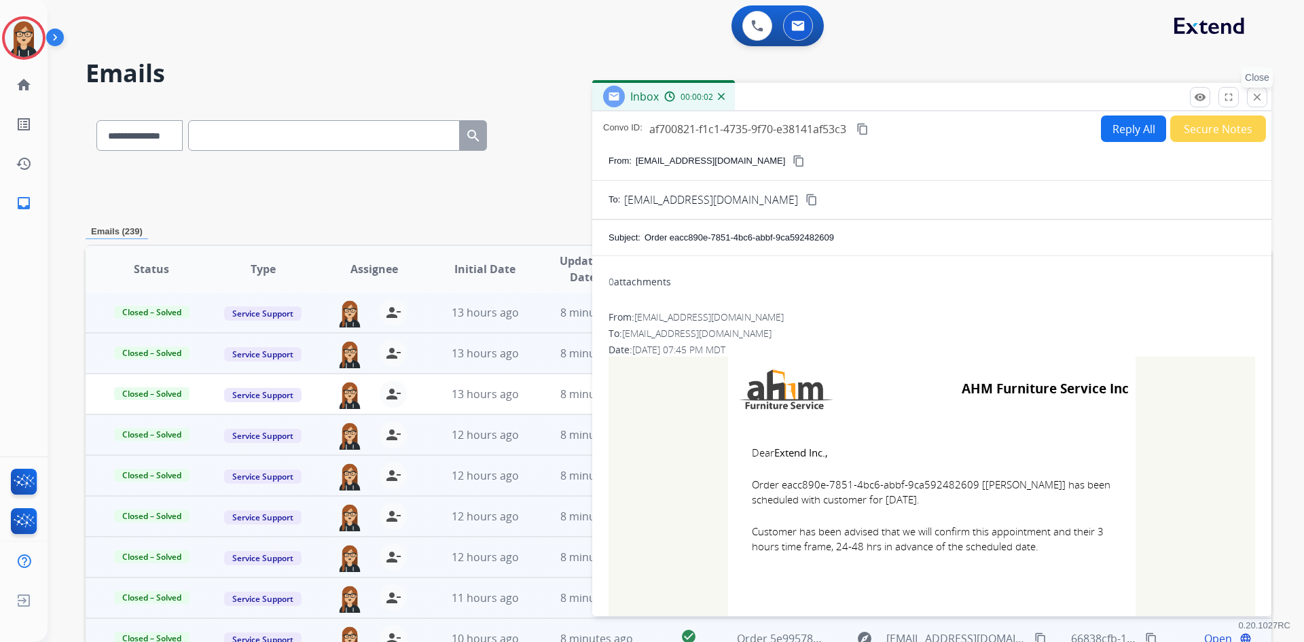
click at [1254, 99] on mat-icon "close" at bounding box center [1257, 97] width 12 height 12
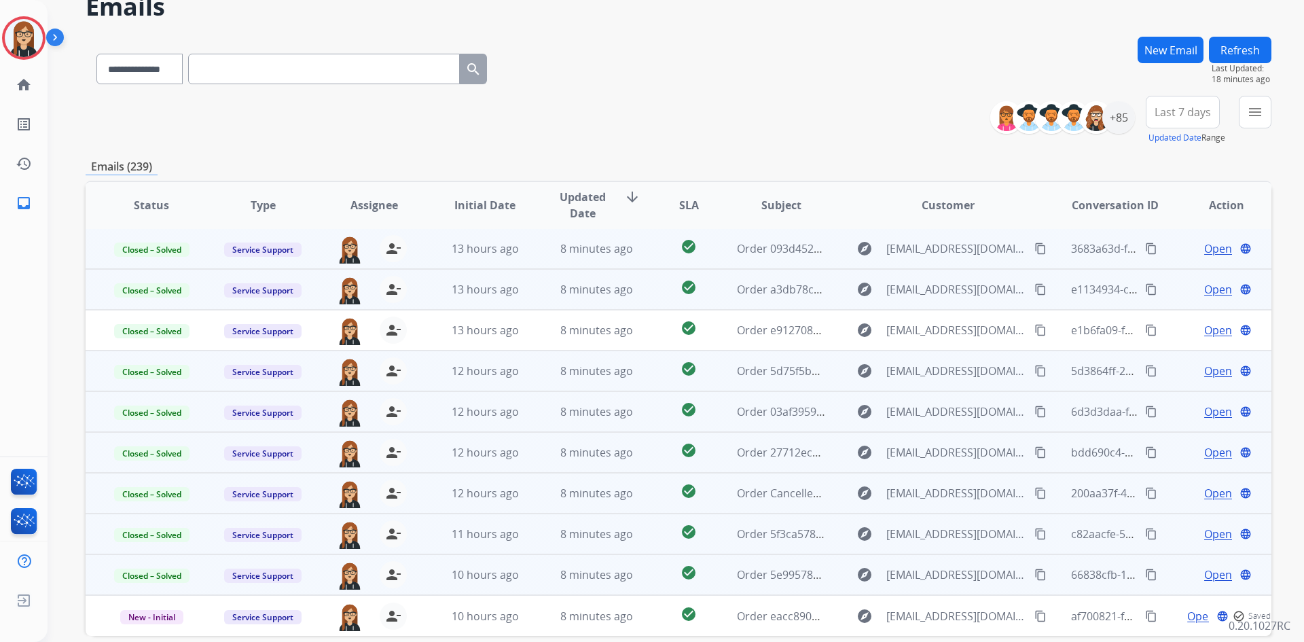
scroll to position [131, 0]
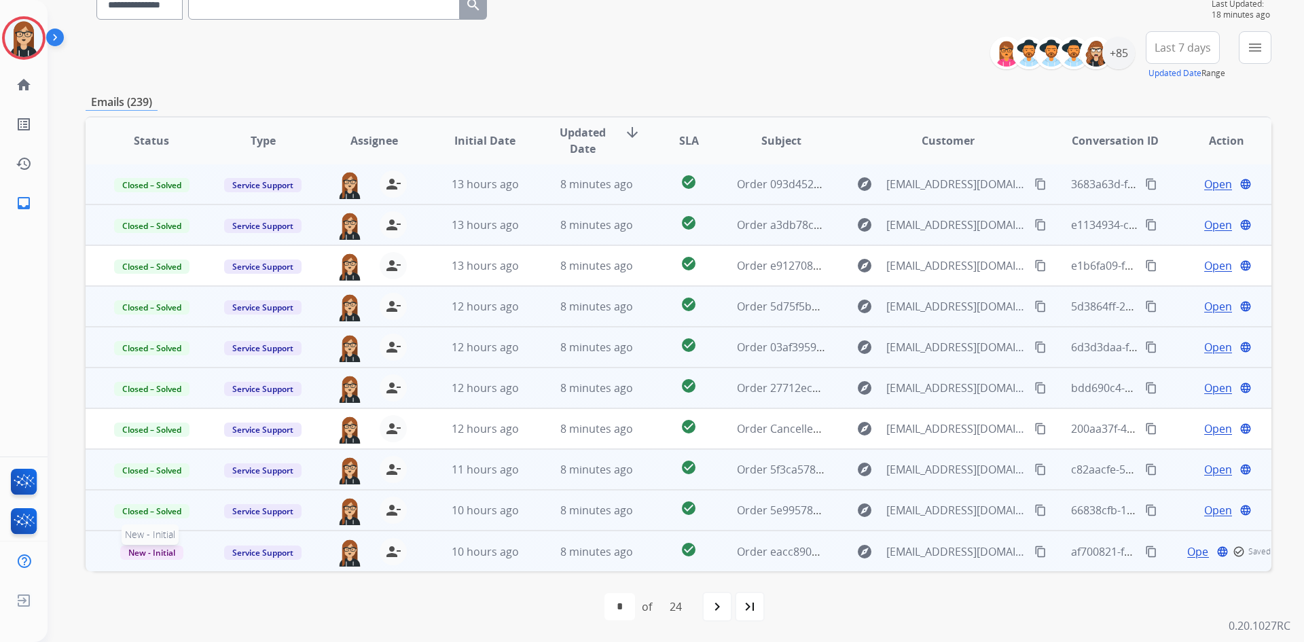
click at [130, 556] on span "New - Initial" at bounding box center [151, 553] width 63 height 14
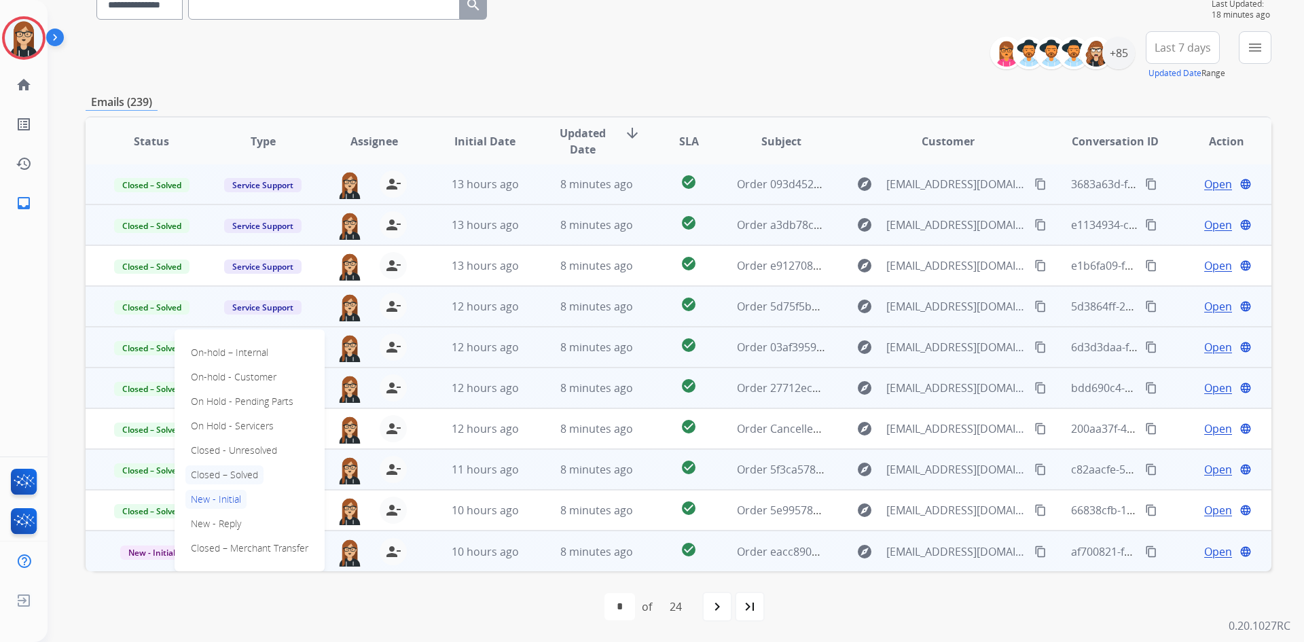
click at [236, 472] on p "Closed – Solved" at bounding box center [224, 474] width 78 height 19
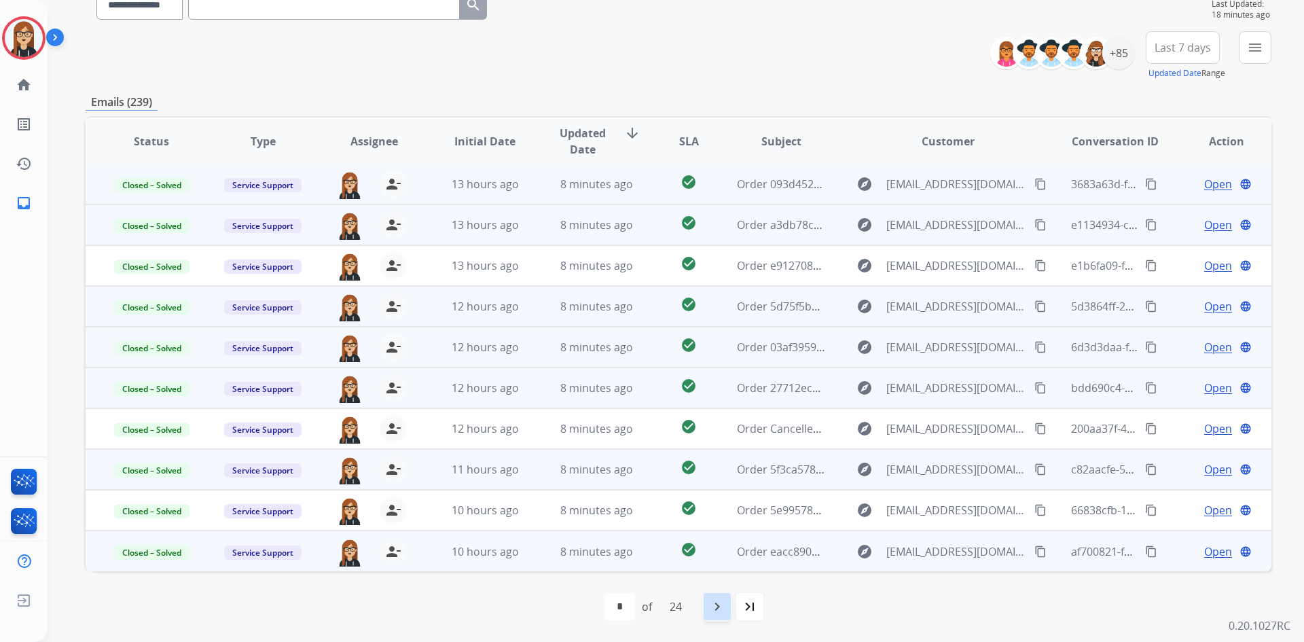
click at [723, 604] on mat-icon "navigate_next" at bounding box center [717, 607] width 16 height 16
select select "*"
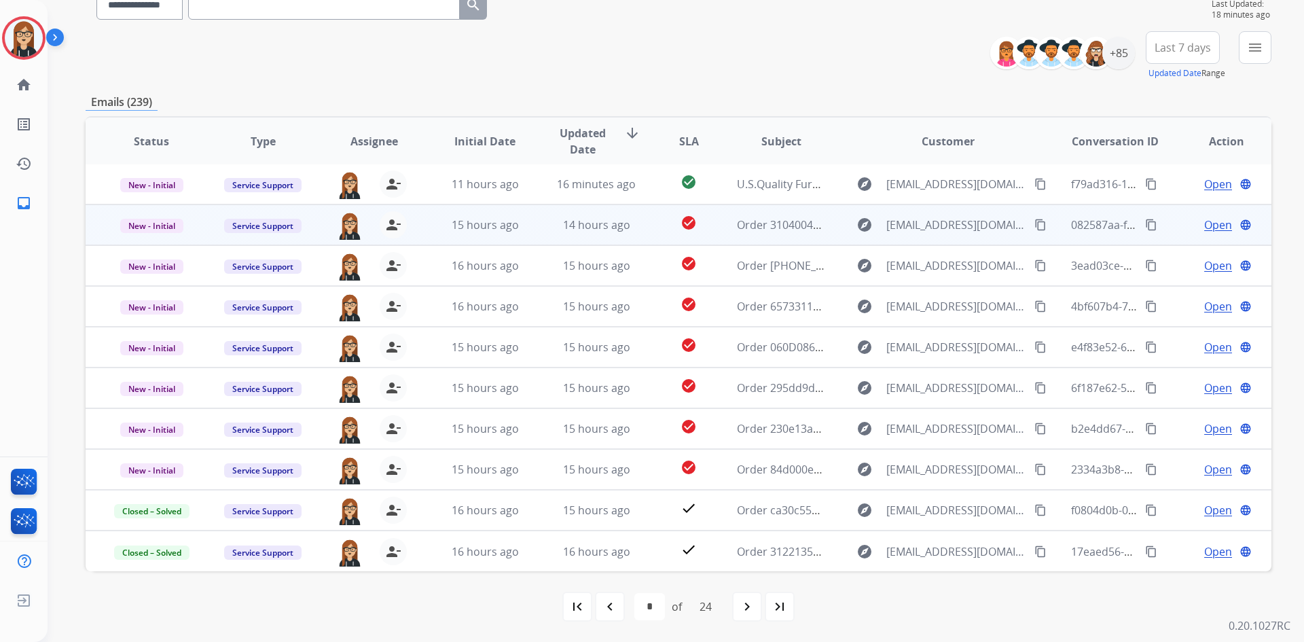
click at [1205, 220] on span "Open" at bounding box center [1219, 225] width 28 height 16
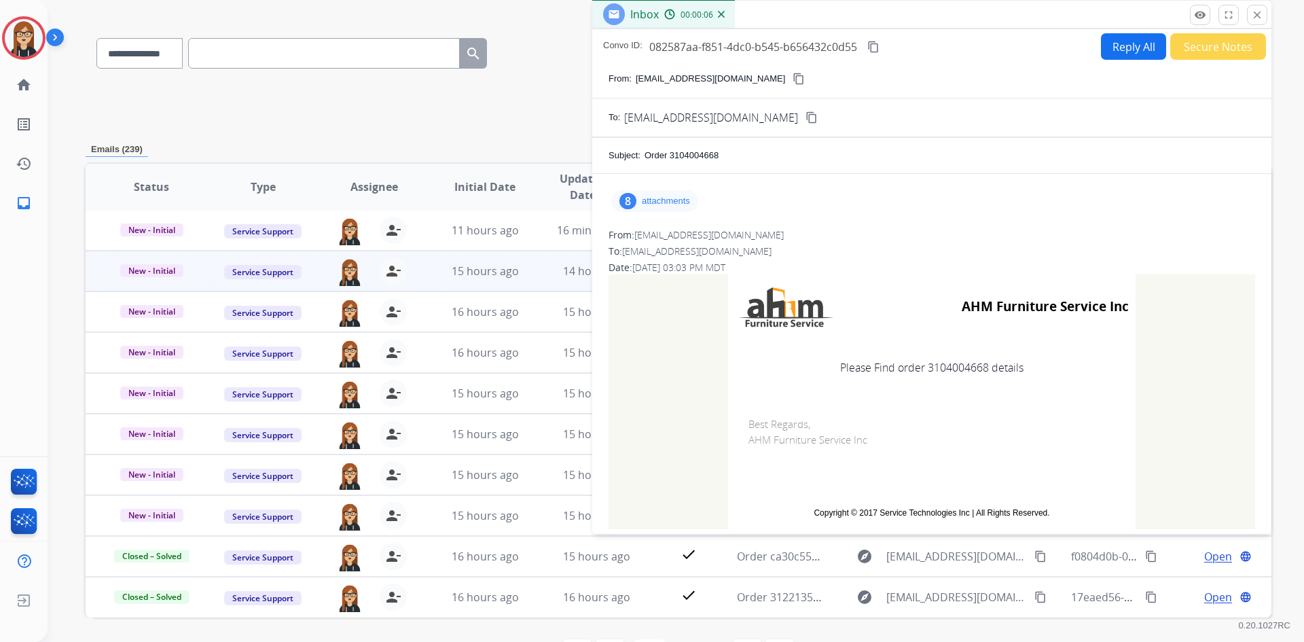
scroll to position [60, 0]
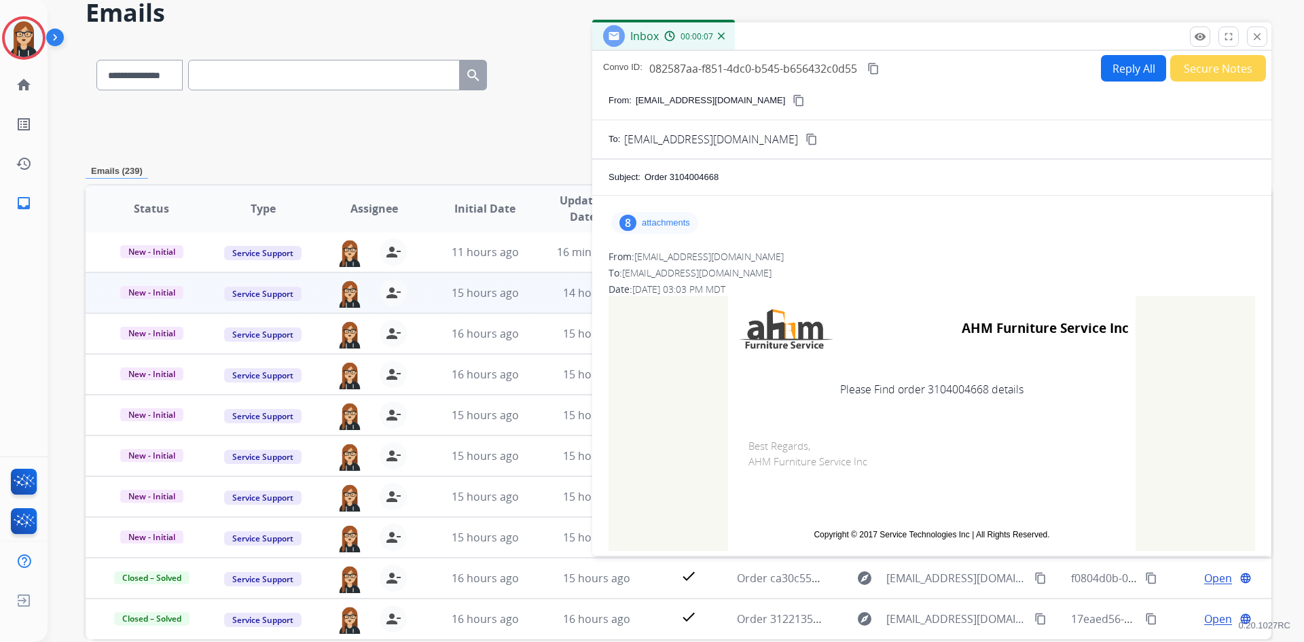
drag, startPoint x: 1257, startPoint y: 33, endPoint x: 1234, endPoint y: 56, distance: 32.7
click at [1257, 33] on mat-icon "close" at bounding box center [1257, 37] width 12 height 12
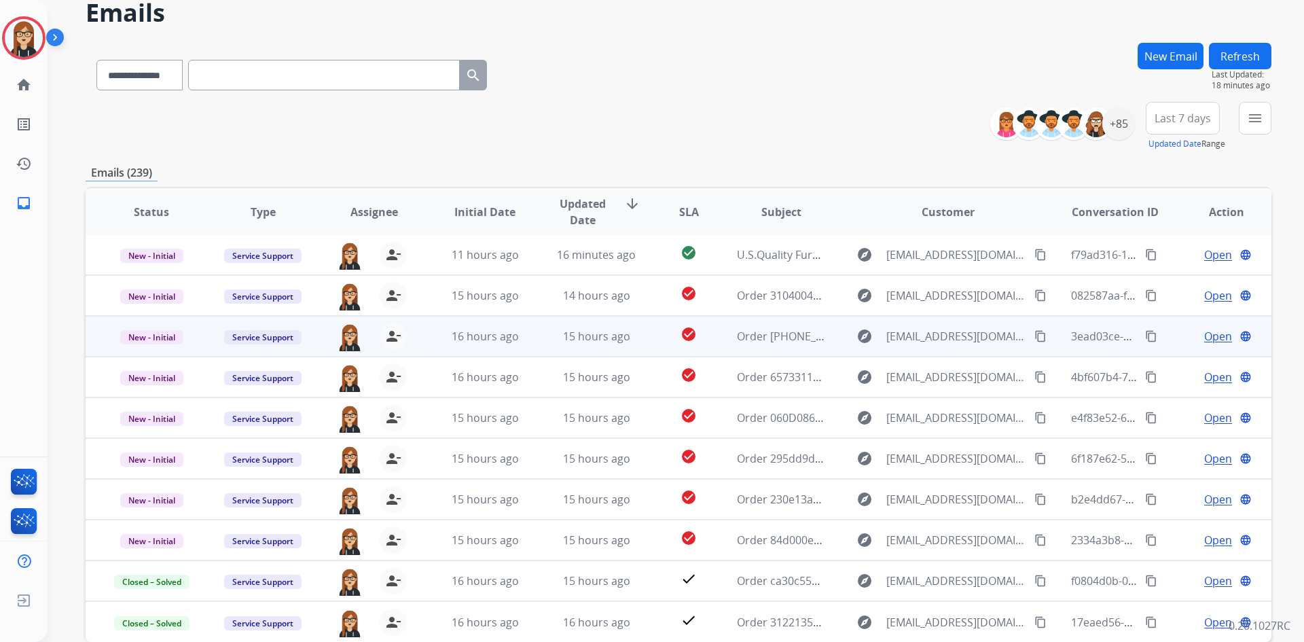
click at [1207, 334] on span "Open" at bounding box center [1219, 336] width 28 height 16
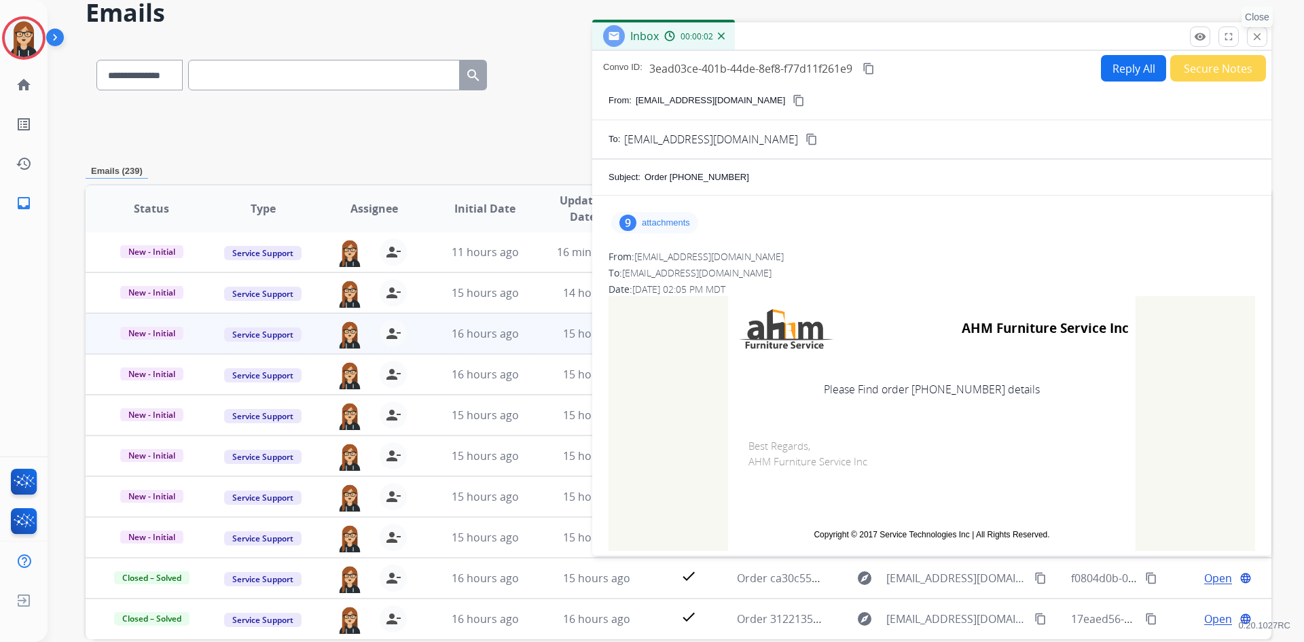
click at [1258, 37] on mat-icon "close" at bounding box center [1257, 37] width 12 height 12
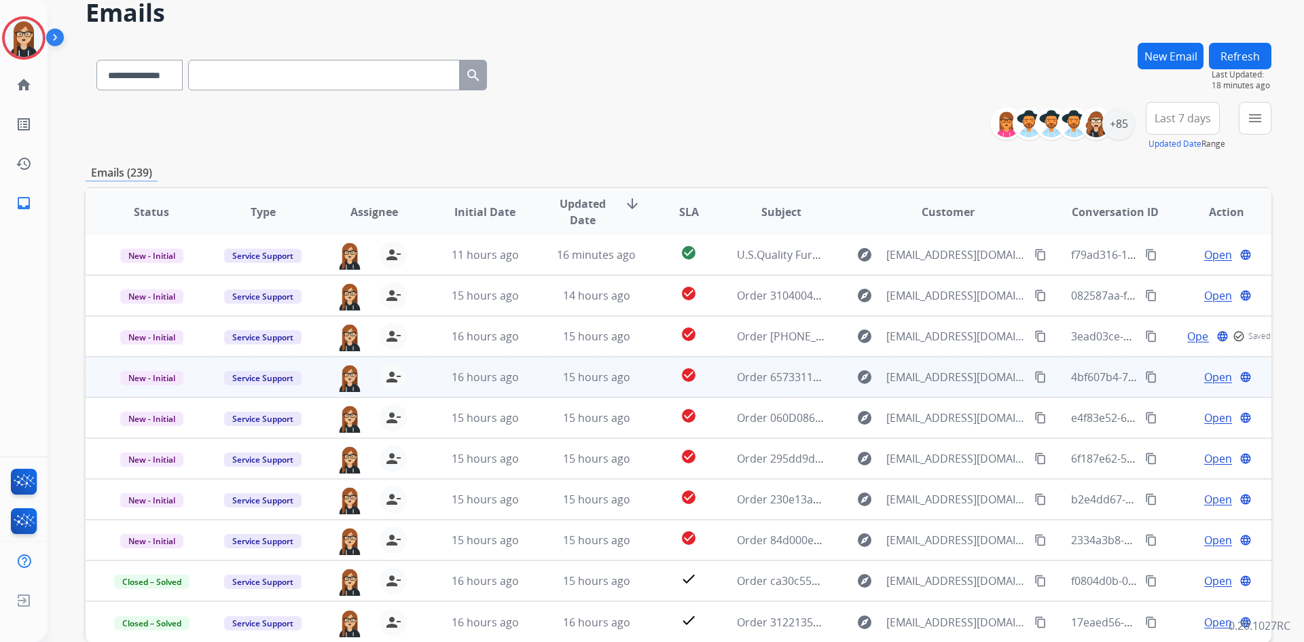
click at [1205, 376] on span "Open" at bounding box center [1219, 377] width 28 height 16
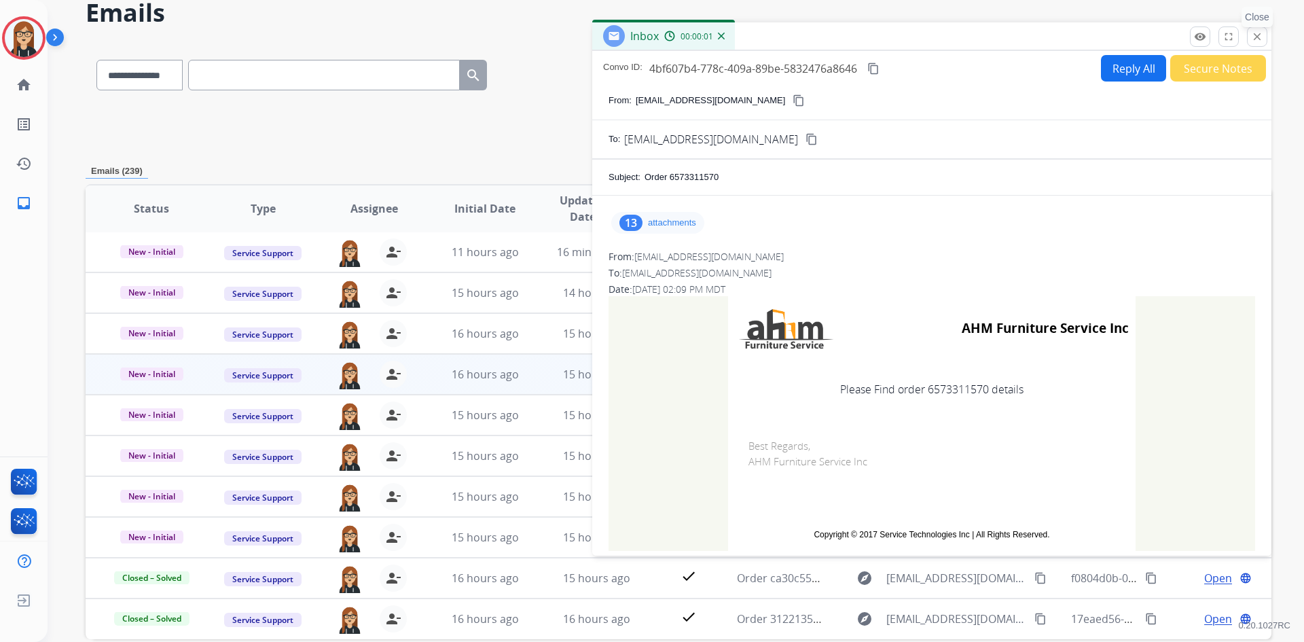
click at [1257, 37] on mat-icon "close" at bounding box center [1257, 37] width 12 height 12
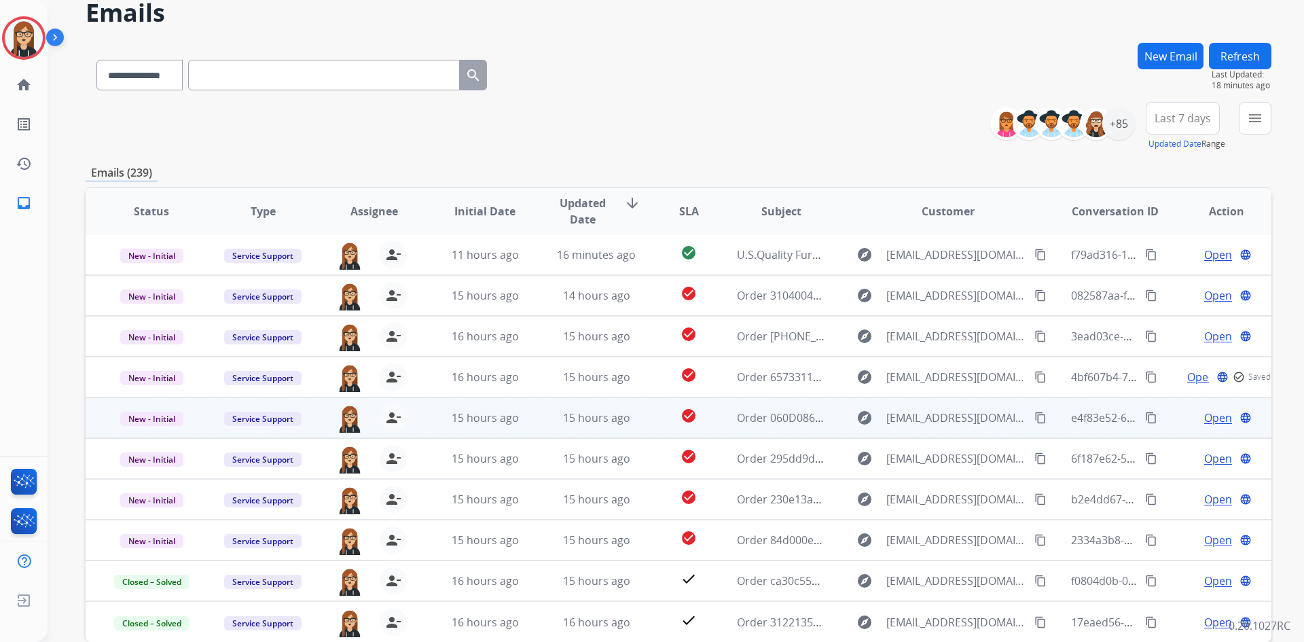
click at [1206, 421] on span "Open" at bounding box center [1219, 418] width 28 height 16
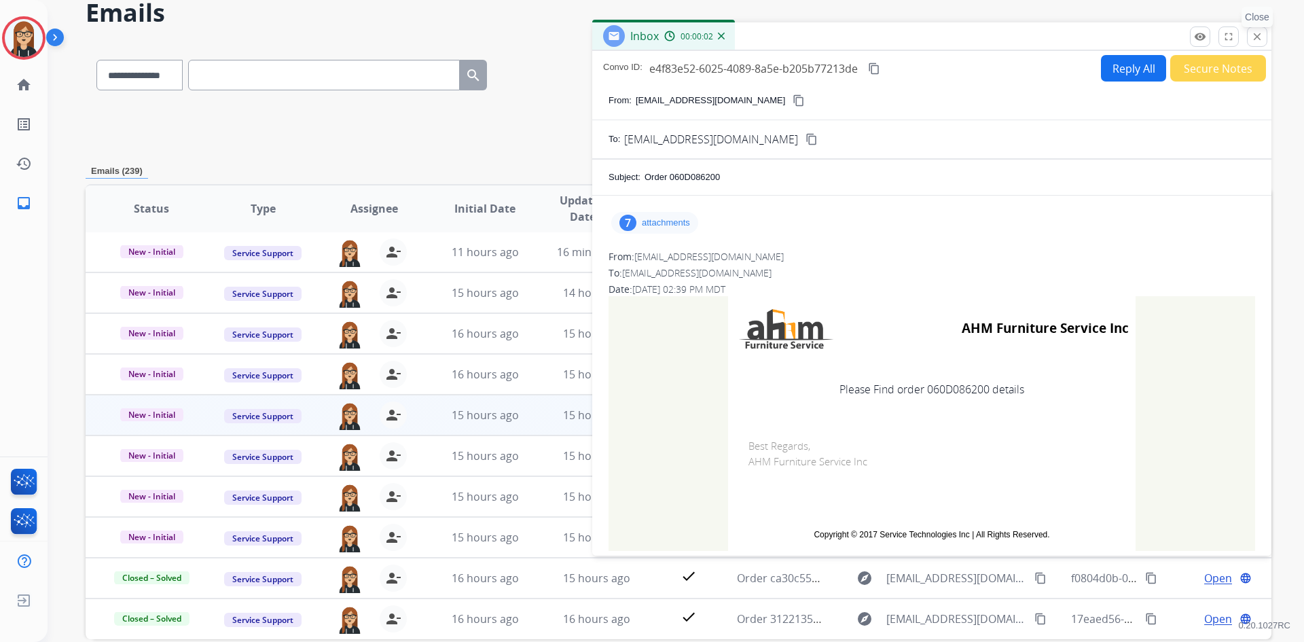
click at [1257, 37] on mat-icon "close" at bounding box center [1257, 37] width 12 height 12
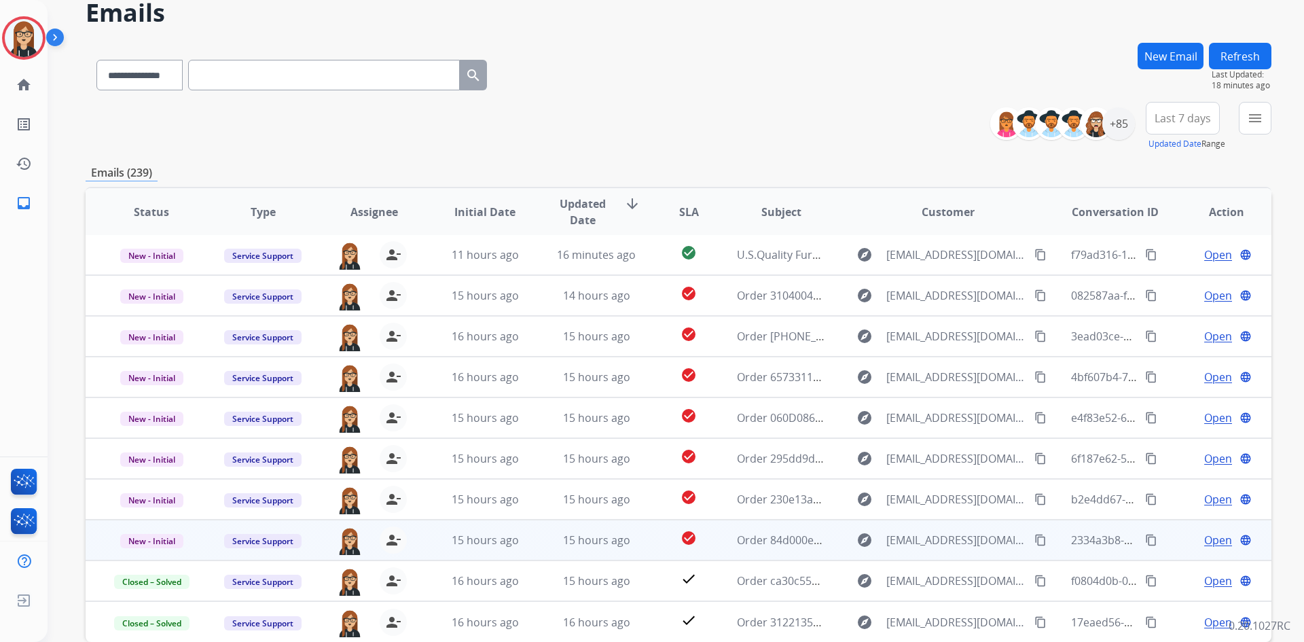
click at [1205, 546] on span "Open" at bounding box center [1219, 540] width 28 height 16
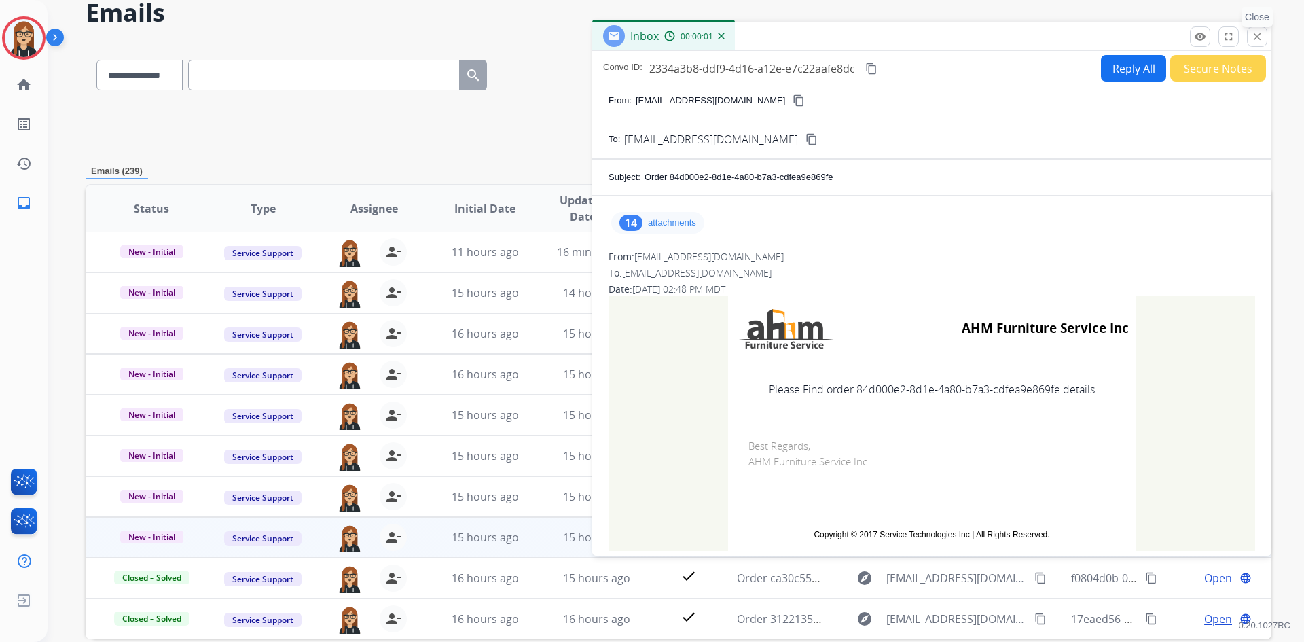
click at [1258, 35] on mat-icon "close" at bounding box center [1257, 37] width 12 height 12
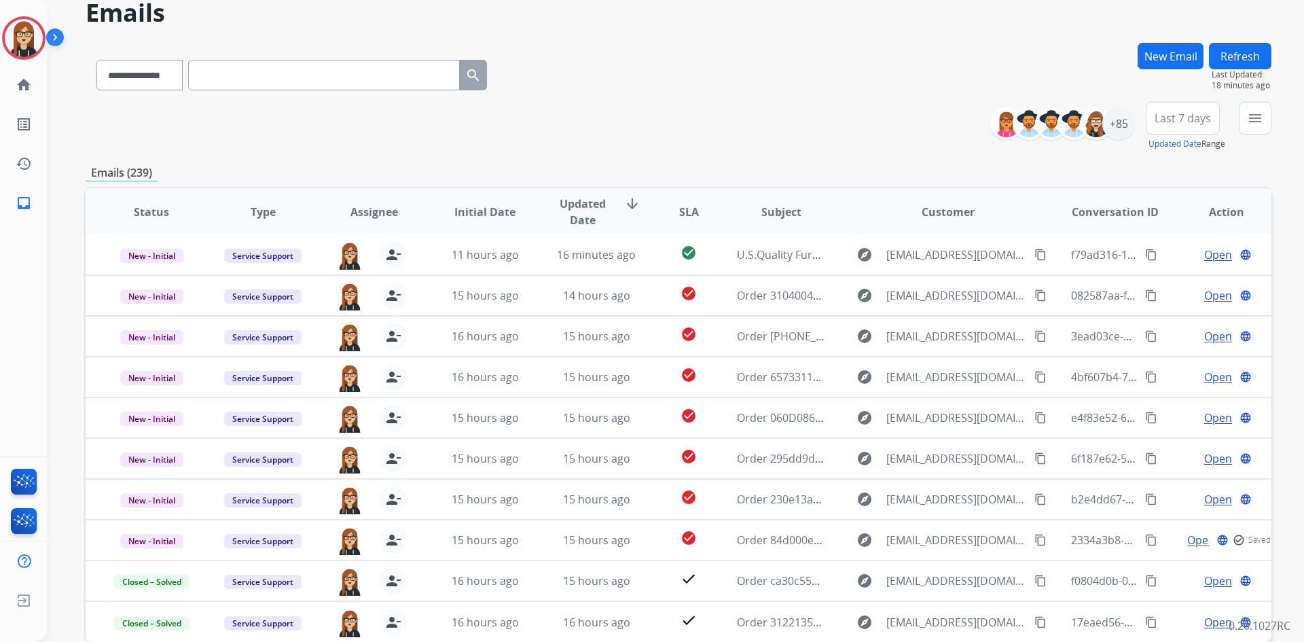
click at [630, 151] on div "**********" at bounding box center [679, 378] width 1186 height 670
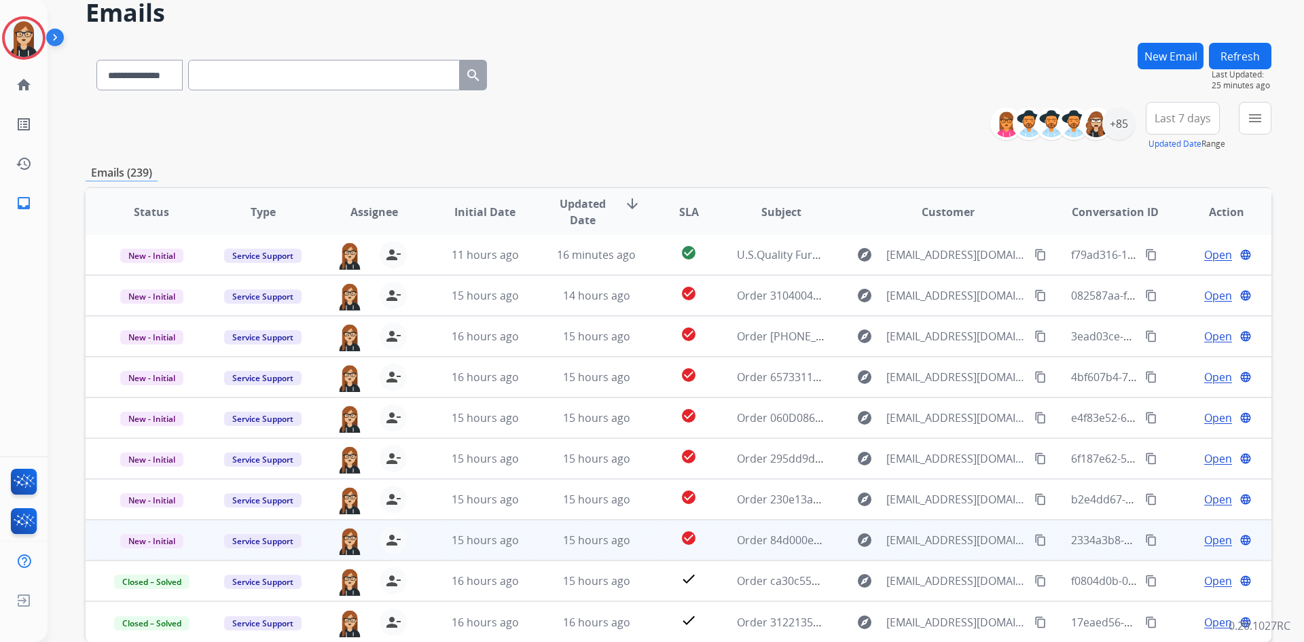
click at [1205, 543] on span "Open" at bounding box center [1219, 540] width 28 height 16
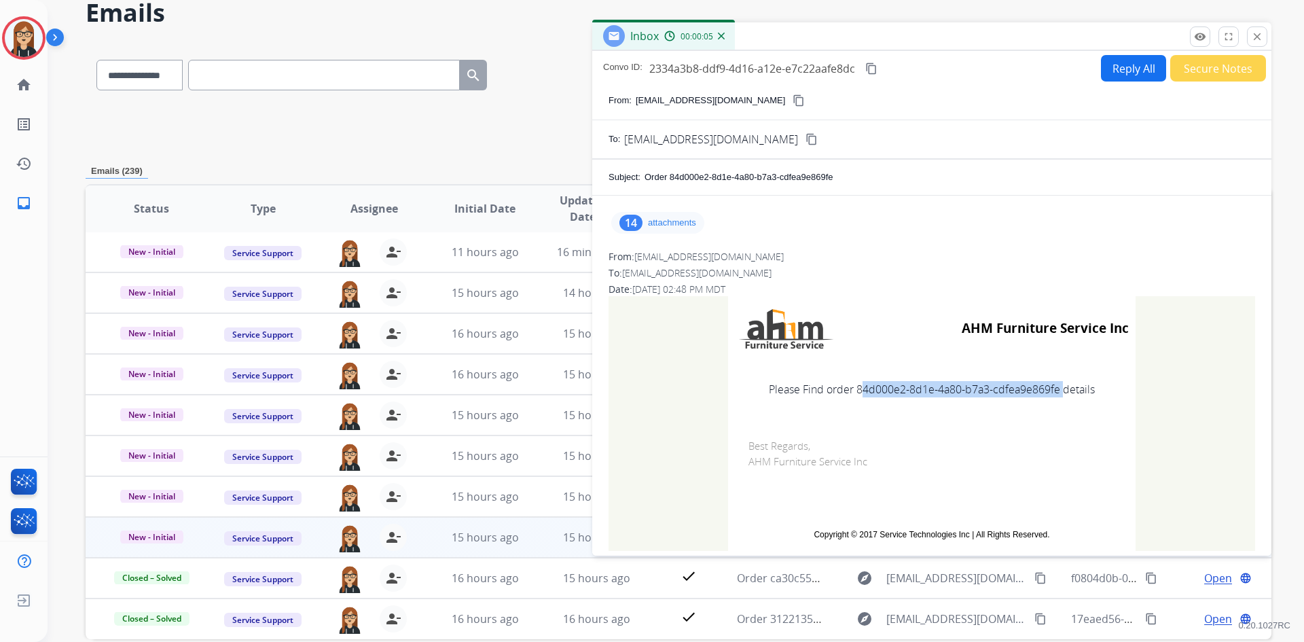
drag, startPoint x: 853, startPoint y: 389, endPoint x: 1054, endPoint y: 398, distance: 202.0
click at [1054, 398] on td "Please Find order 84d000e2-8d1e-4a80-b7a3-cdfea9e869fe details" at bounding box center [932, 389] width 408 height 57
copy td "84d000e2-8d1e-4a80-b7a3-cdfea9e869fe"
